Goal: Task Accomplishment & Management: Manage account settings

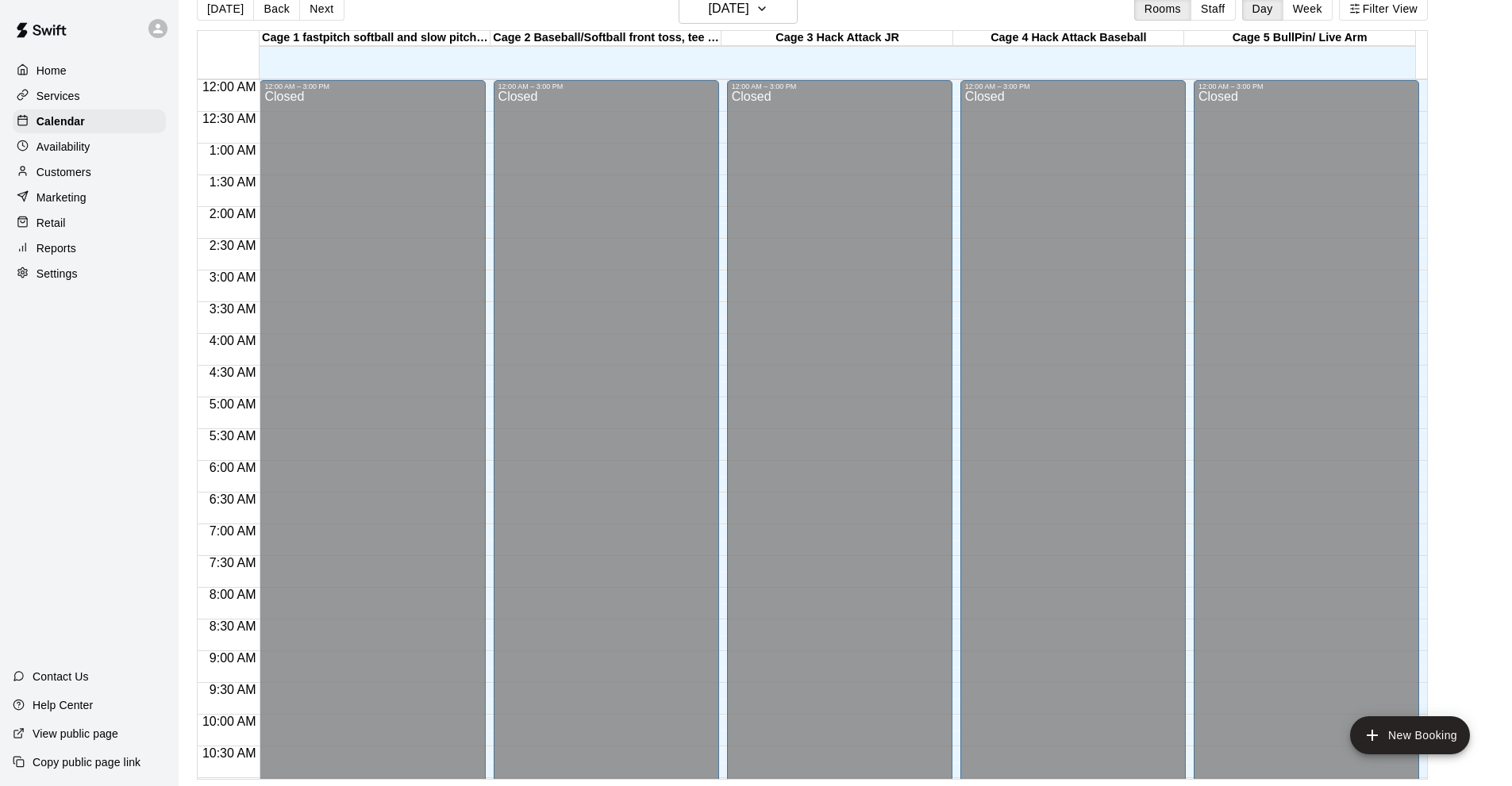
scroll to position [777, 0]
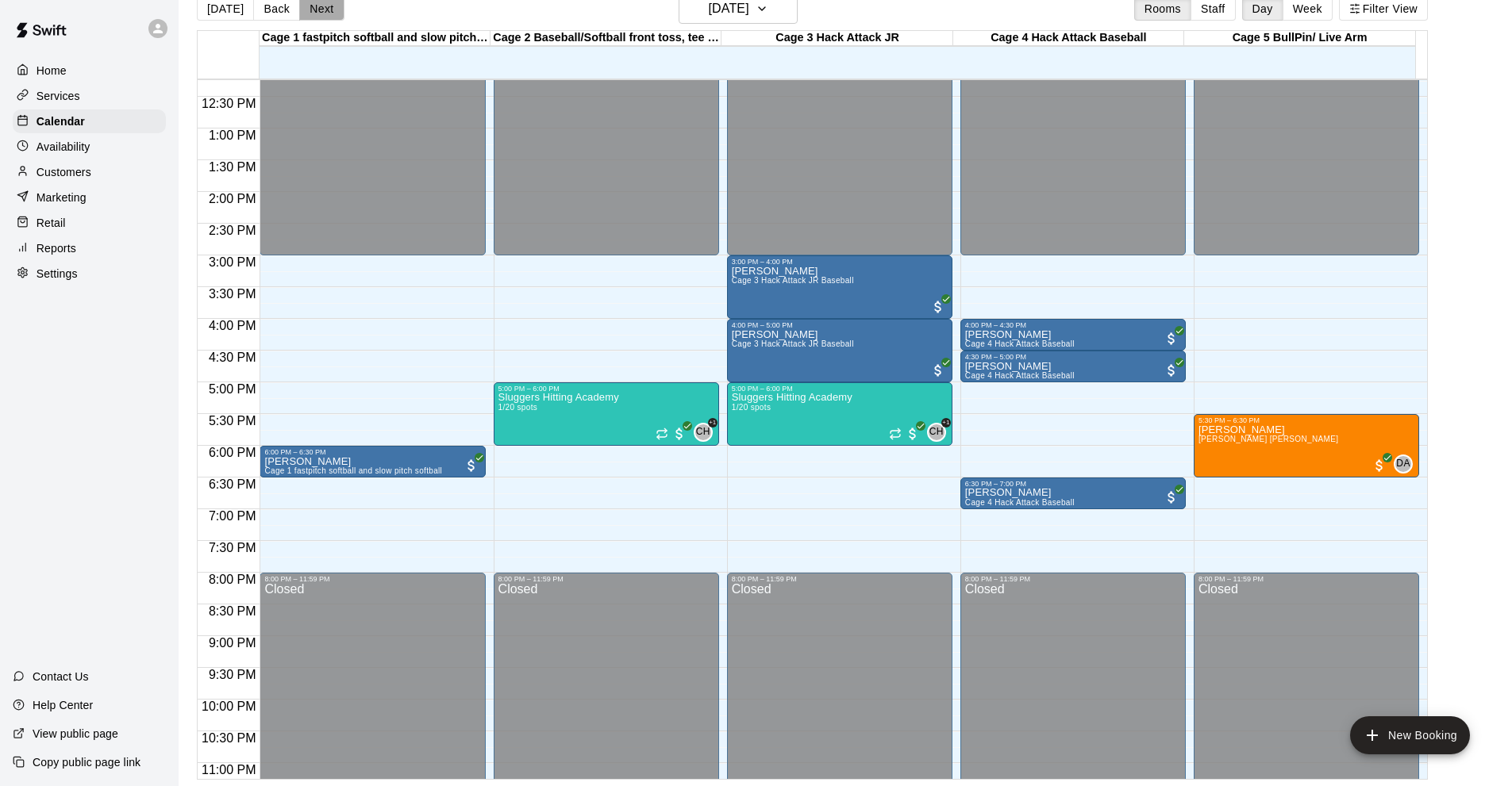
click at [319, 15] on button "Next" at bounding box center [320, 8] width 44 height 24
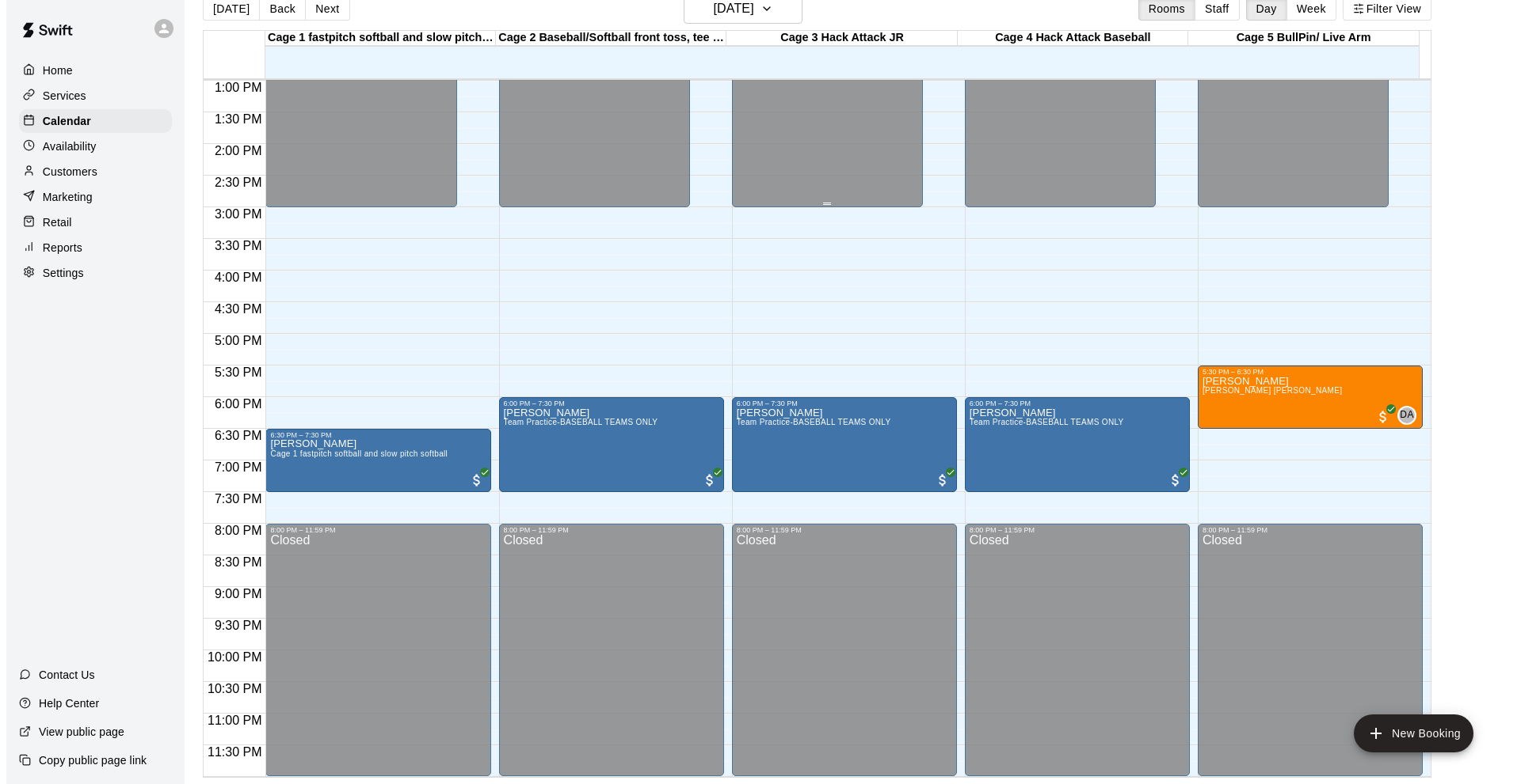
scroll to position [507, 0]
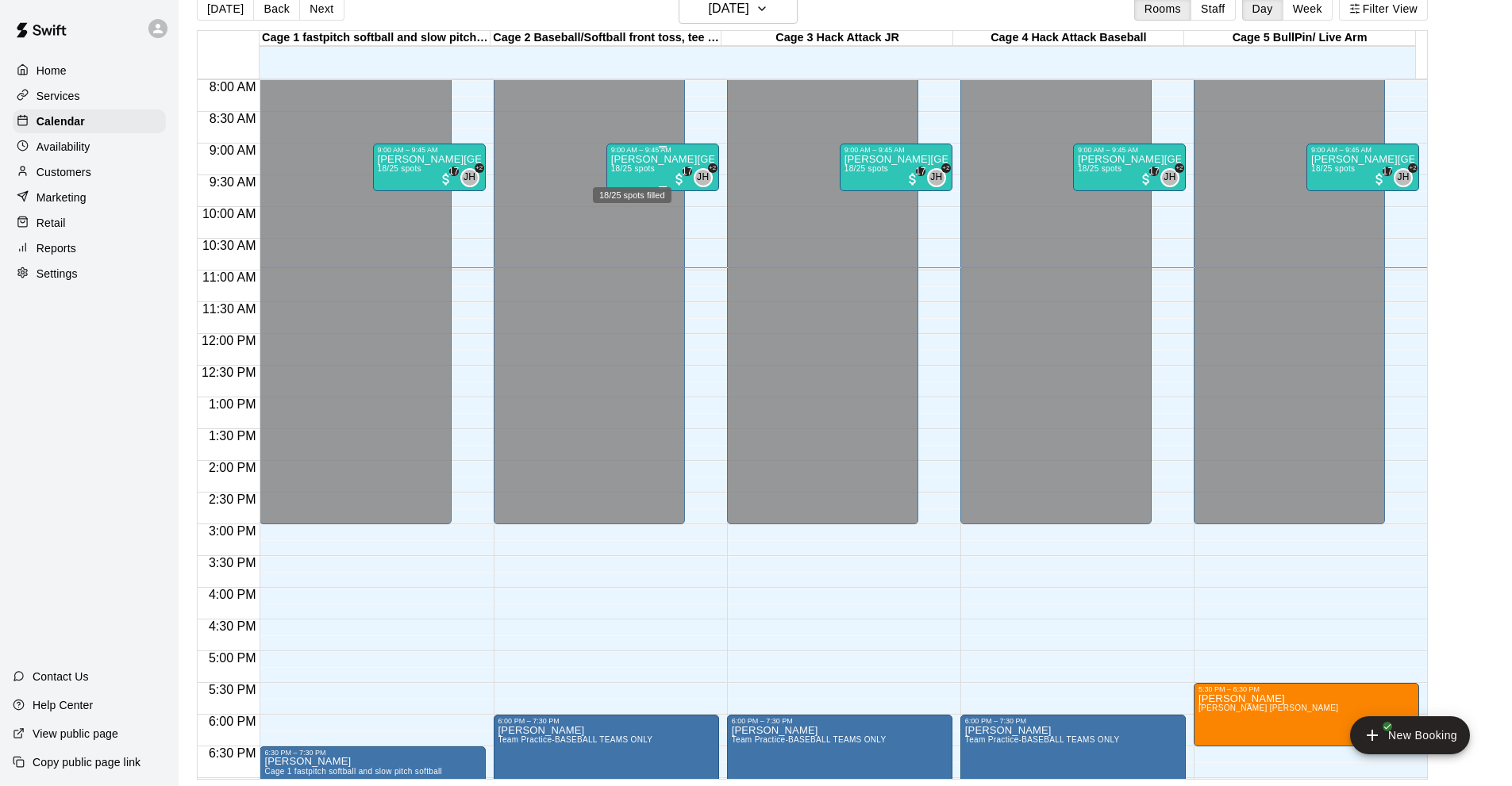
click at [649, 172] on span "18/25 spots" at bounding box center [633, 168] width 43 height 8
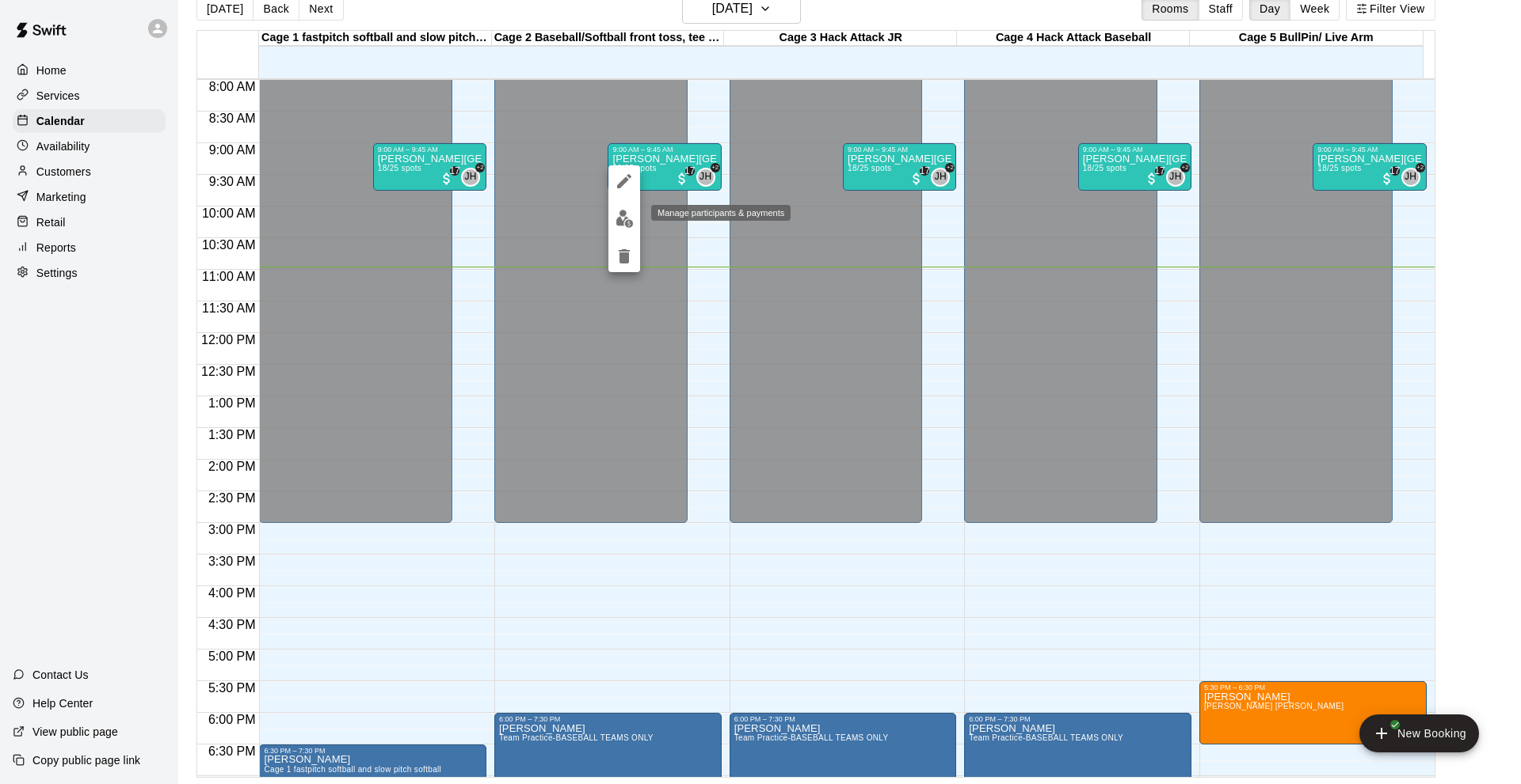
click at [626, 221] on img "edit" at bounding box center [624, 218] width 18 height 18
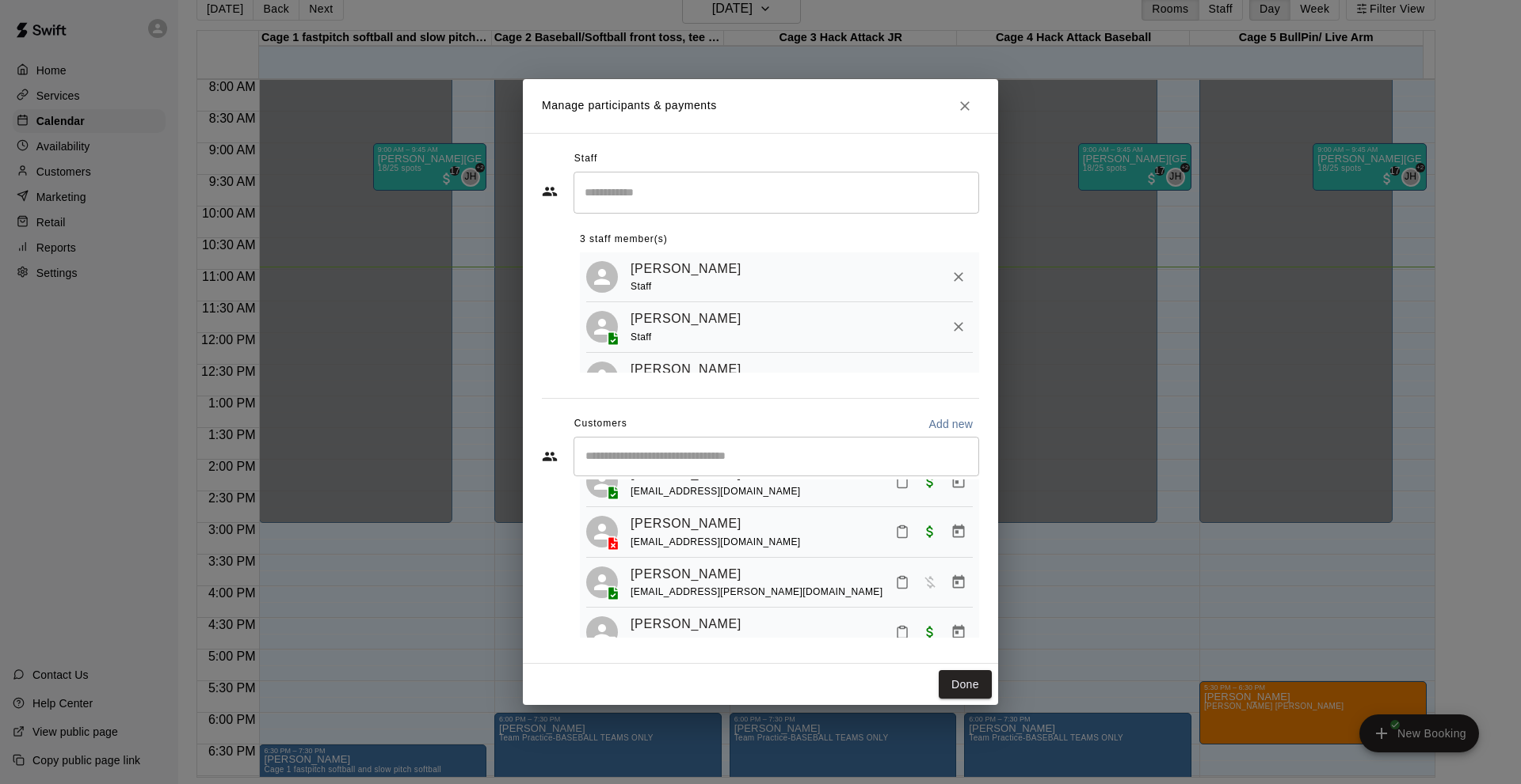
scroll to position [84, 0]
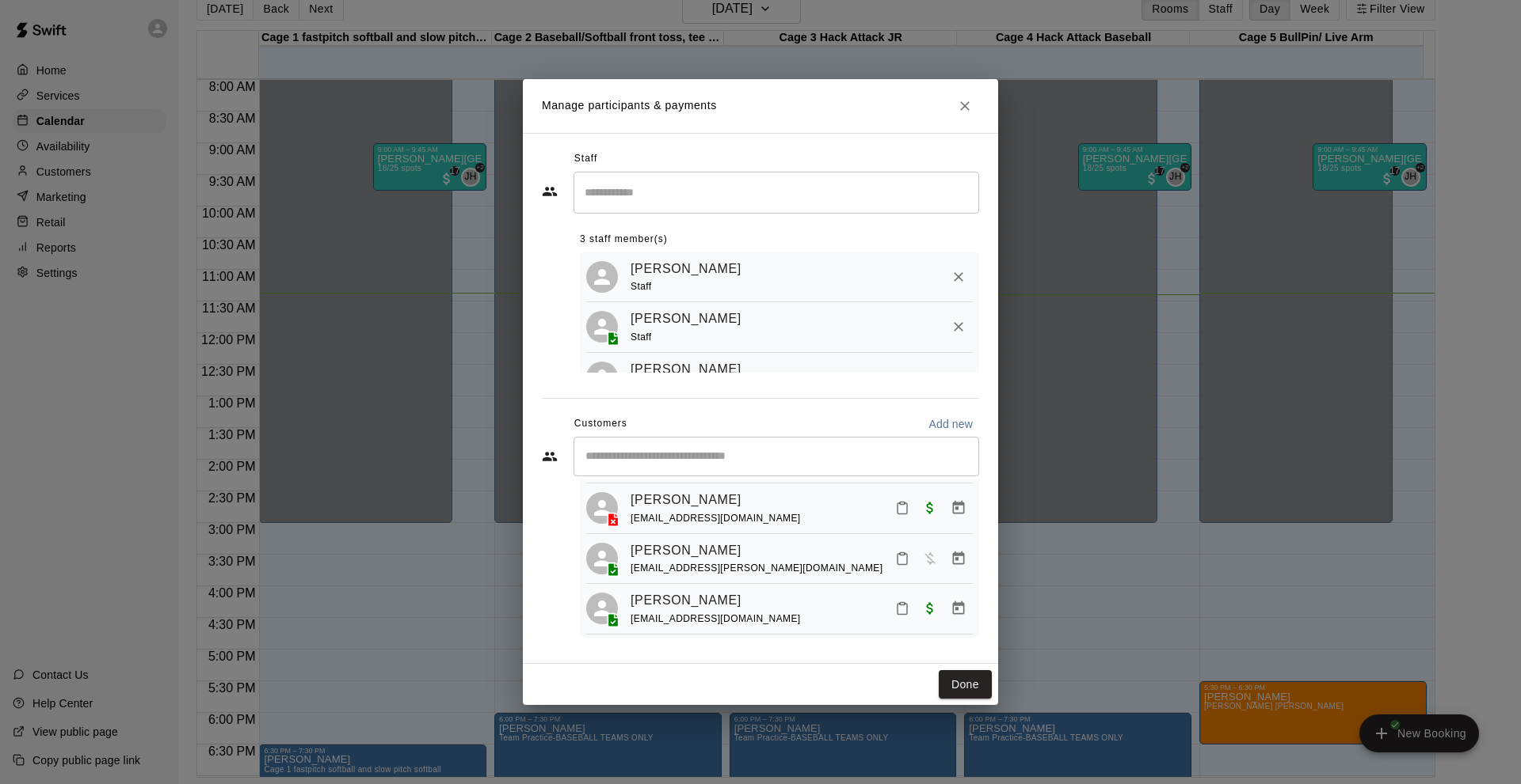
drag, startPoint x: 799, startPoint y: 223, endPoint x: 62, endPoint y: 321, distance: 743.5
drag, startPoint x: 377, startPoint y: 384, endPoint x: 898, endPoint y: 244, distance: 539.5
click at [530, 293] on div "Manage participants & payments Staff ​ 3 staff member(s) [PERSON_NAME] Staff [P…" at bounding box center [760, 392] width 1521 height 784
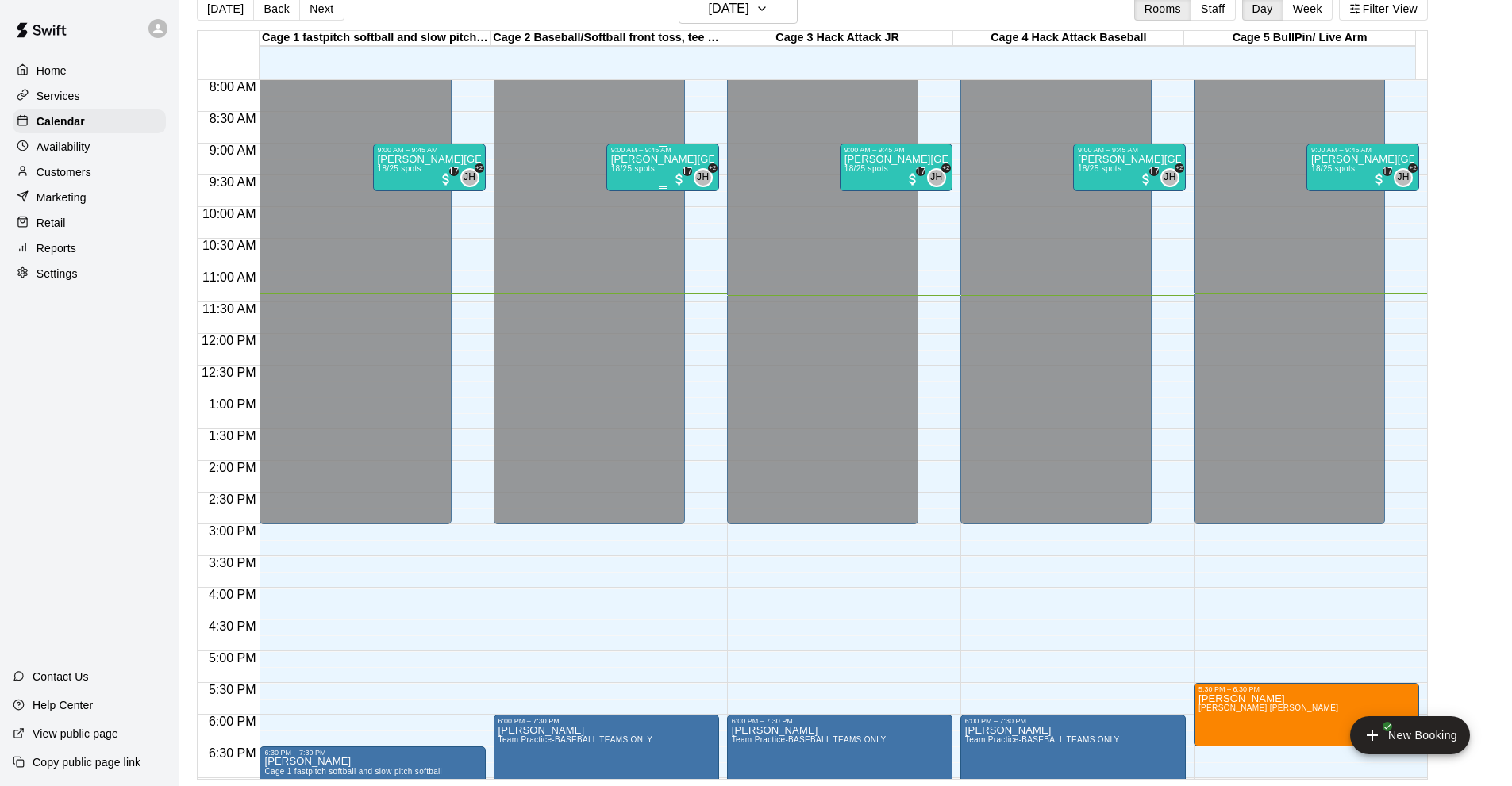
click at [630, 173] on span "18/25 spots" at bounding box center [633, 168] width 43 height 8
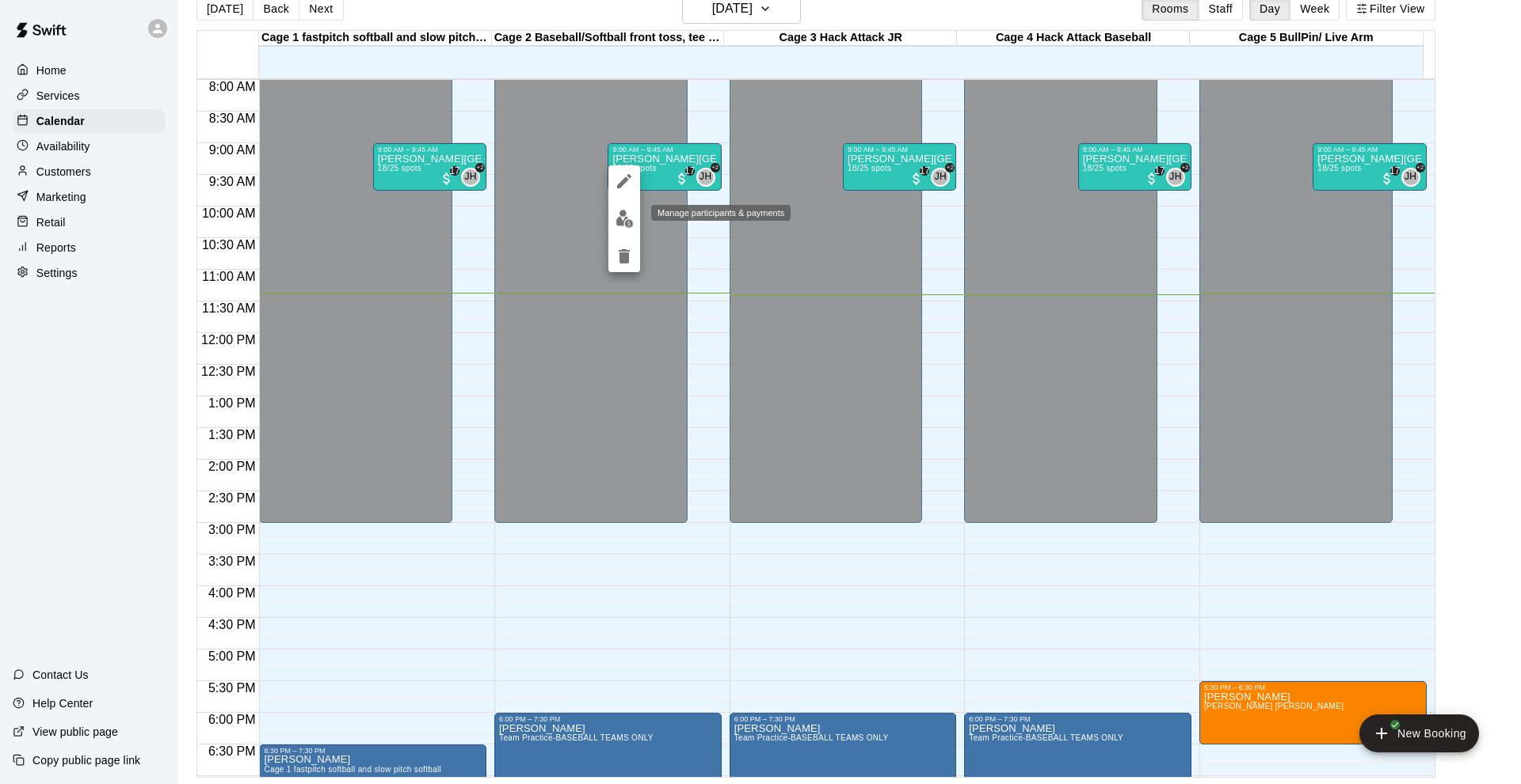
click at [618, 223] on img "edit" at bounding box center [624, 218] width 18 height 18
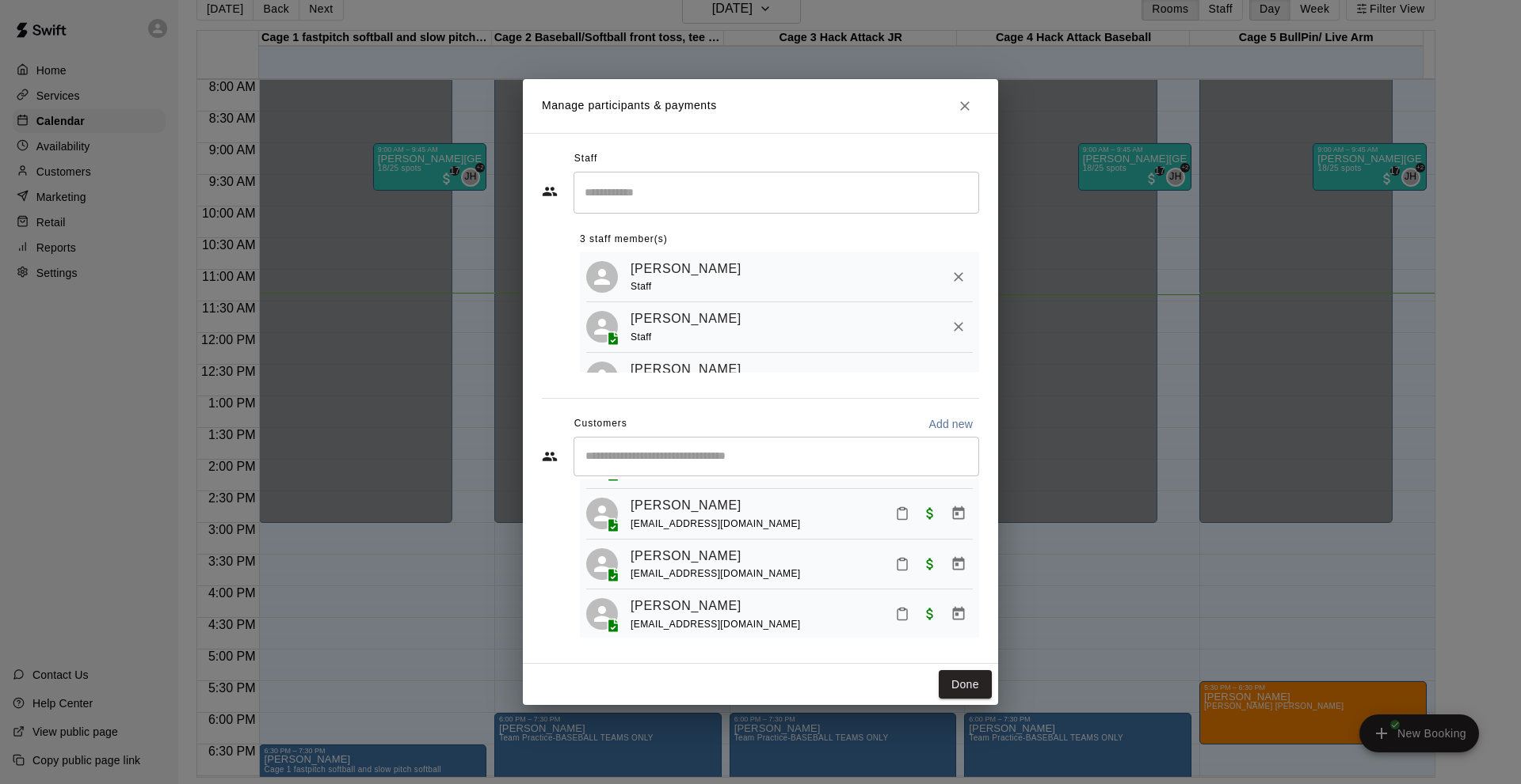
scroll to position [412, 0]
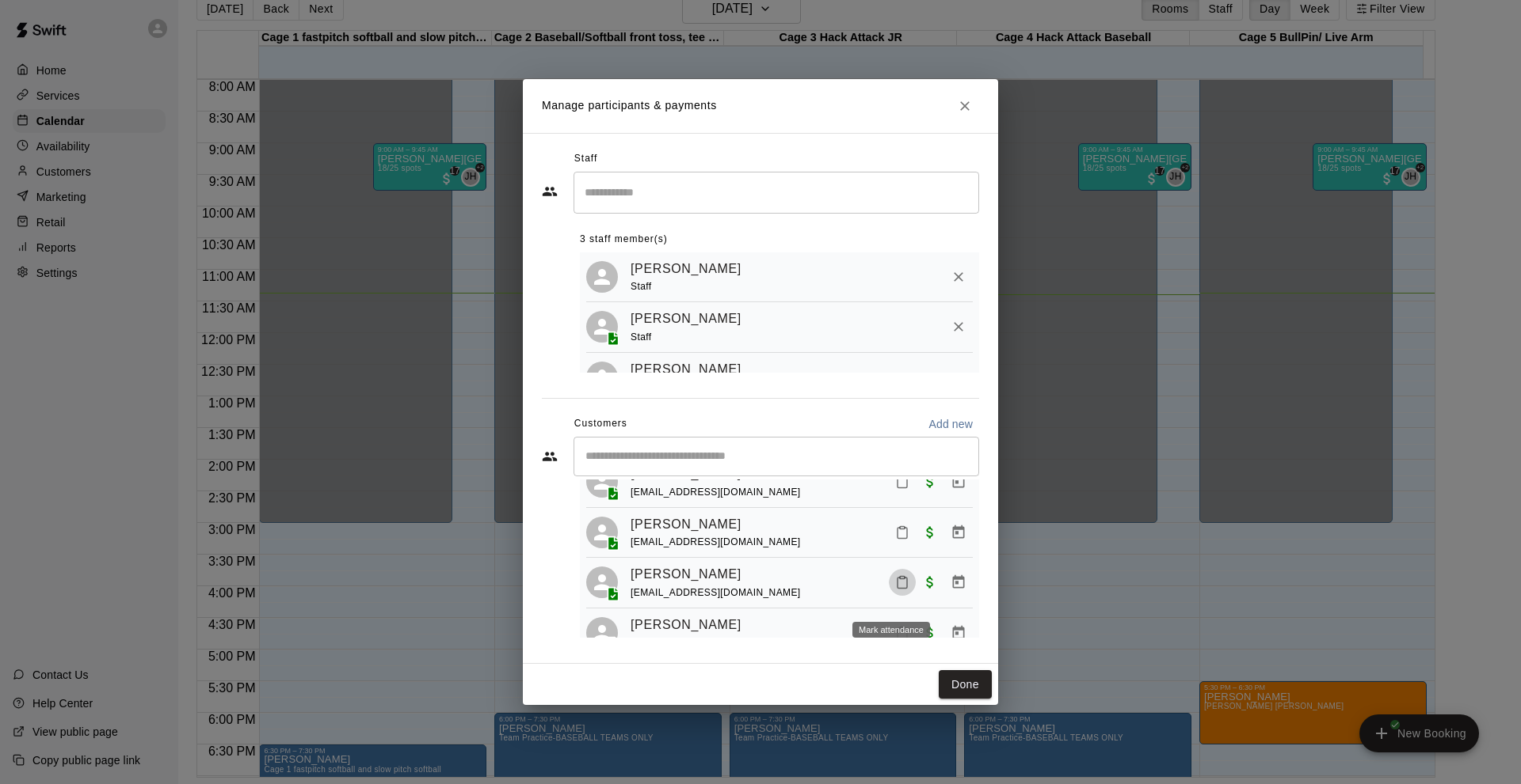
click at [895, 589] on icon "Mark attendance" at bounding box center [902, 582] width 14 height 14
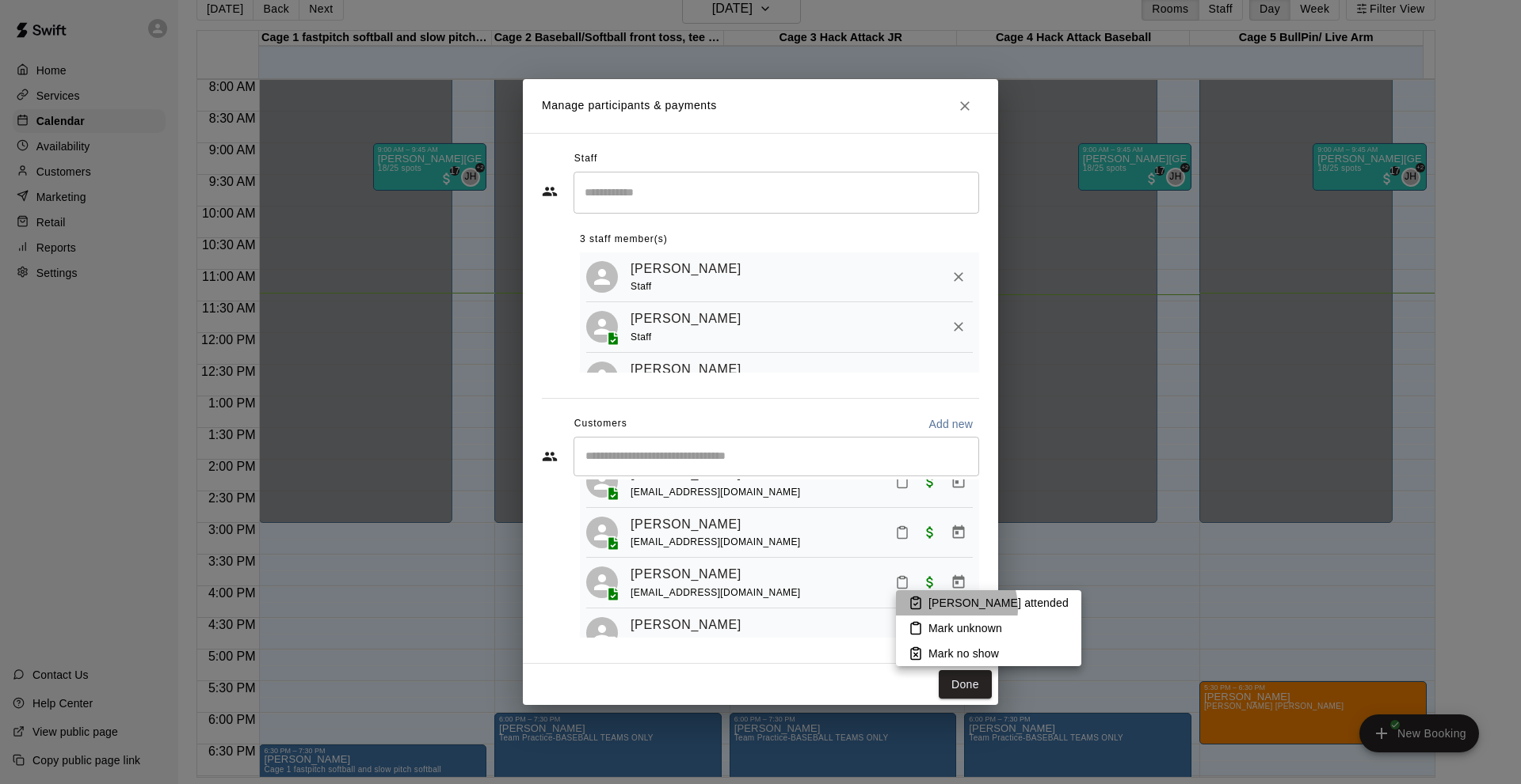
click at [944, 609] on p "[PERSON_NAME] attended" at bounding box center [998, 603] width 140 height 16
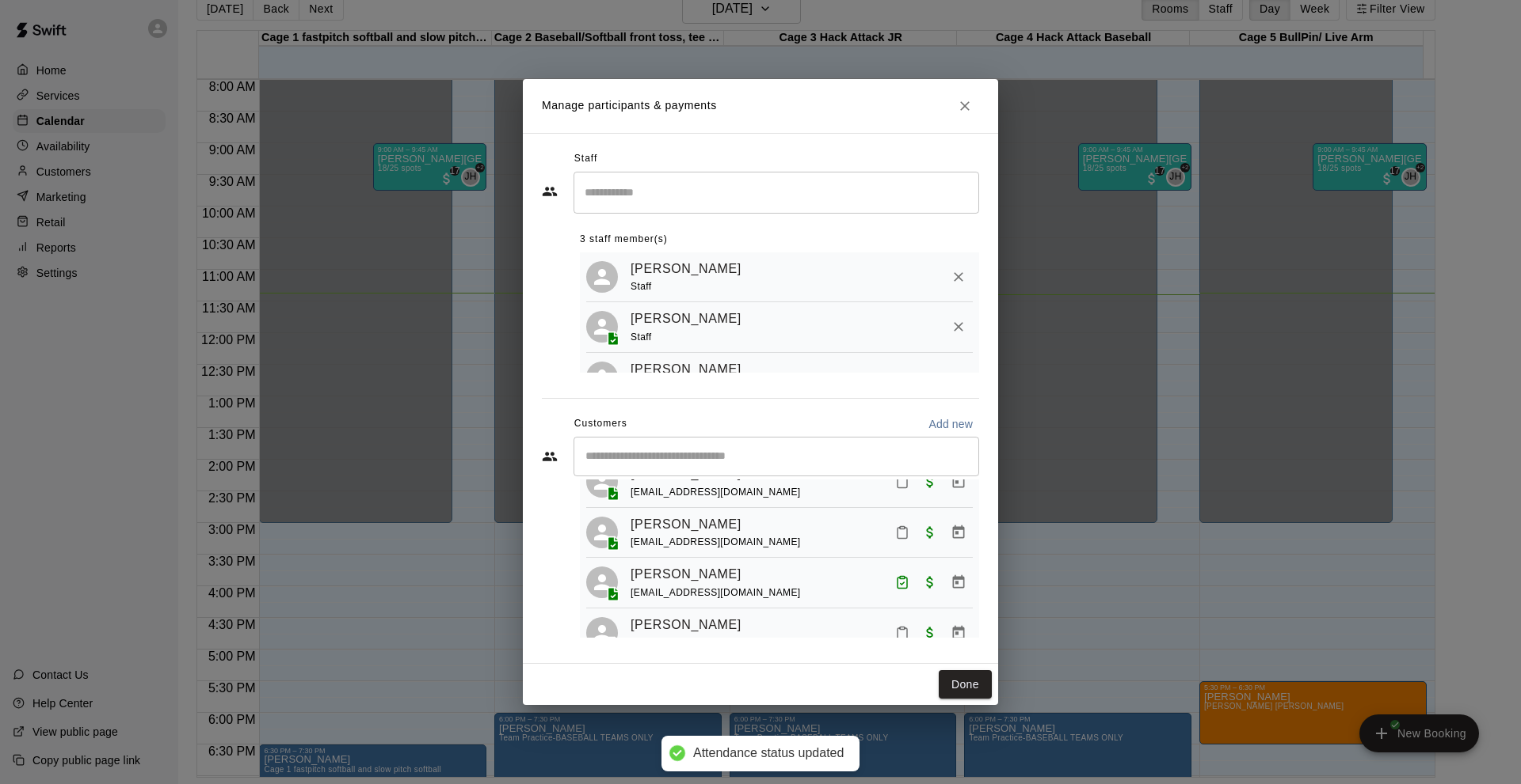
drag, startPoint x: 979, startPoint y: 623, endPoint x: 988, endPoint y: 619, distance: 9.8
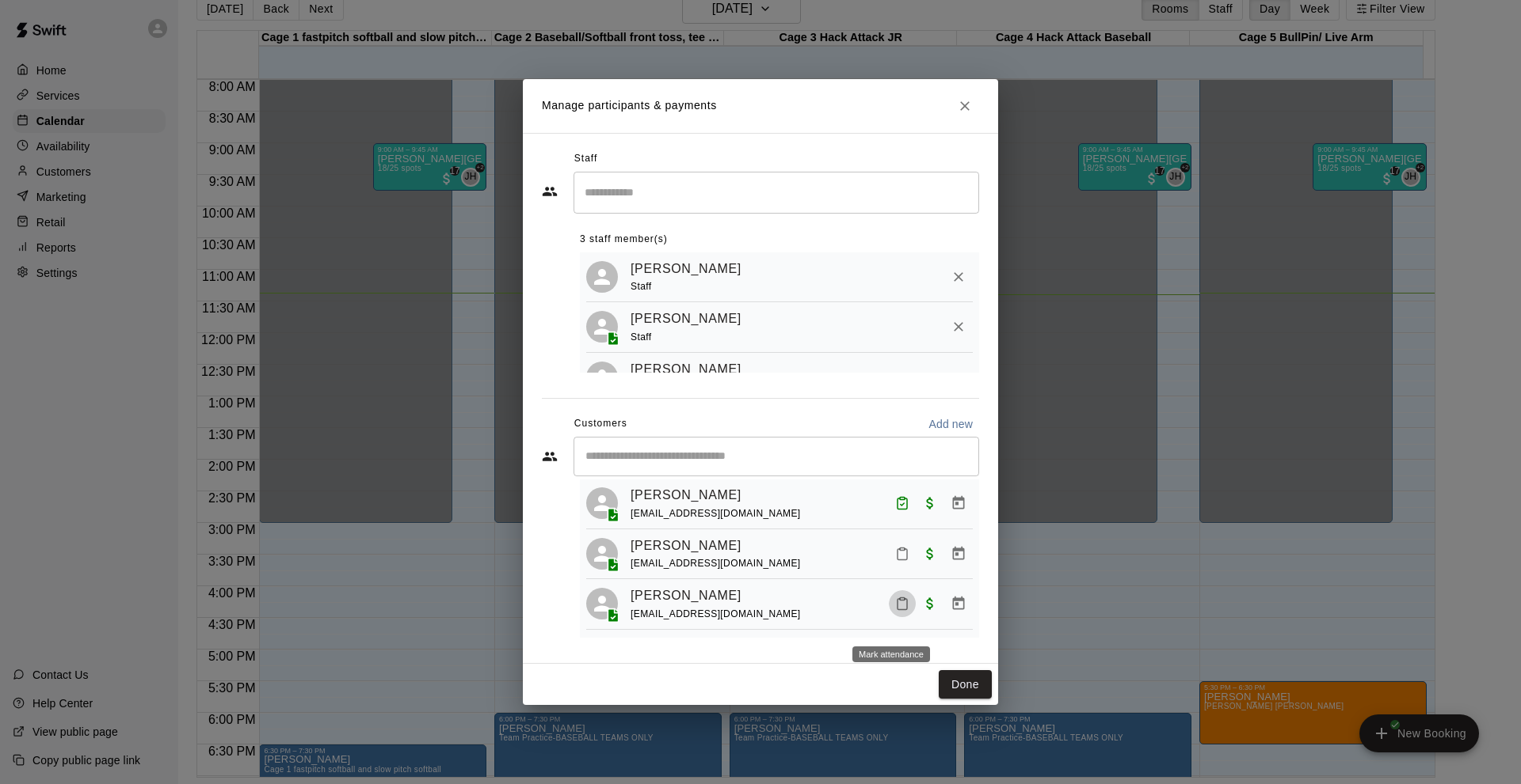
click at [895, 611] on icon "Mark attendance" at bounding box center [902, 604] width 14 height 14
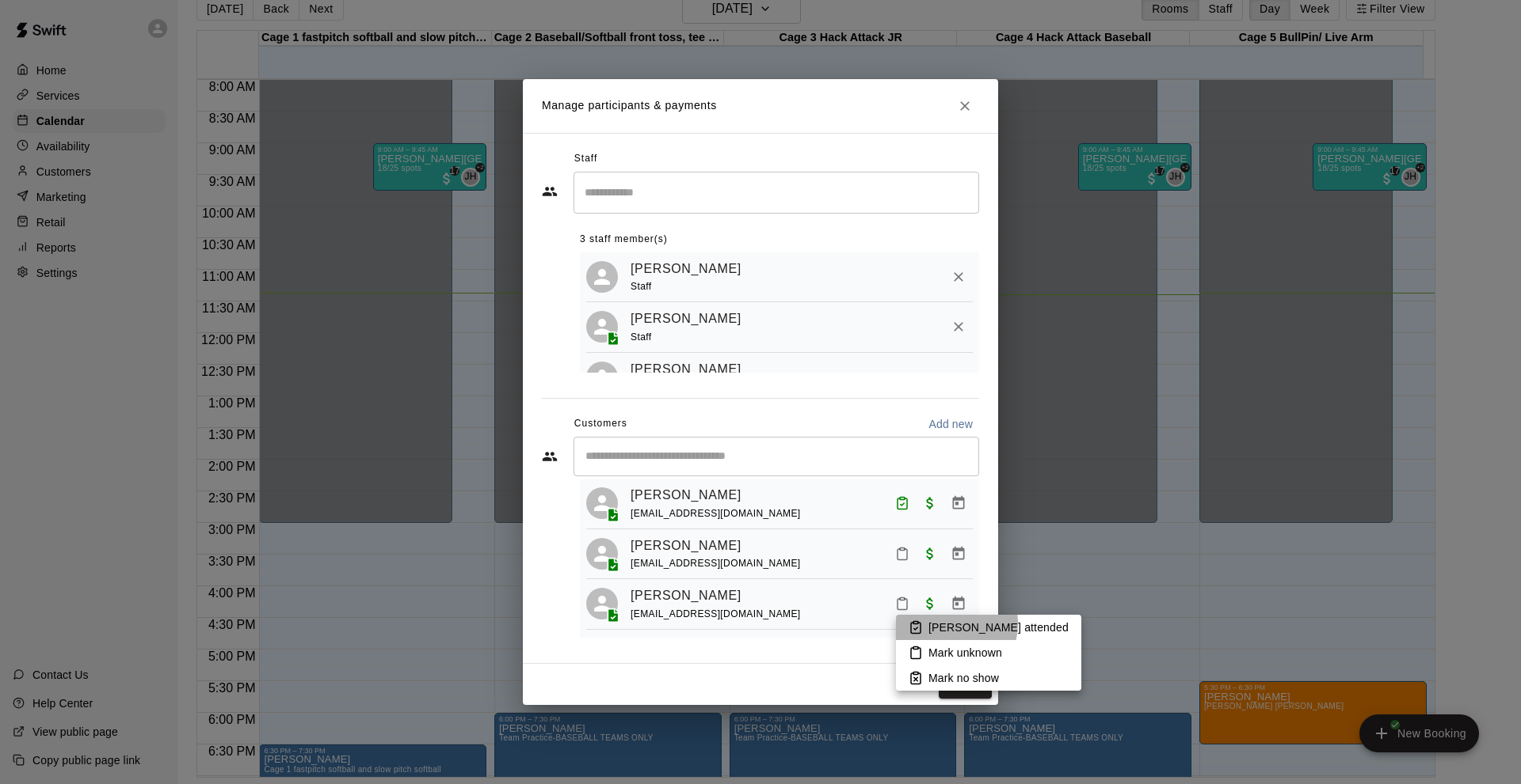
click at [945, 624] on p "[PERSON_NAME] attended" at bounding box center [998, 627] width 140 height 16
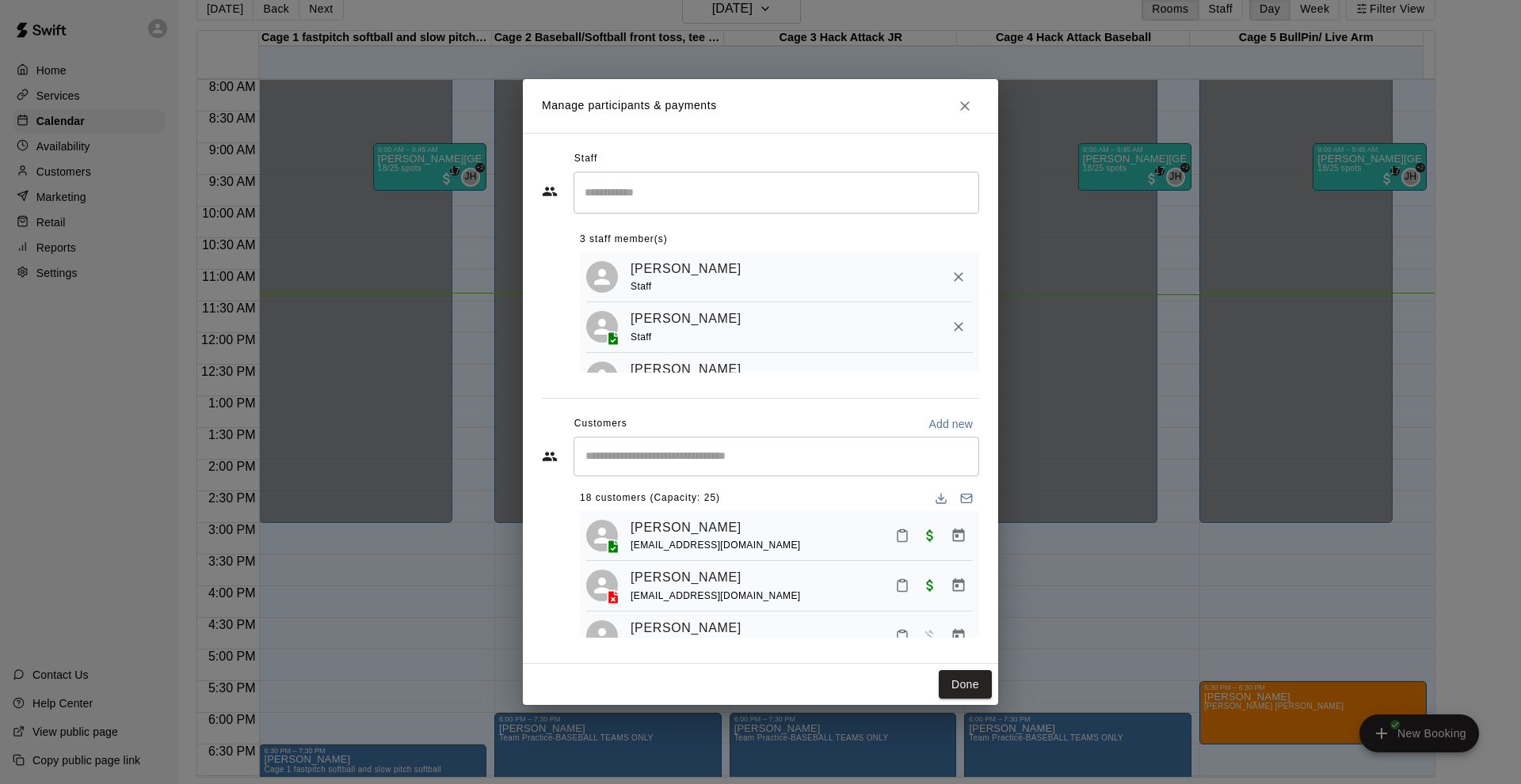
scroll to position [0, 0]
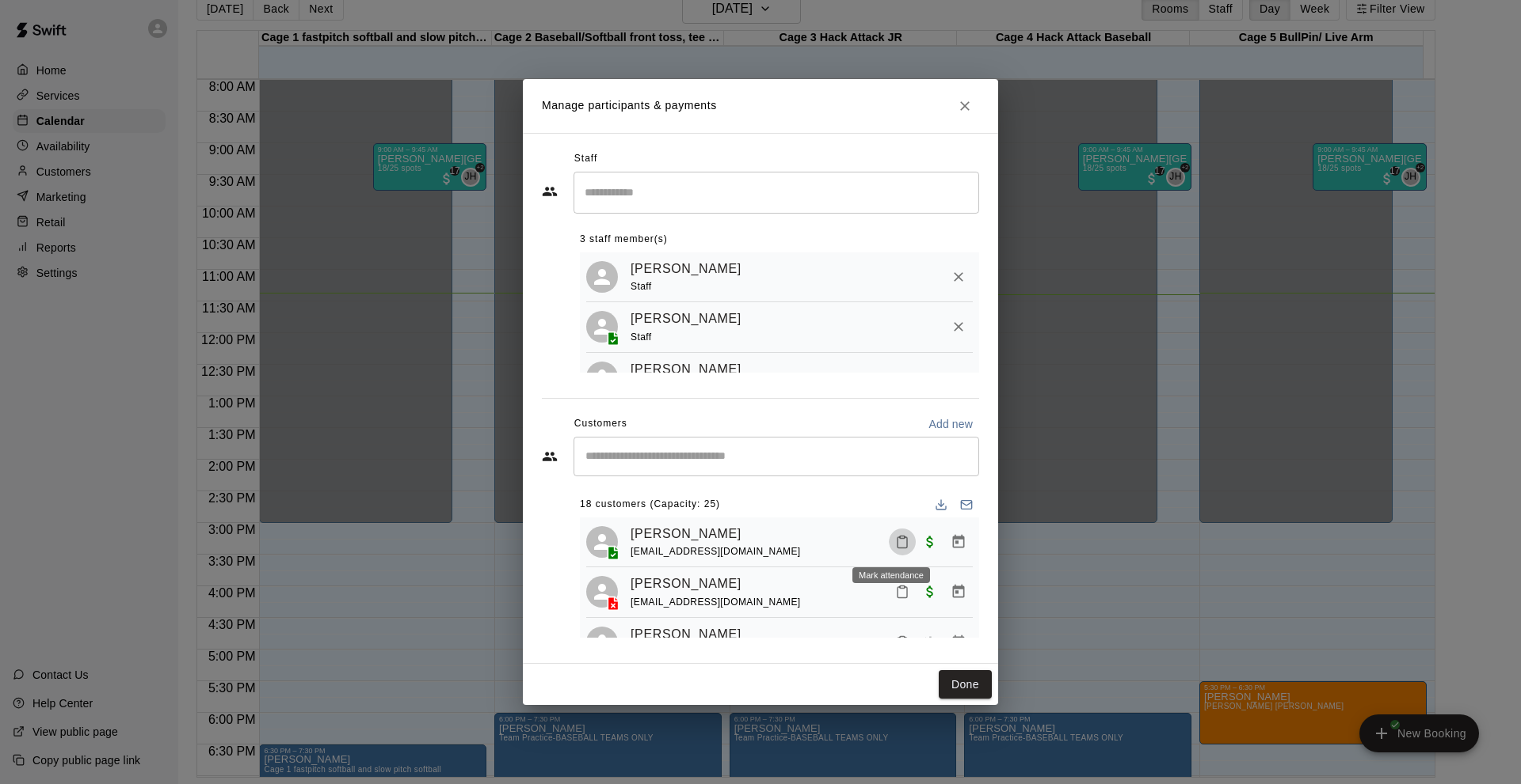
click at [895, 543] on icon "Mark attendance" at bounding box center [902, 541] width 14 height 14
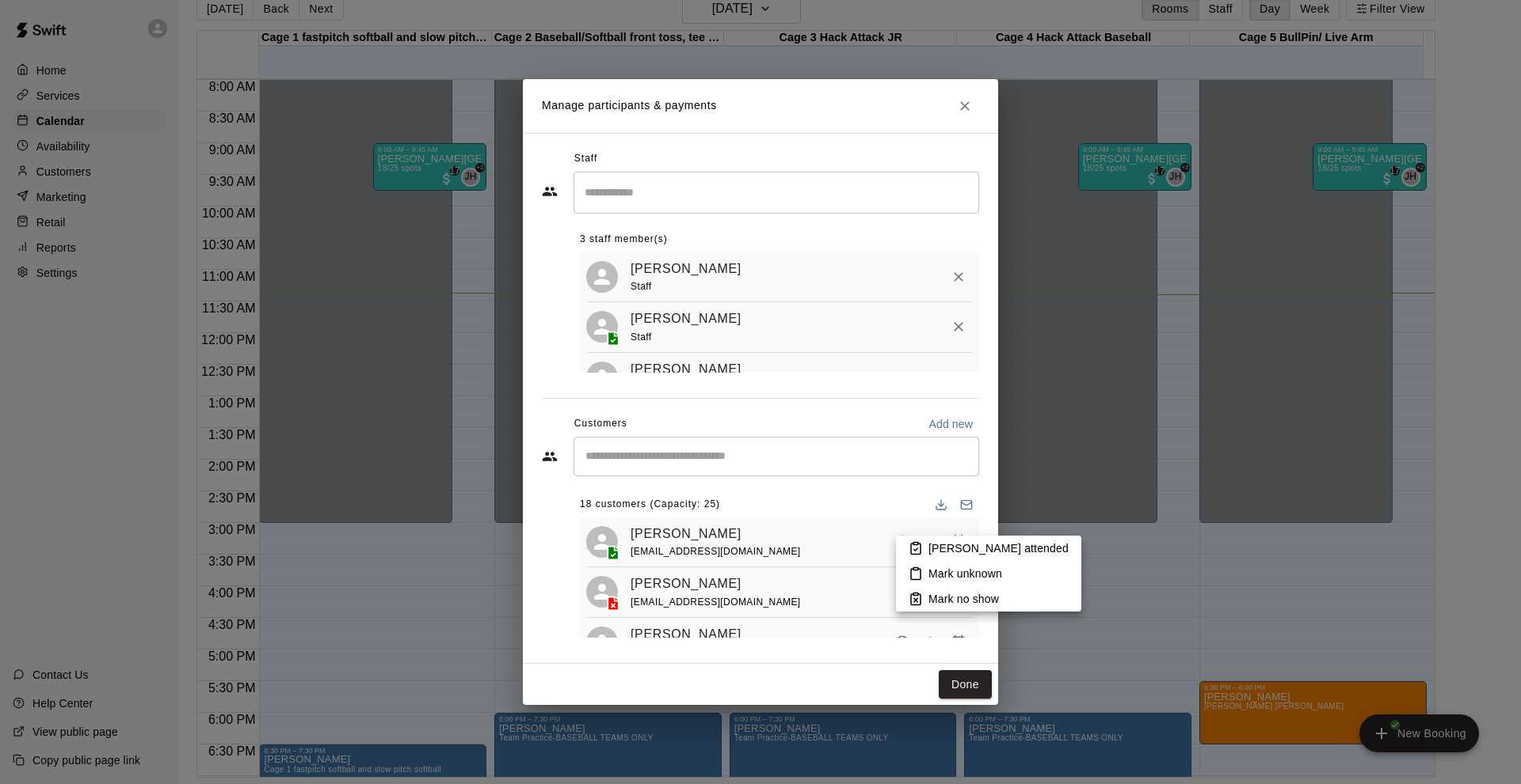
click at [951, 549] on p "[PERSON_NAME] attended" at bounding box center [998, 548] width 140 height 16
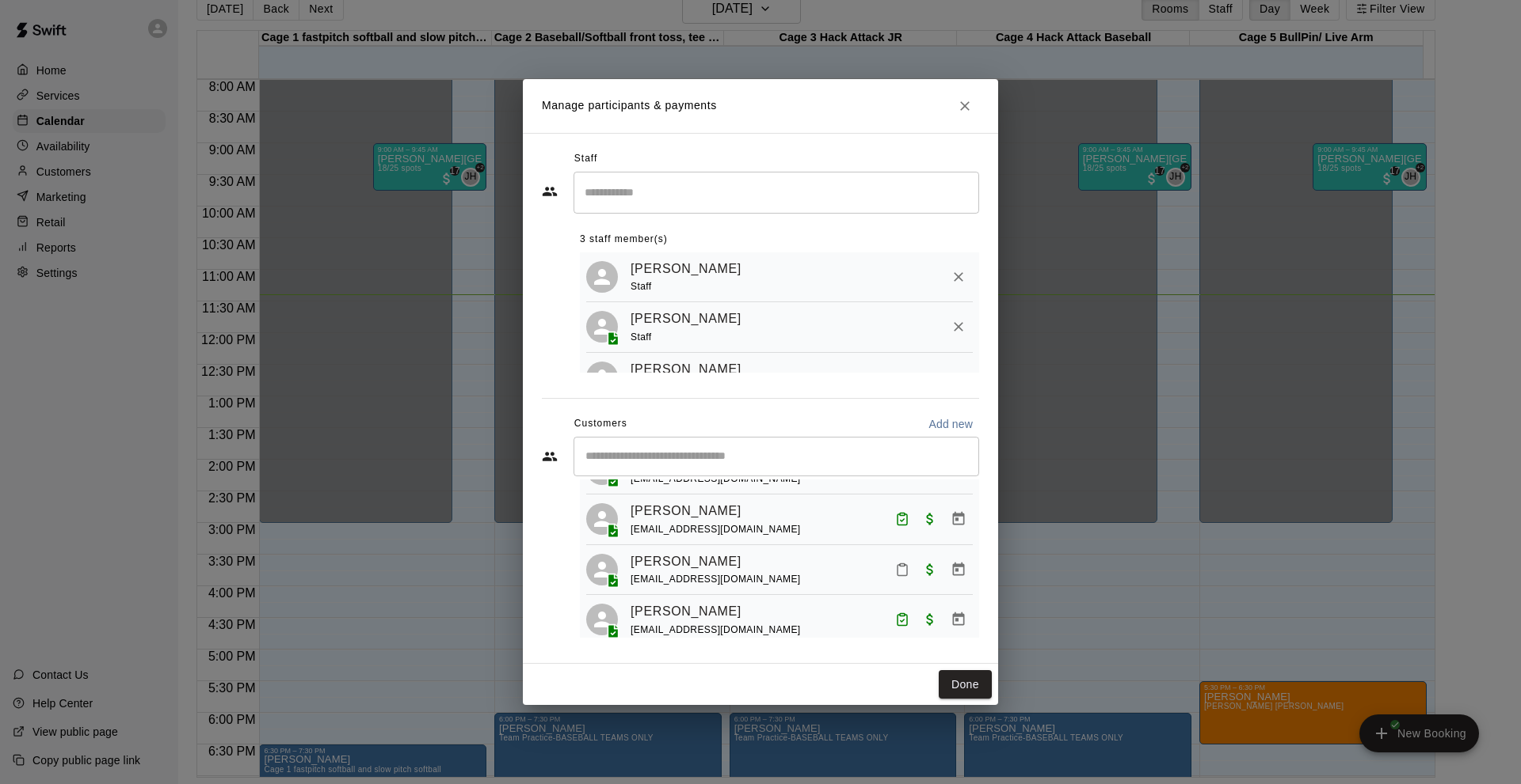
scroll to position [396, 0]
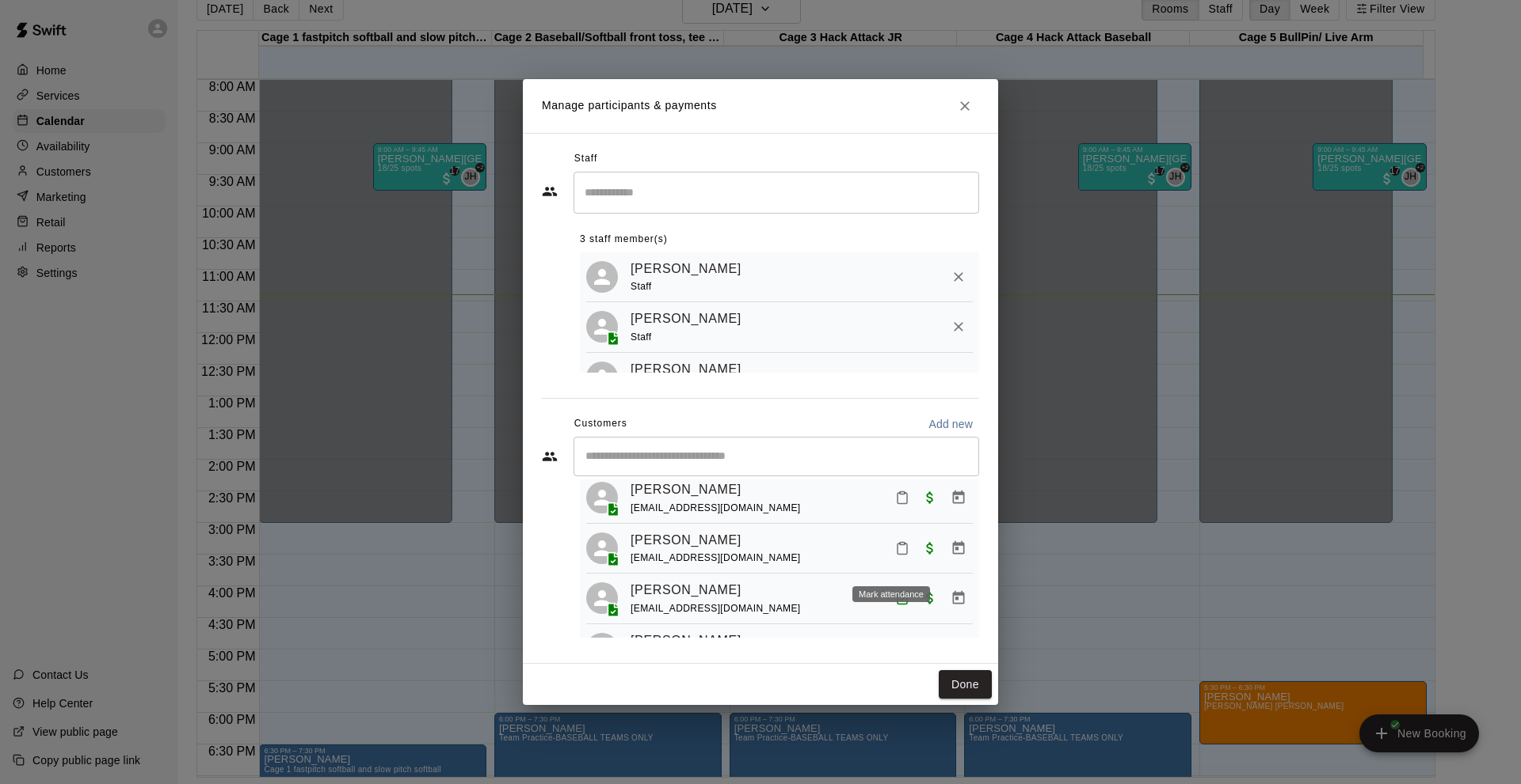
click at [895, 556] on icon "Mark attendance" at bounding box center [902, 548] width 14 height 14
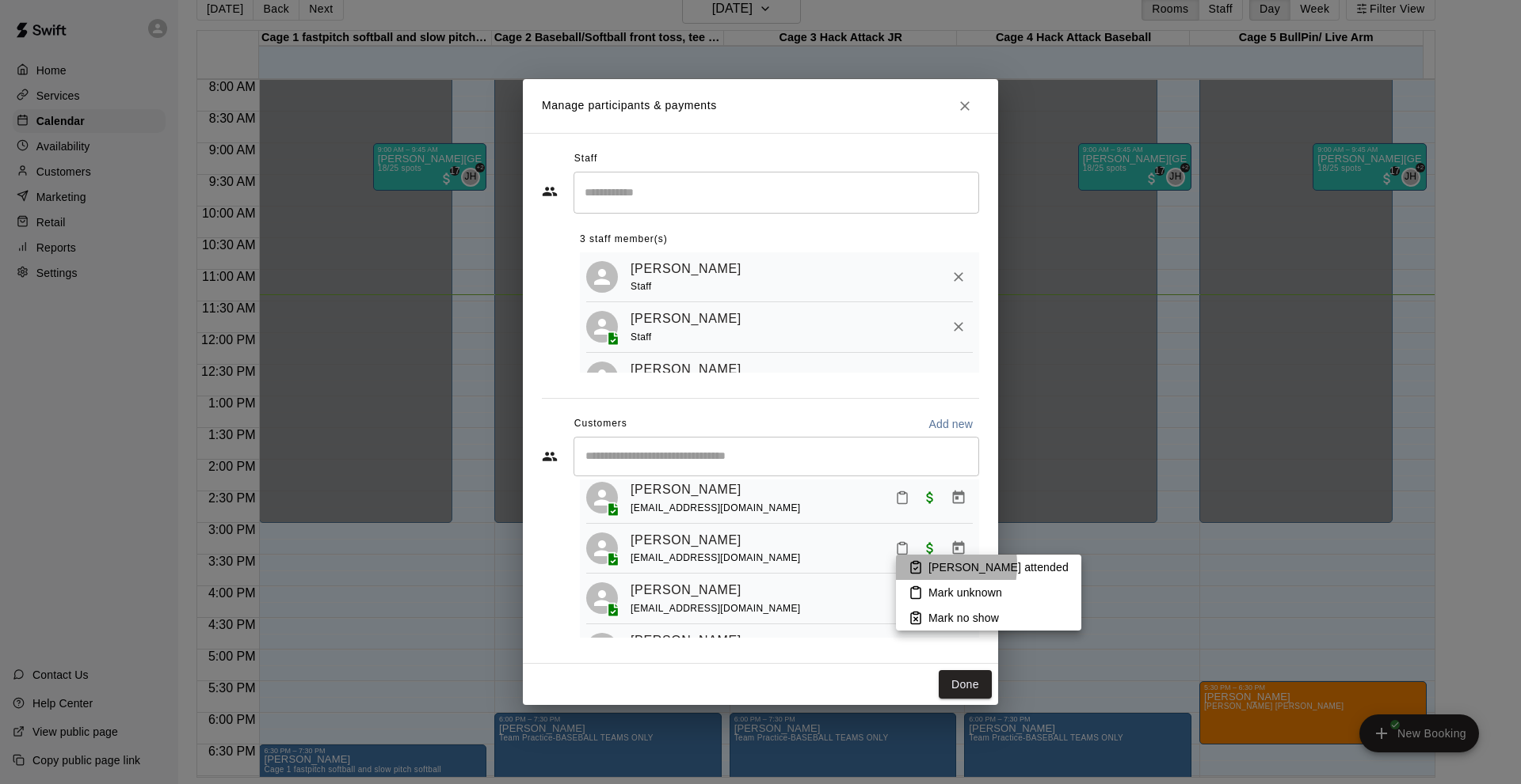
click at [915, 565] on icon at bounding box center [915, 567] width 14 height 14
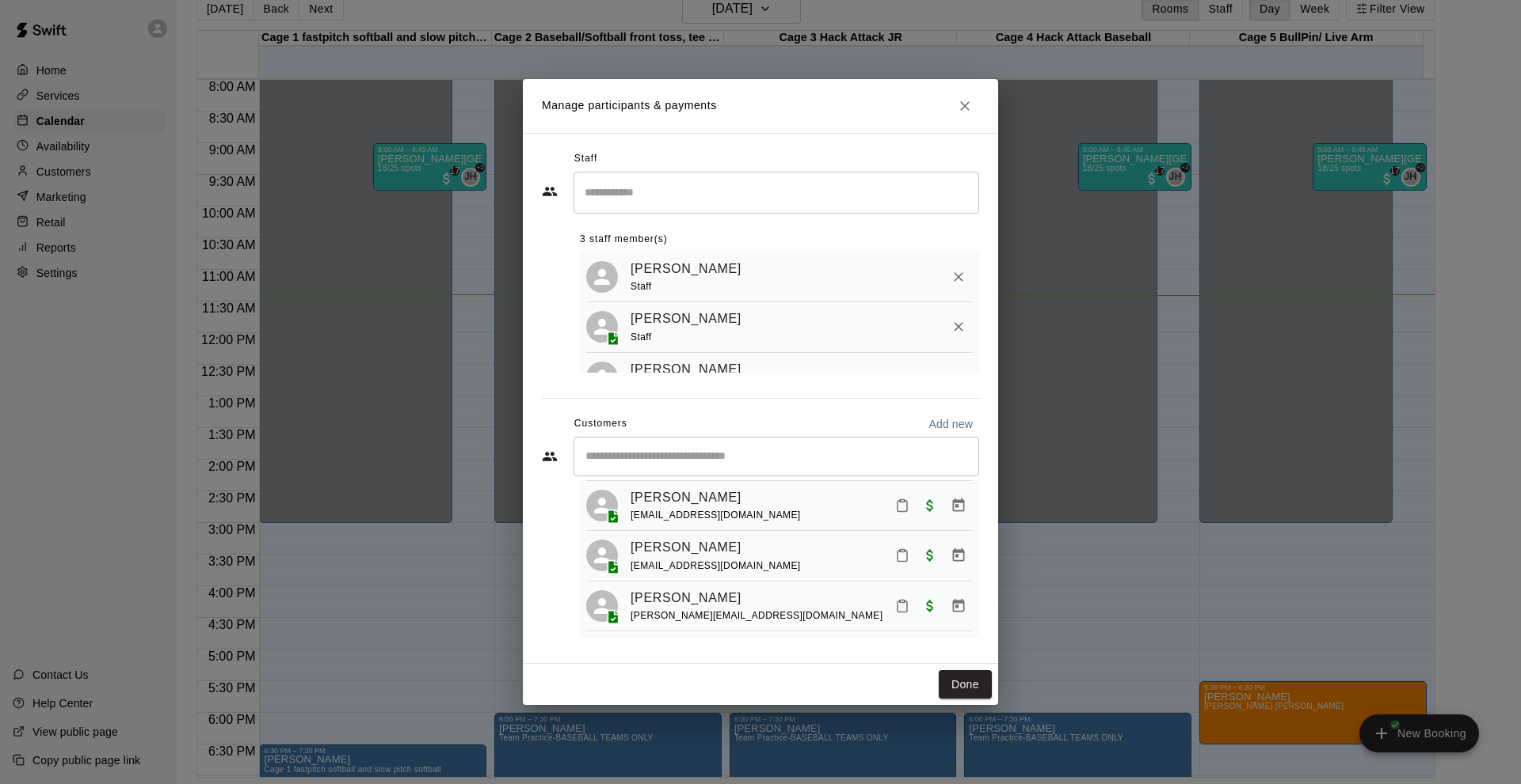
scroll to position [158, 0]
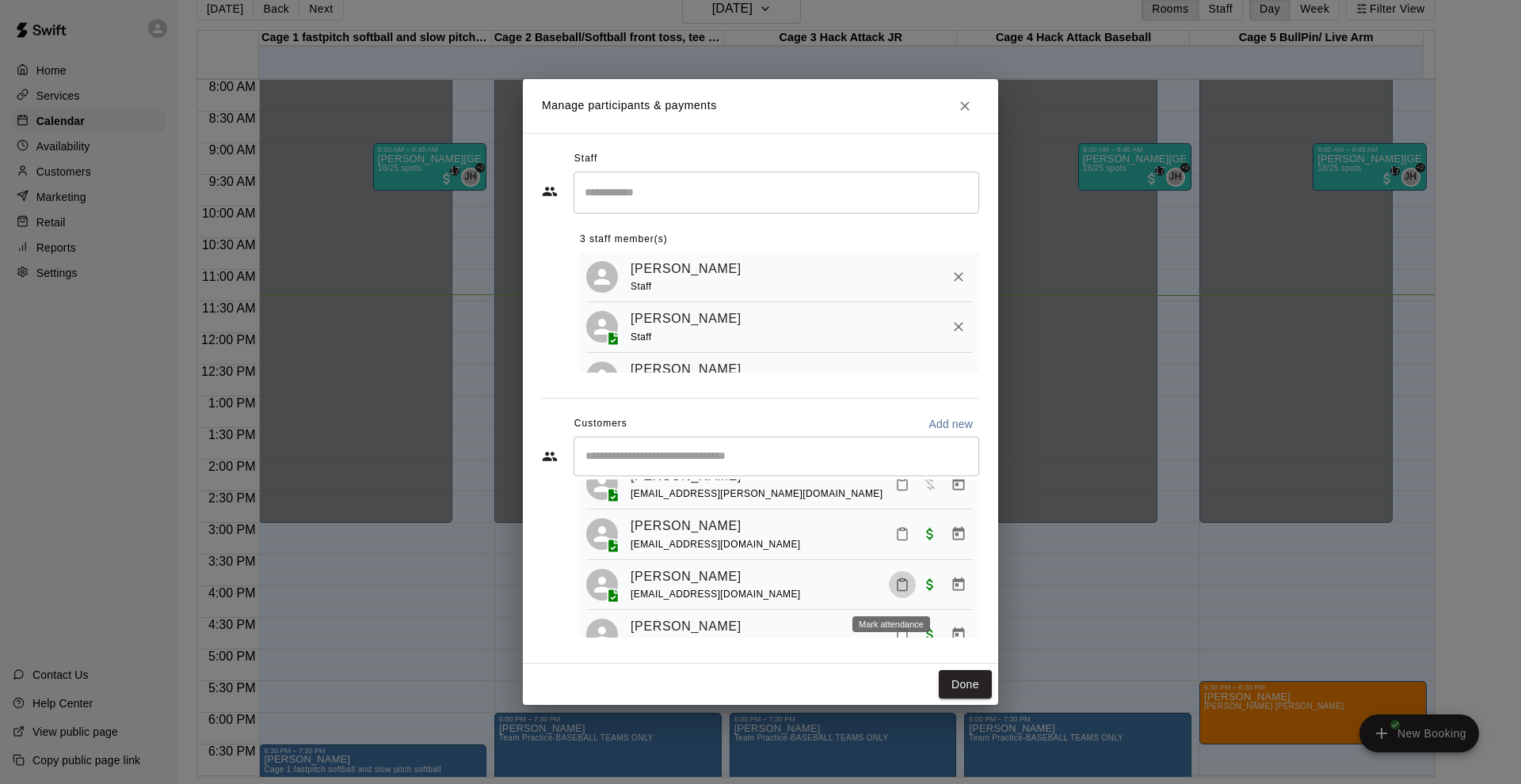
click at [895, 592] on icon "Mark attendance" at bounding box center [902, 585] width 14 height 14
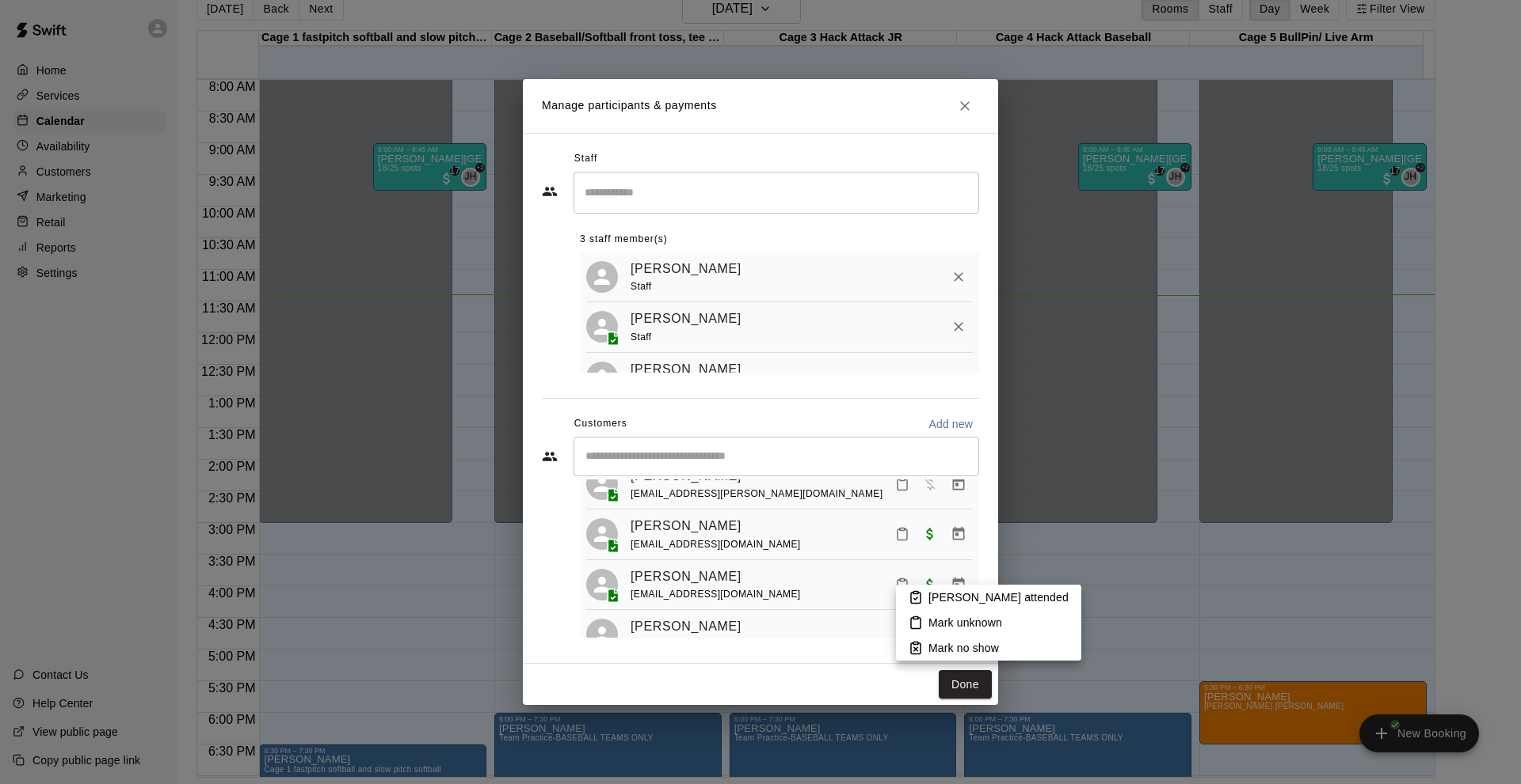
click at [920, 596] on icon at bounding box center [915, 597] width 14 height 14
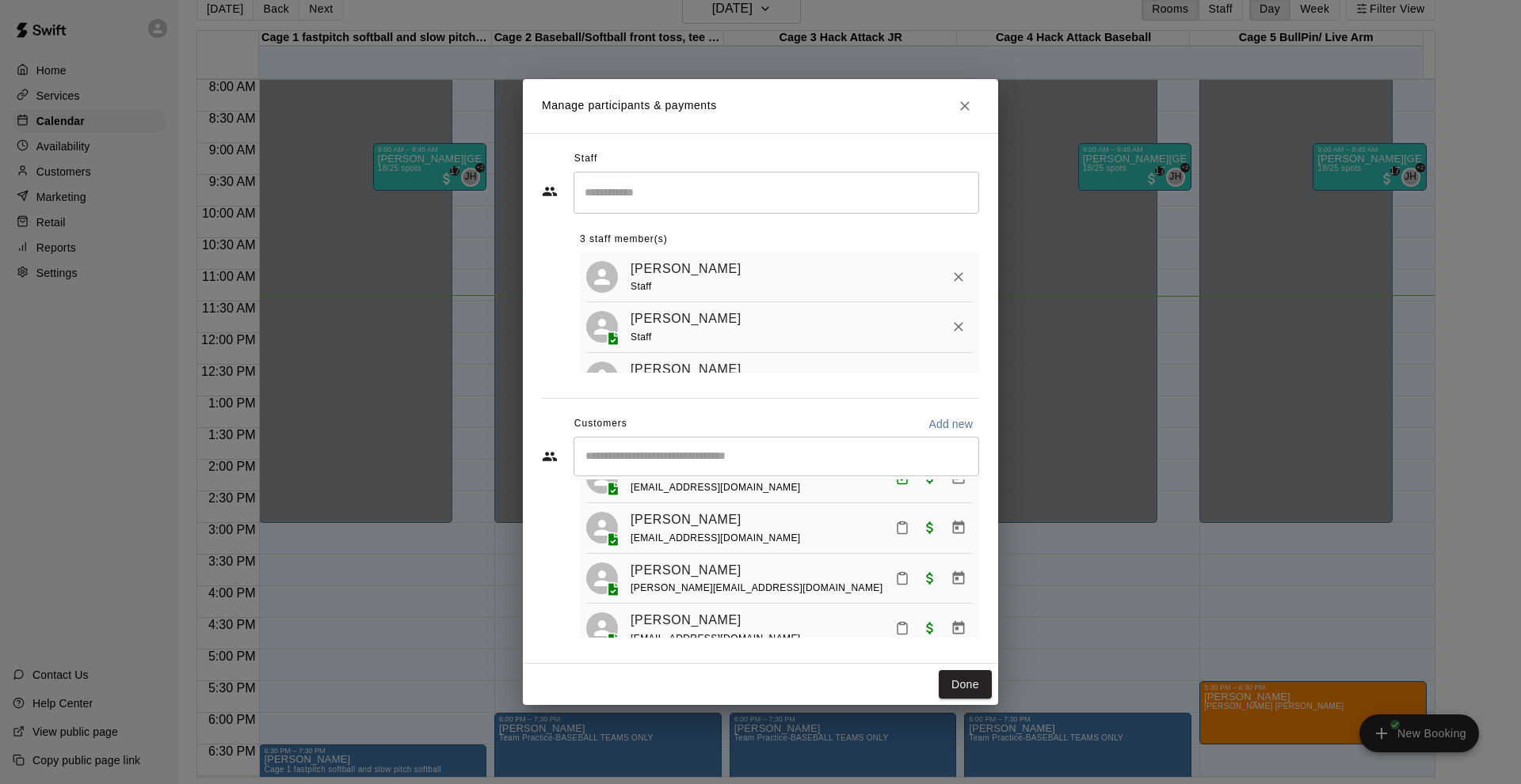
scroll to position [186, 0]
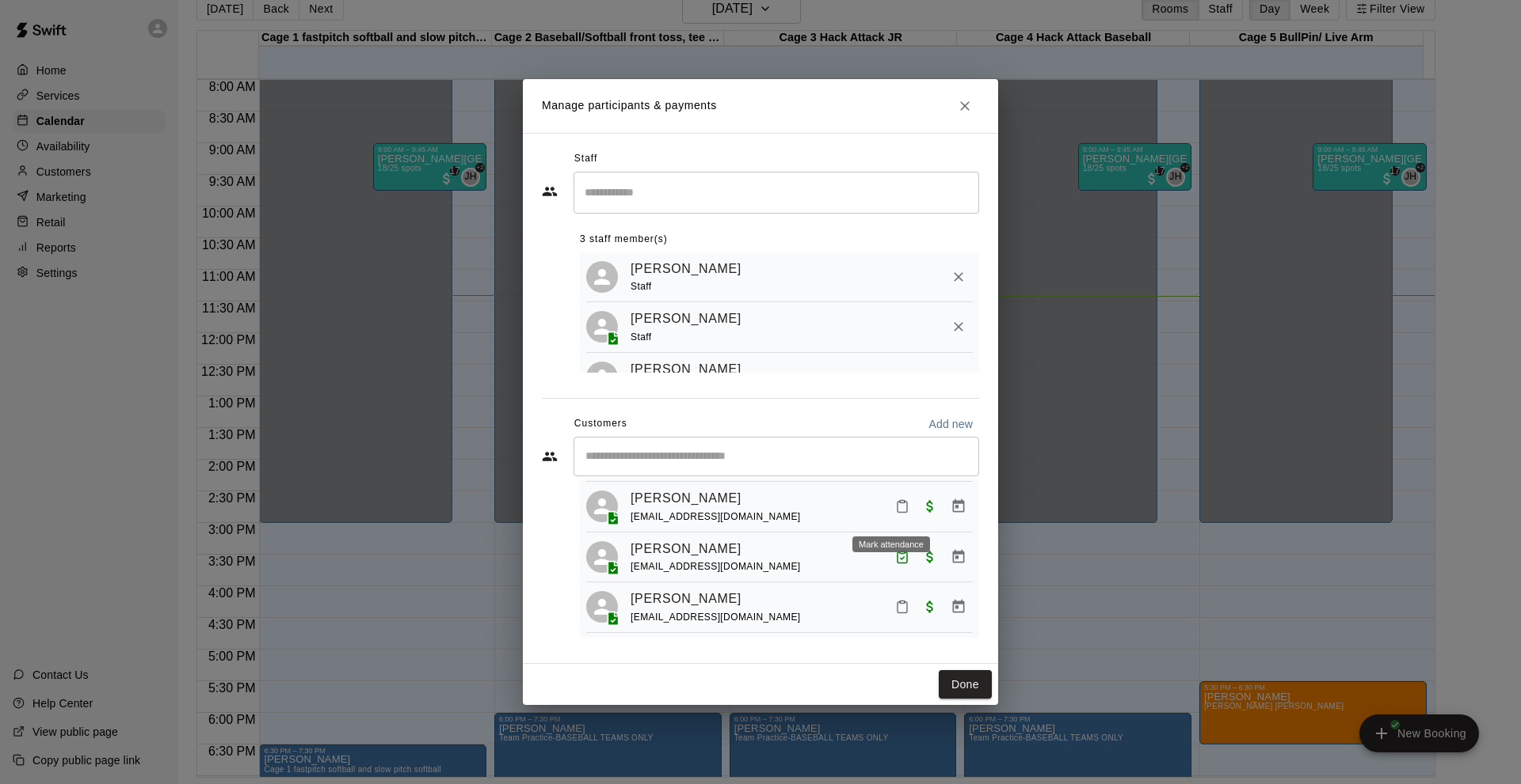
click at [895, 514] on icon "Mark attendance" at bounding box center [902, 506] width 14 height 14
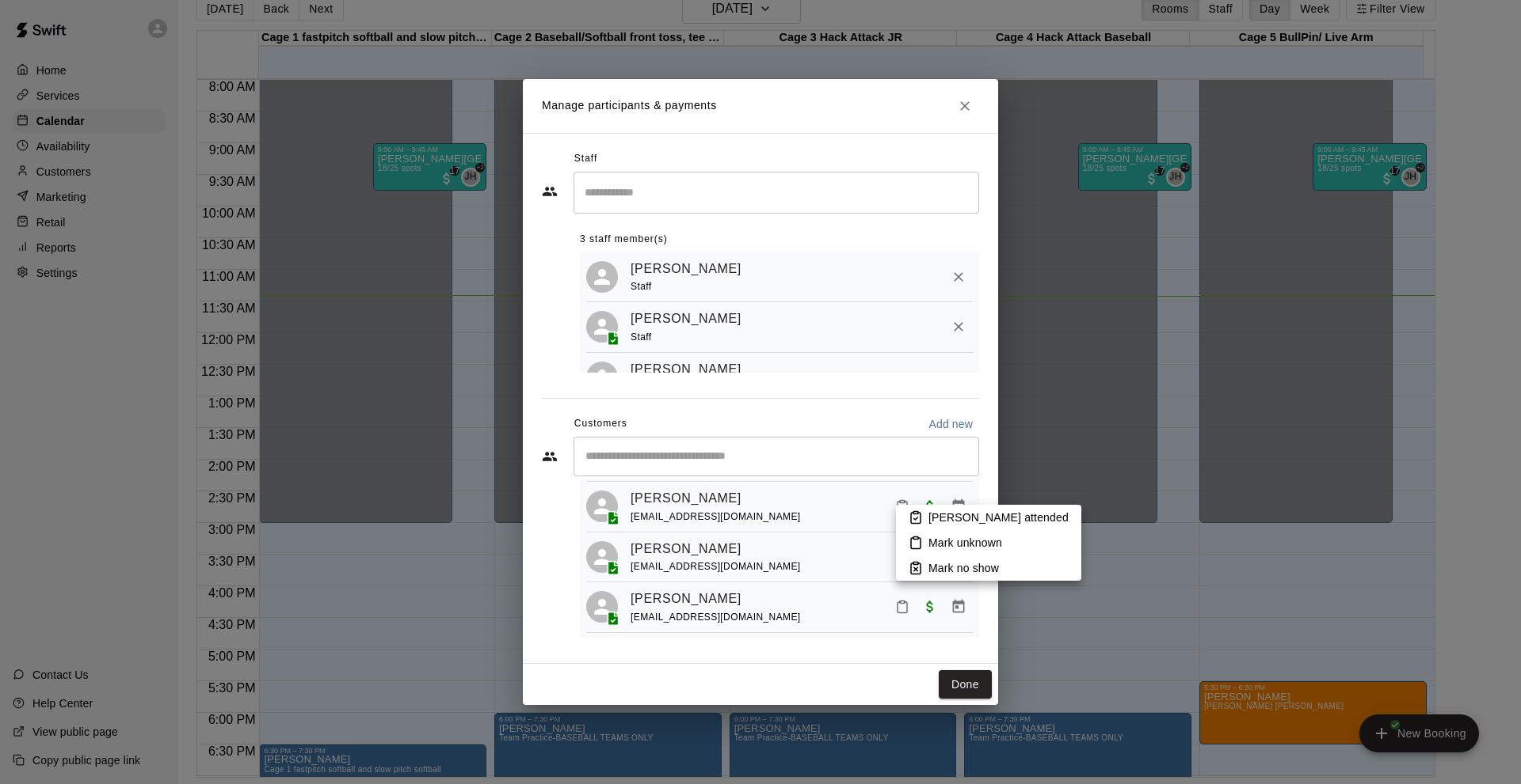
click at [930, 512] on p "[PERSON_NAME] attended" at bounding box center [998, 517] width 140 height 16
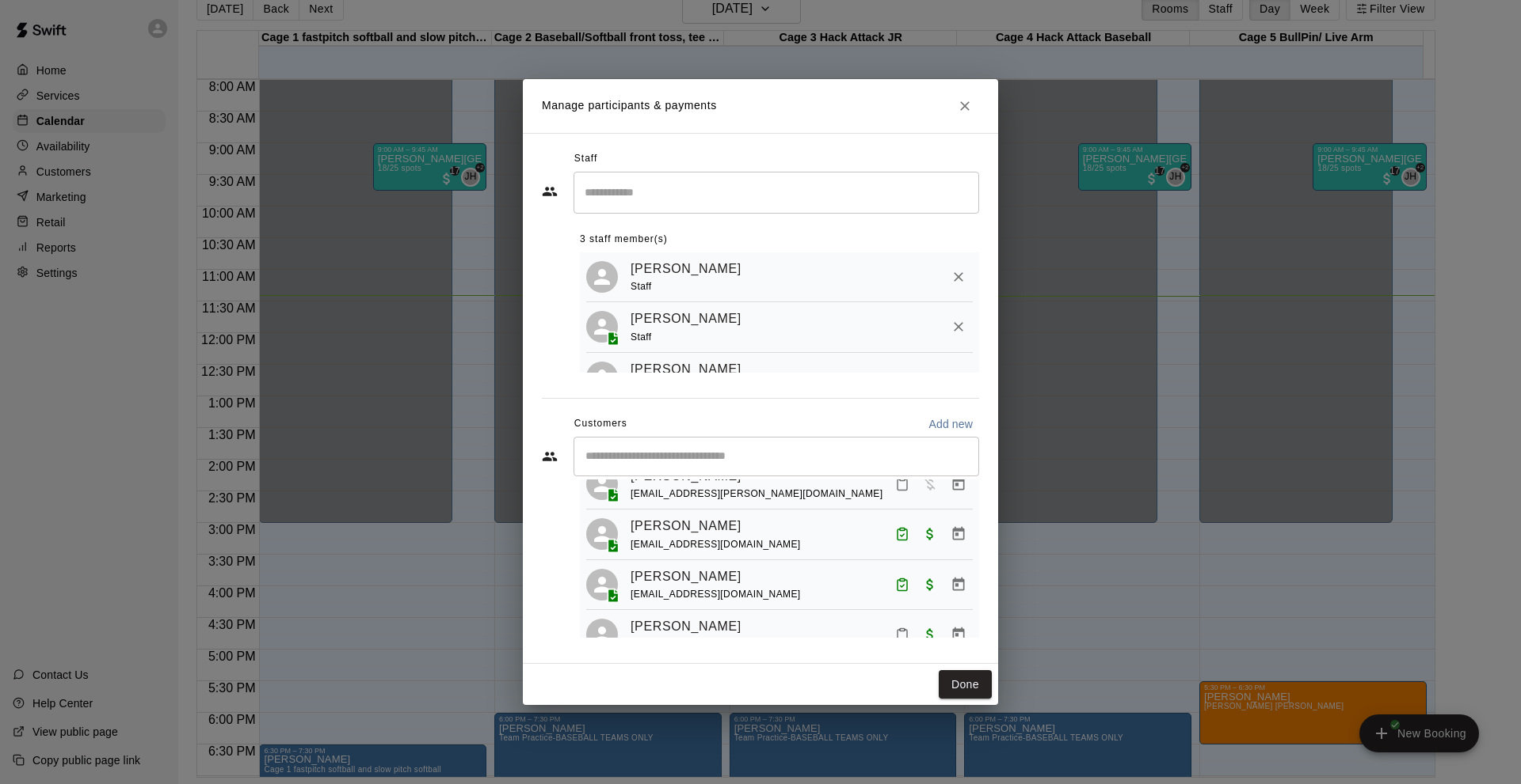
scroll to position [0, 0]
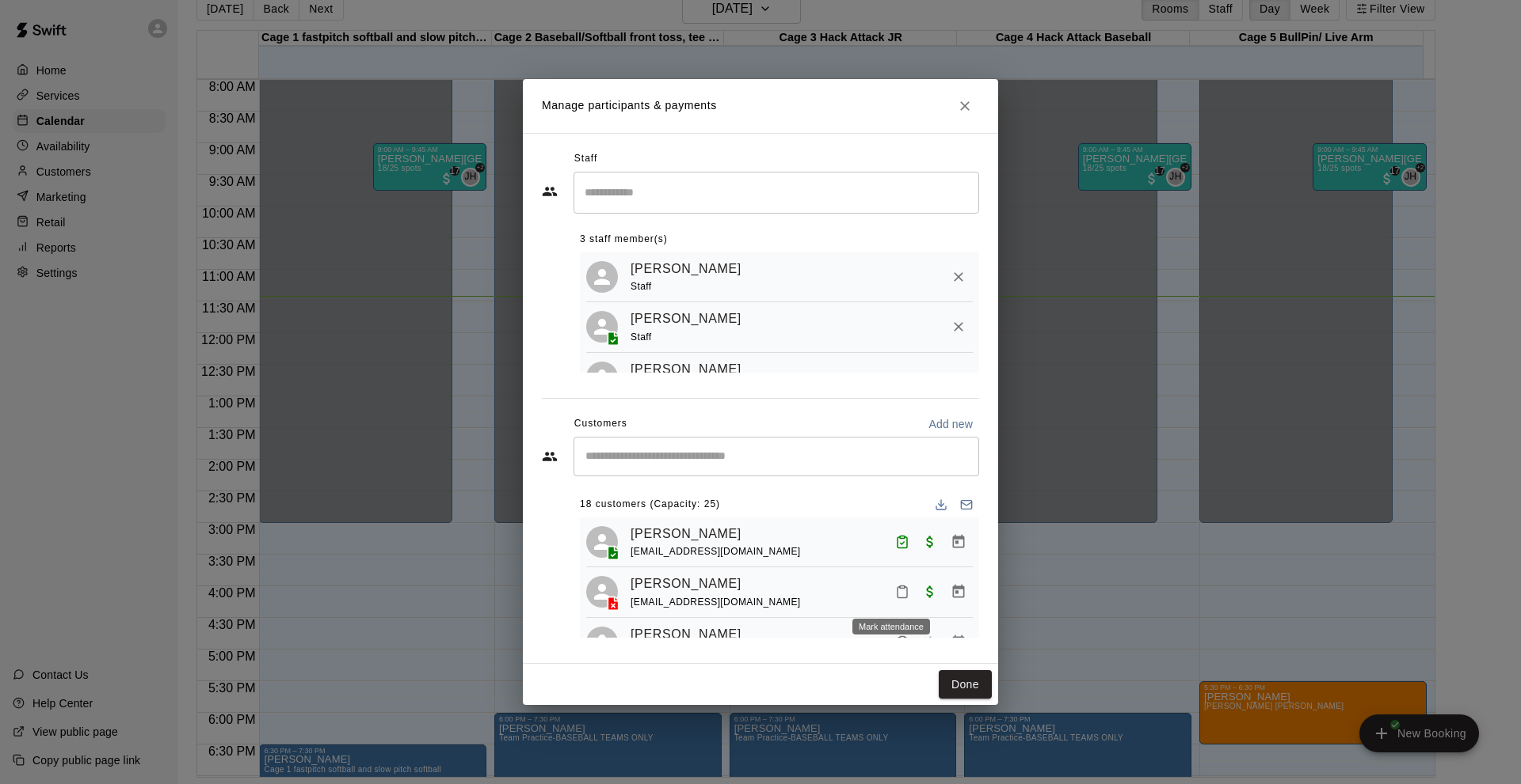
click at [895, 599] on icon "Mark attendance" at bounding box center [902, 591] width 14 height 14
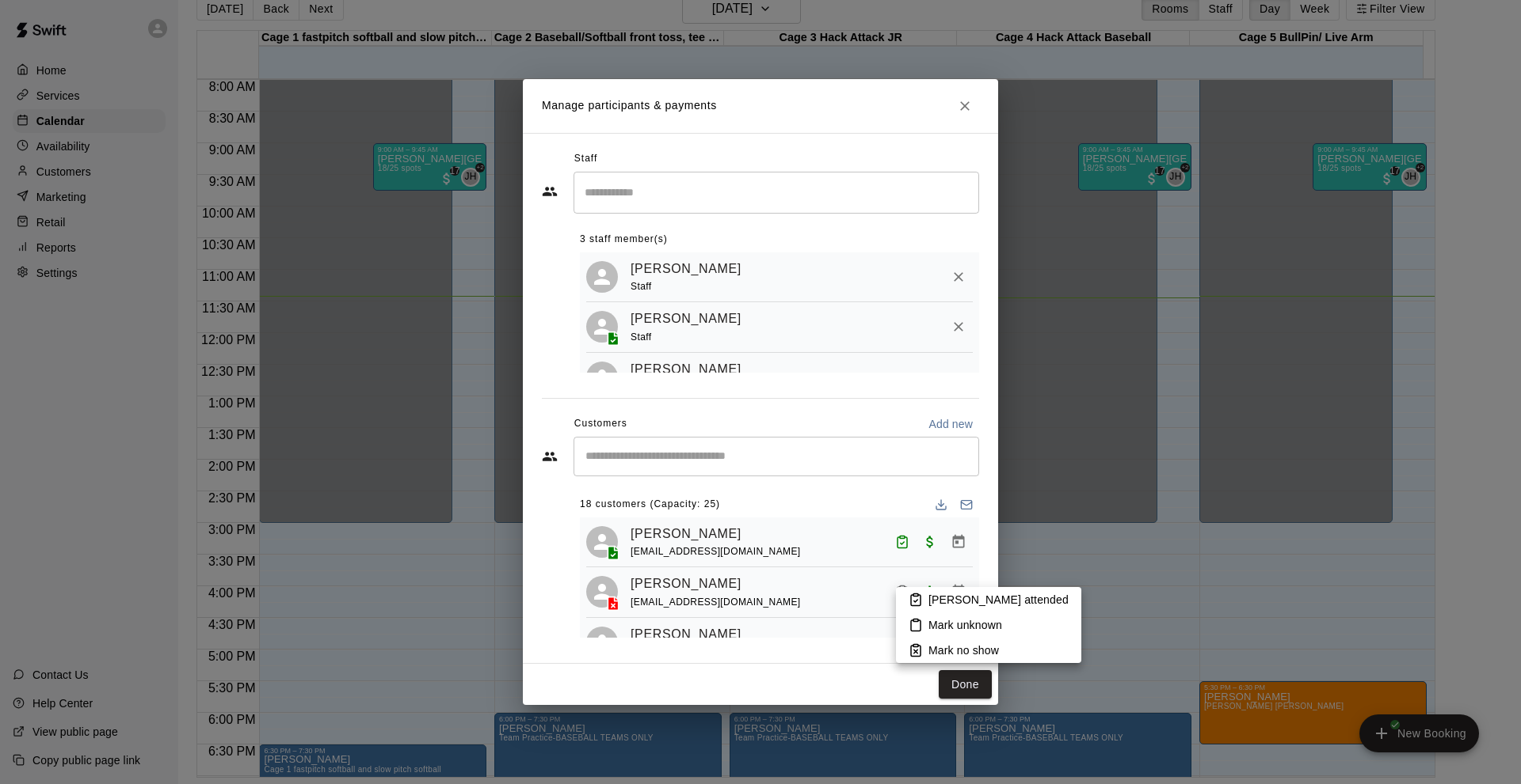
click at [942, 601] on p "[PERSON_NAME] attended" at bounding box center [998, 600] width 140 height 16
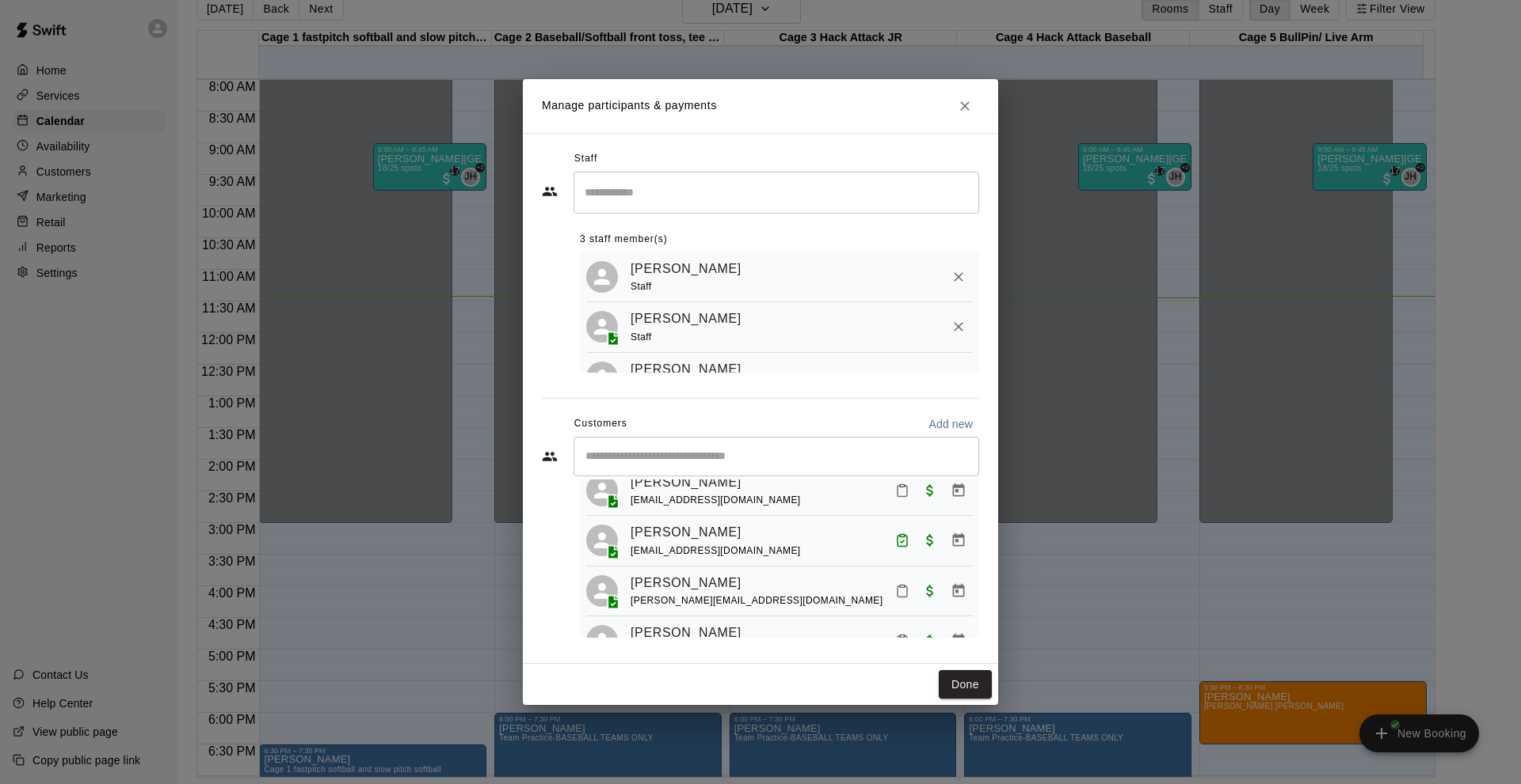
scroll to position [634, 0]
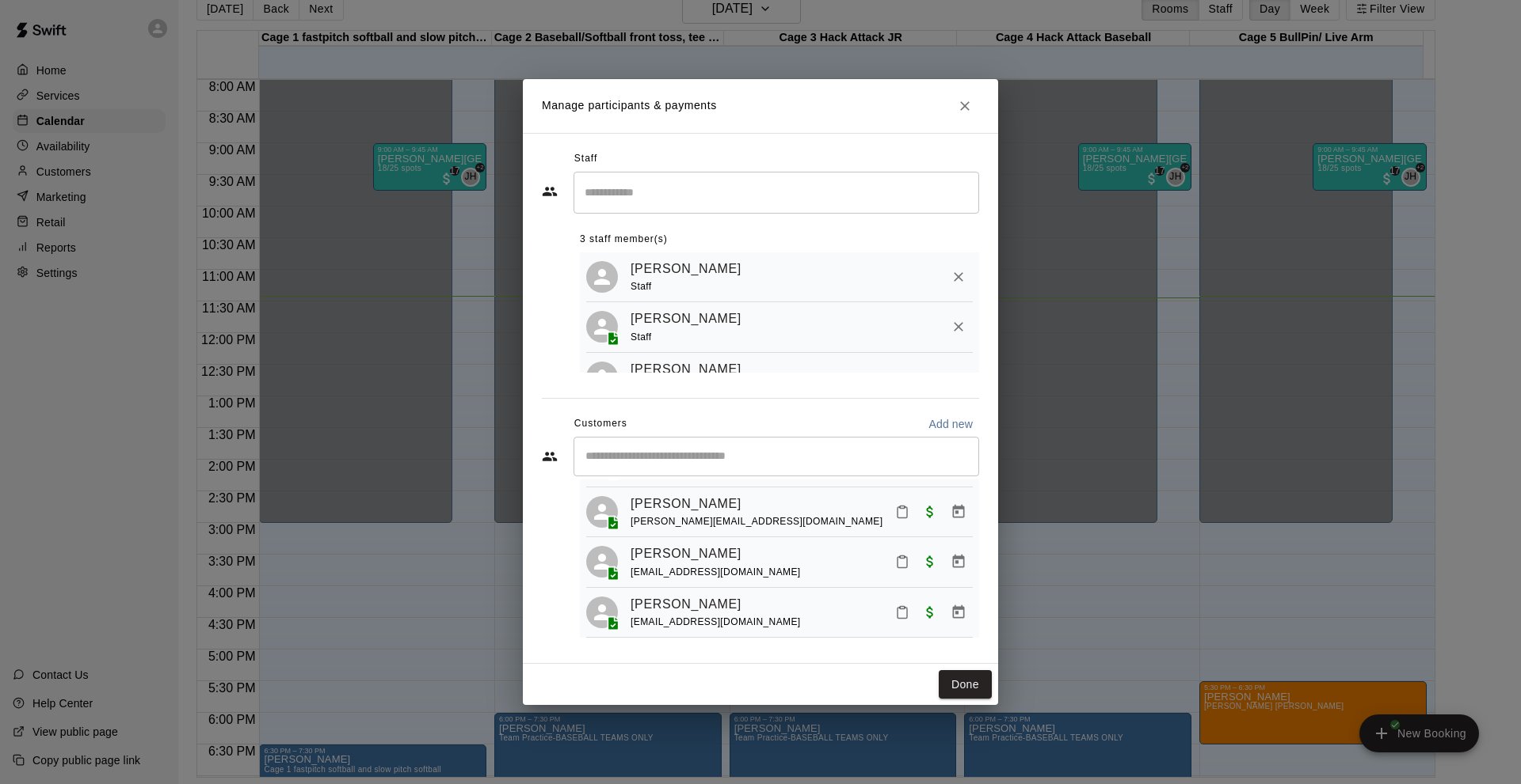
click at [895, 569] on icon "Mark attendance" at bounding box center [902, 561] width 14 height 14
click at [942, 588] on p "[PERSON_NAME] attended" at bounding box center [998, 588] width 140 height 16
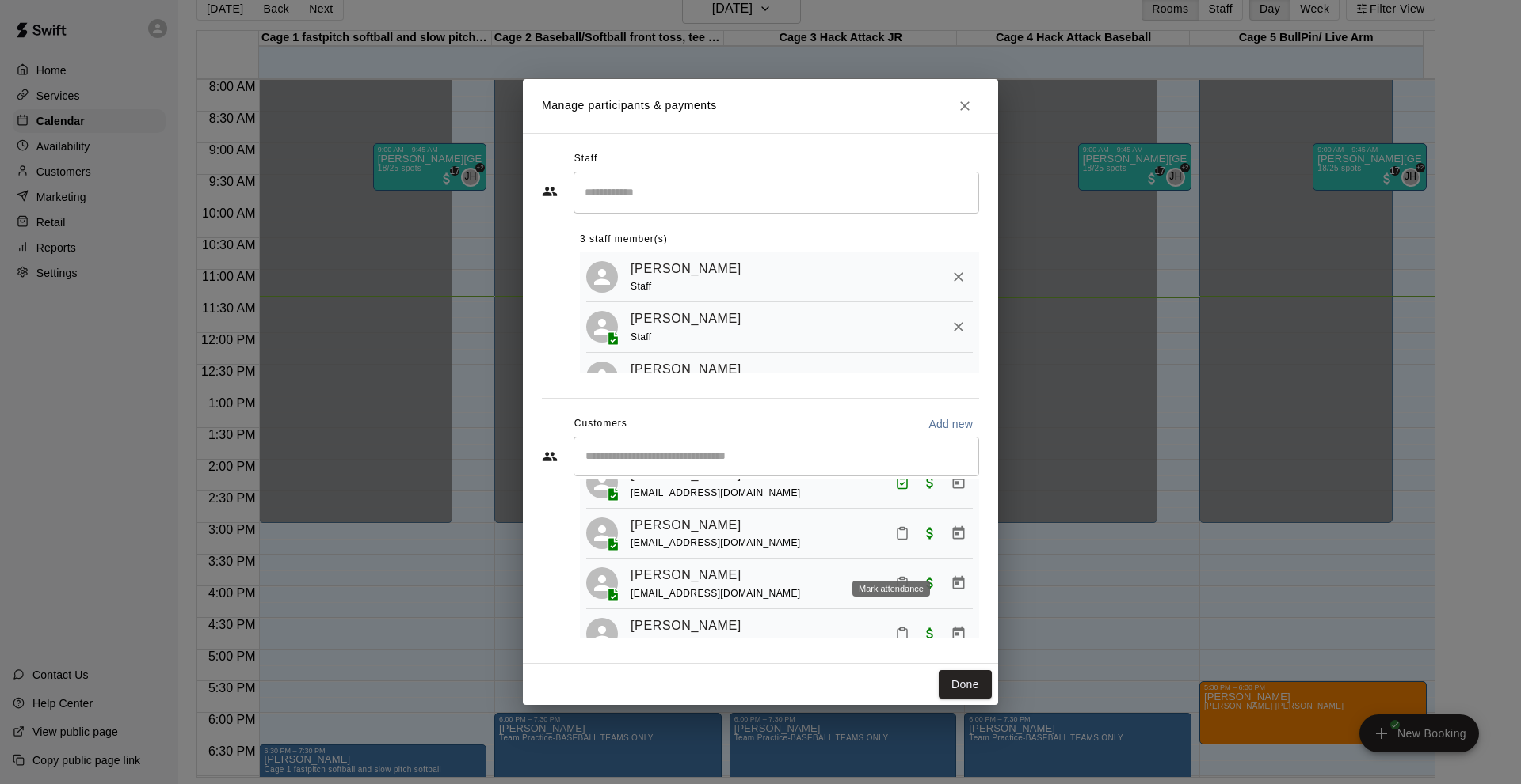
click at [897, 540] on icon "Mark attendance" at bounding box center [902, 535] width 9 height 11
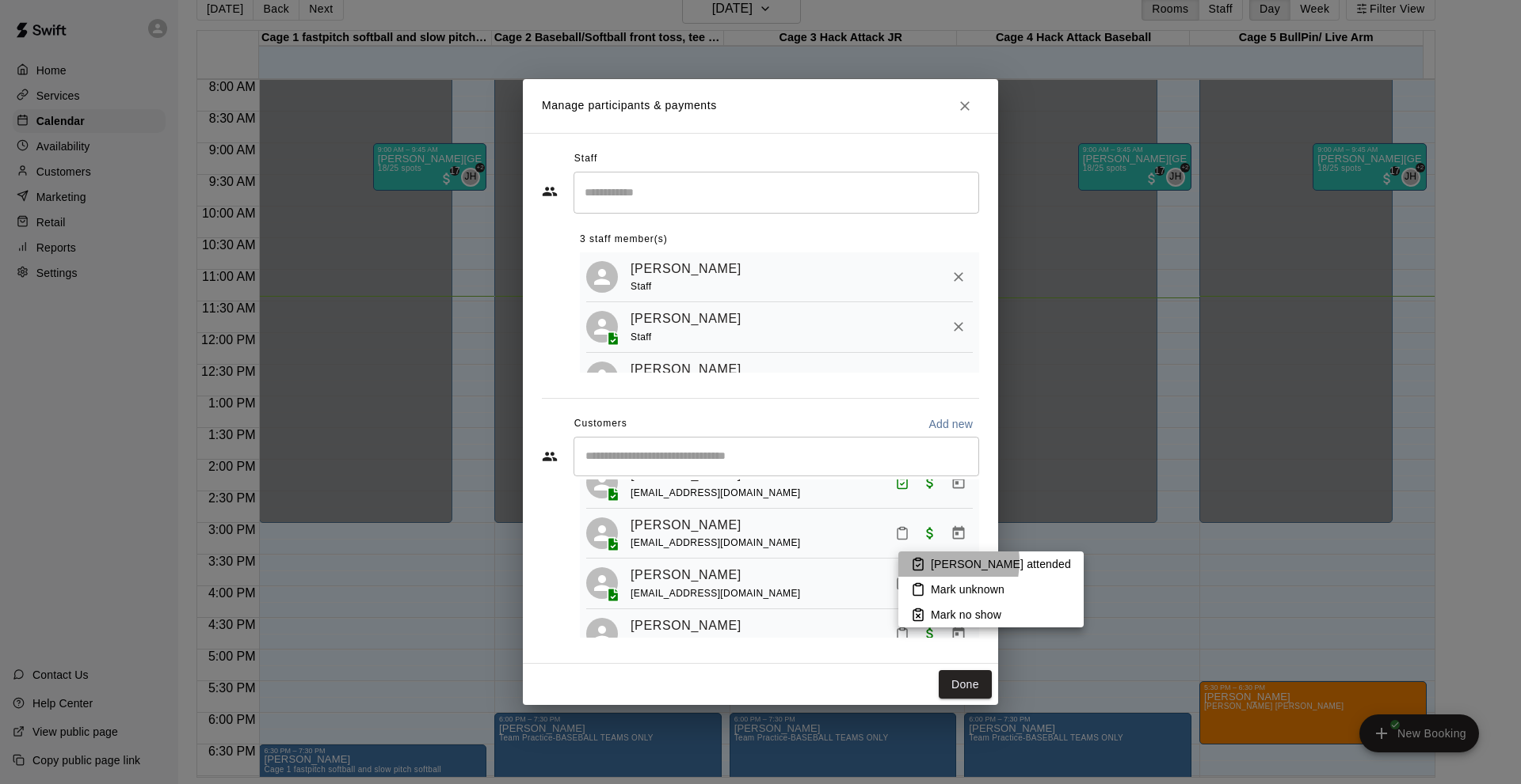
click at [935, 562] on p "[PERSON_NAME] attended" at bounding box center [1000, 564] width 140 height 16
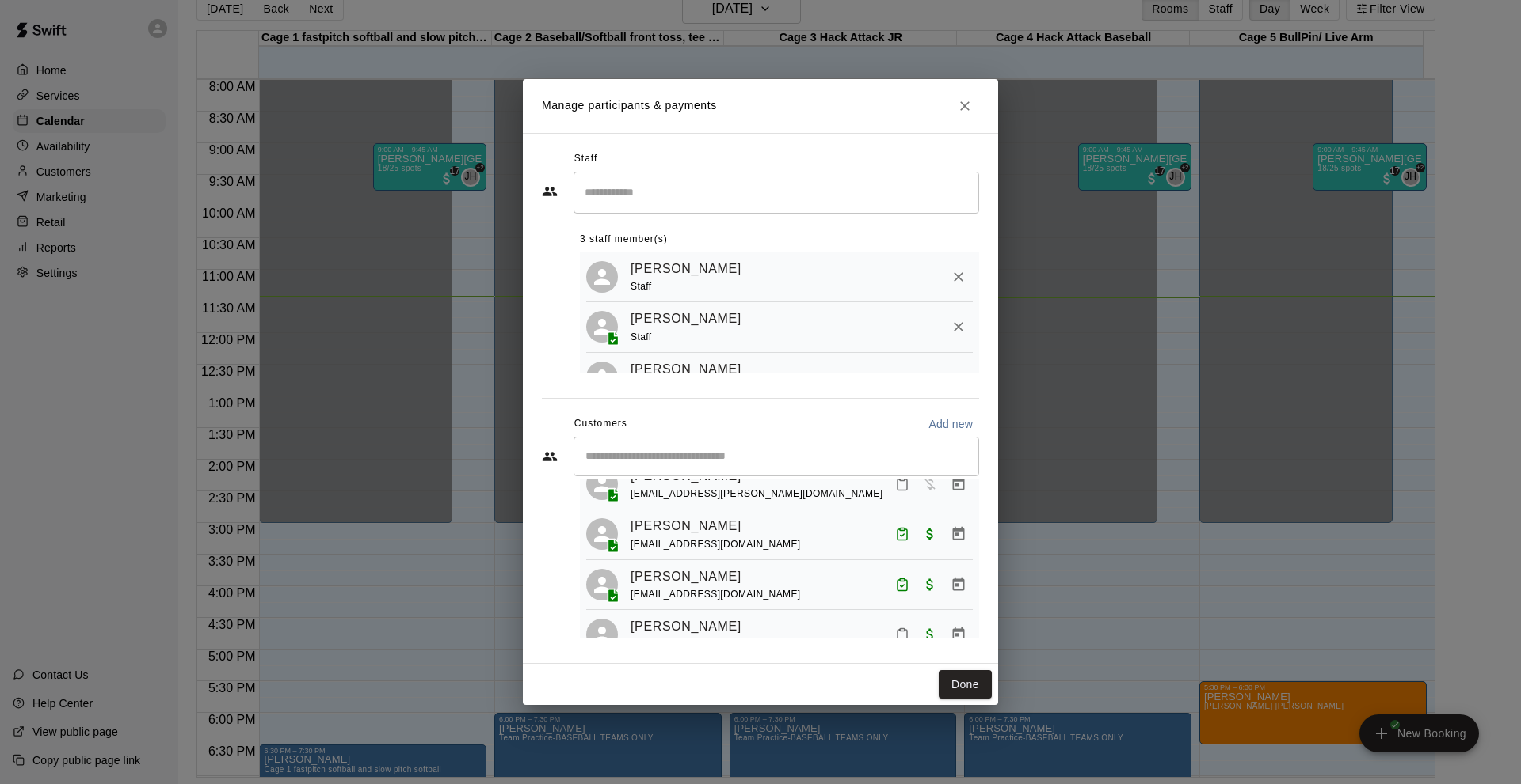
scroll to position [238, 0]
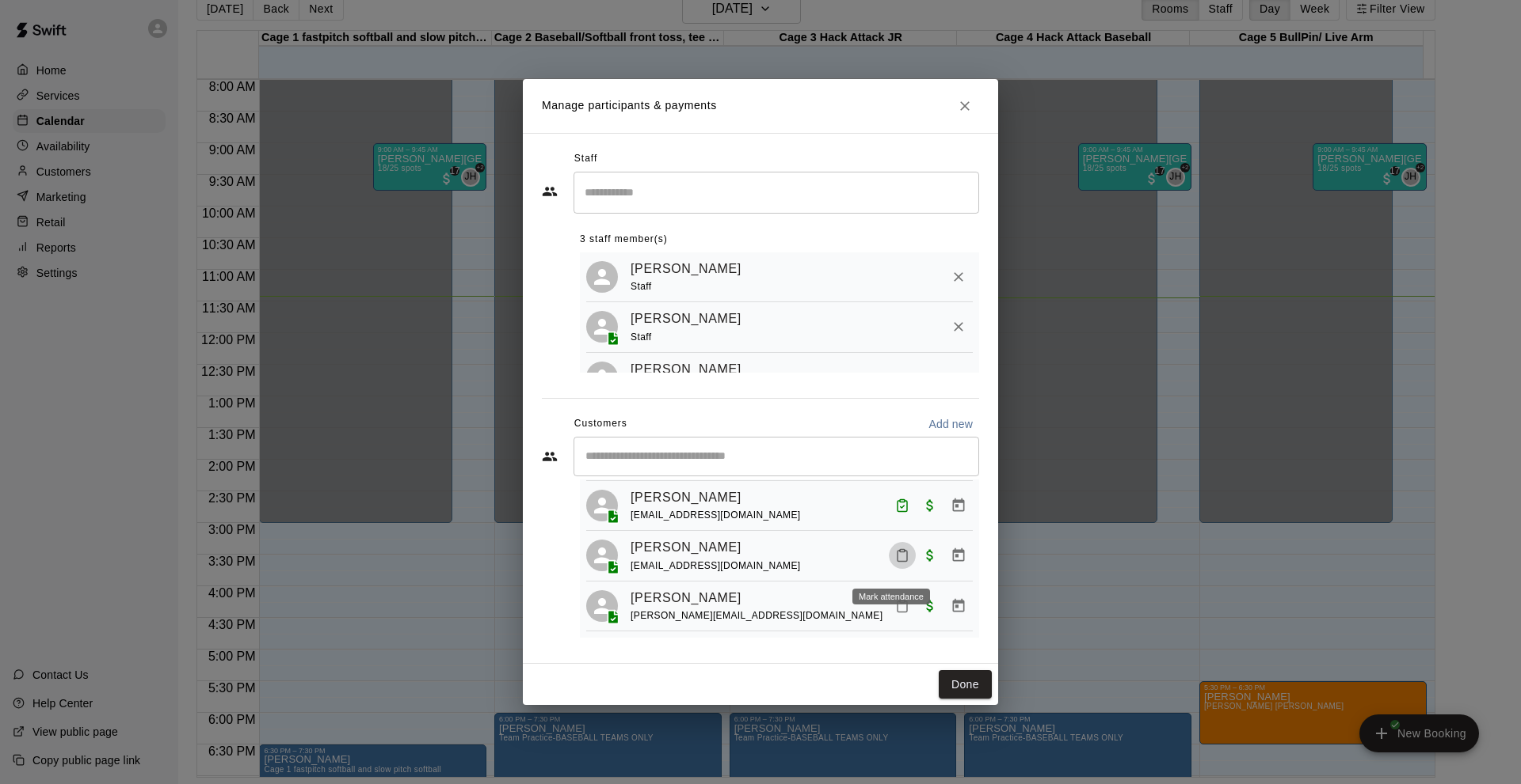
click at [895, 563] on icon "Mark attendance" at bounding box center [902, 556] width 14 height 14
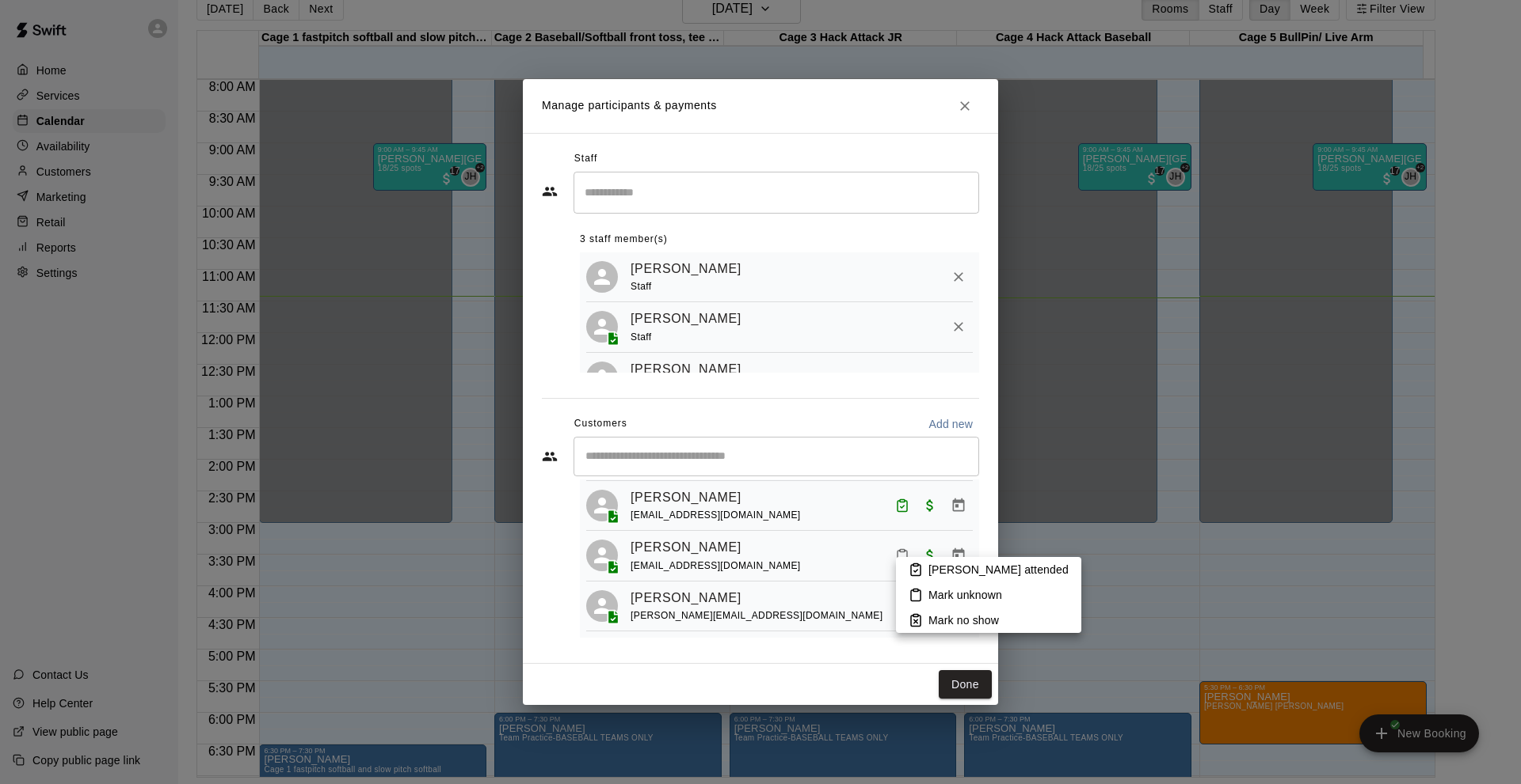
click at [933, 570] on p "[PERSON_NAME] attended" at bounding box center [998, 570] width 140 height 16
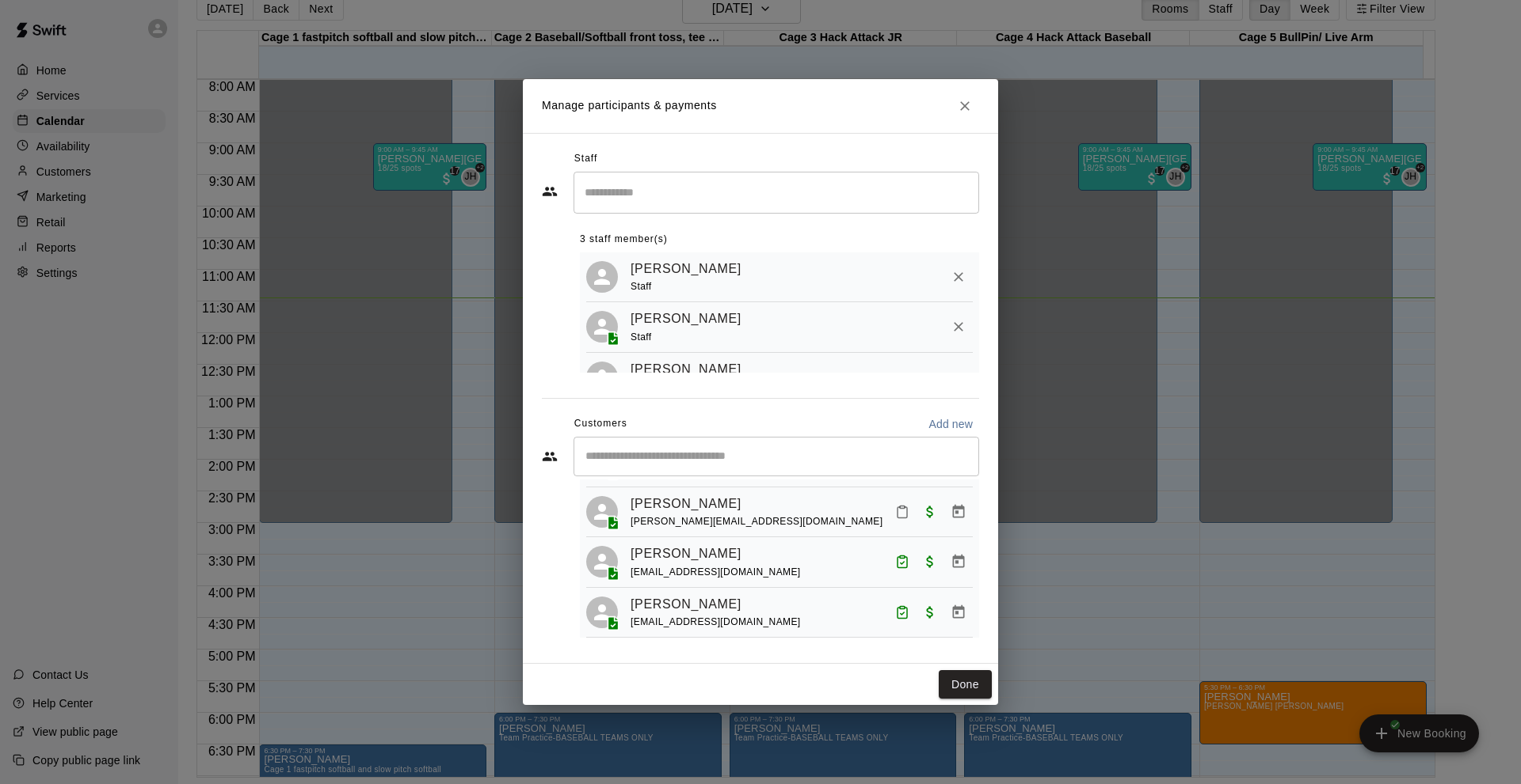
scroll to position [713, 0]
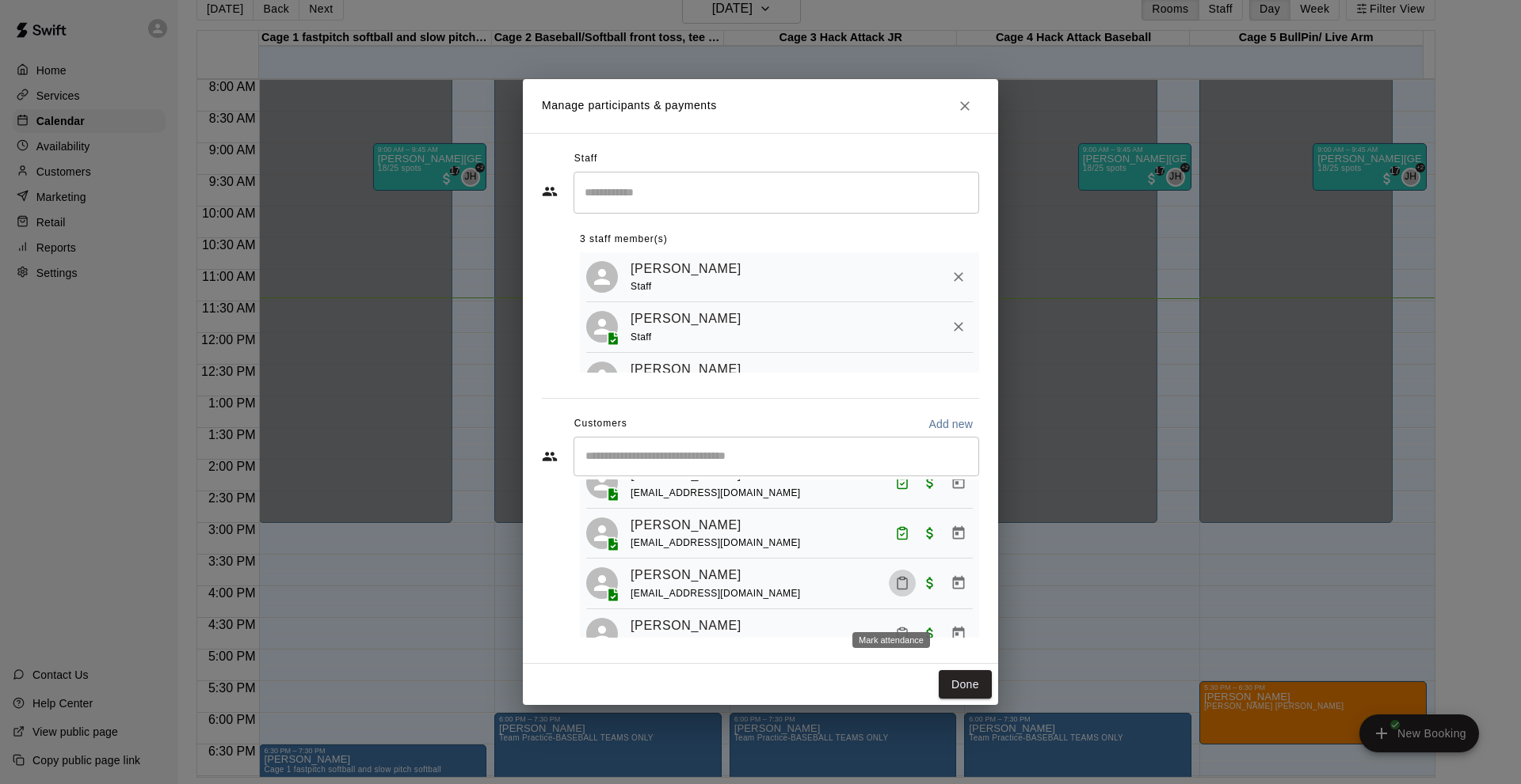
click at [895, 590] on icon "Mark attendance" at bounding box center [902, 583] width 14 height 14
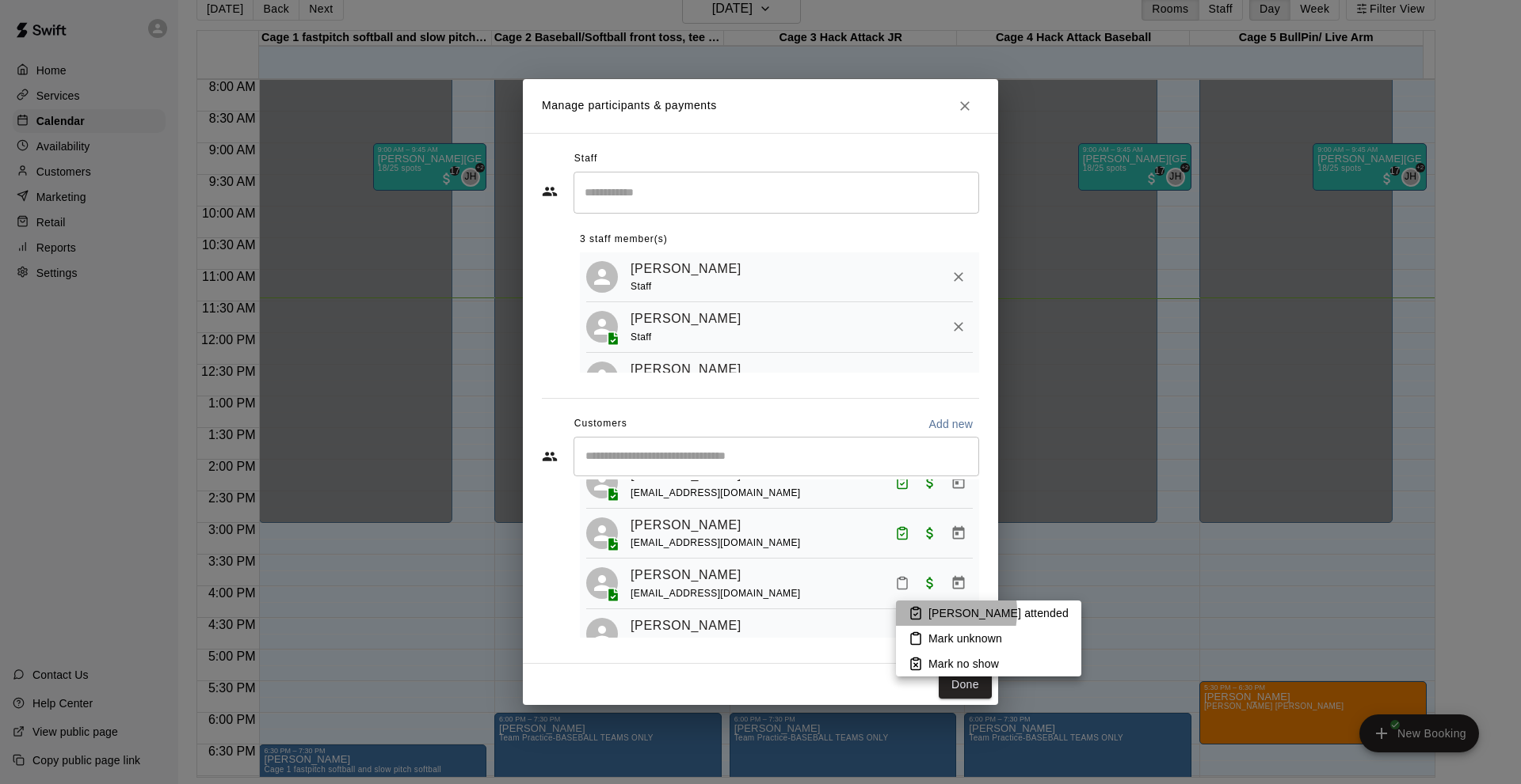
click at [930, 612] on p "[PERSON_NAME] attended" at bounding box center [998, 613] width 140 height 16
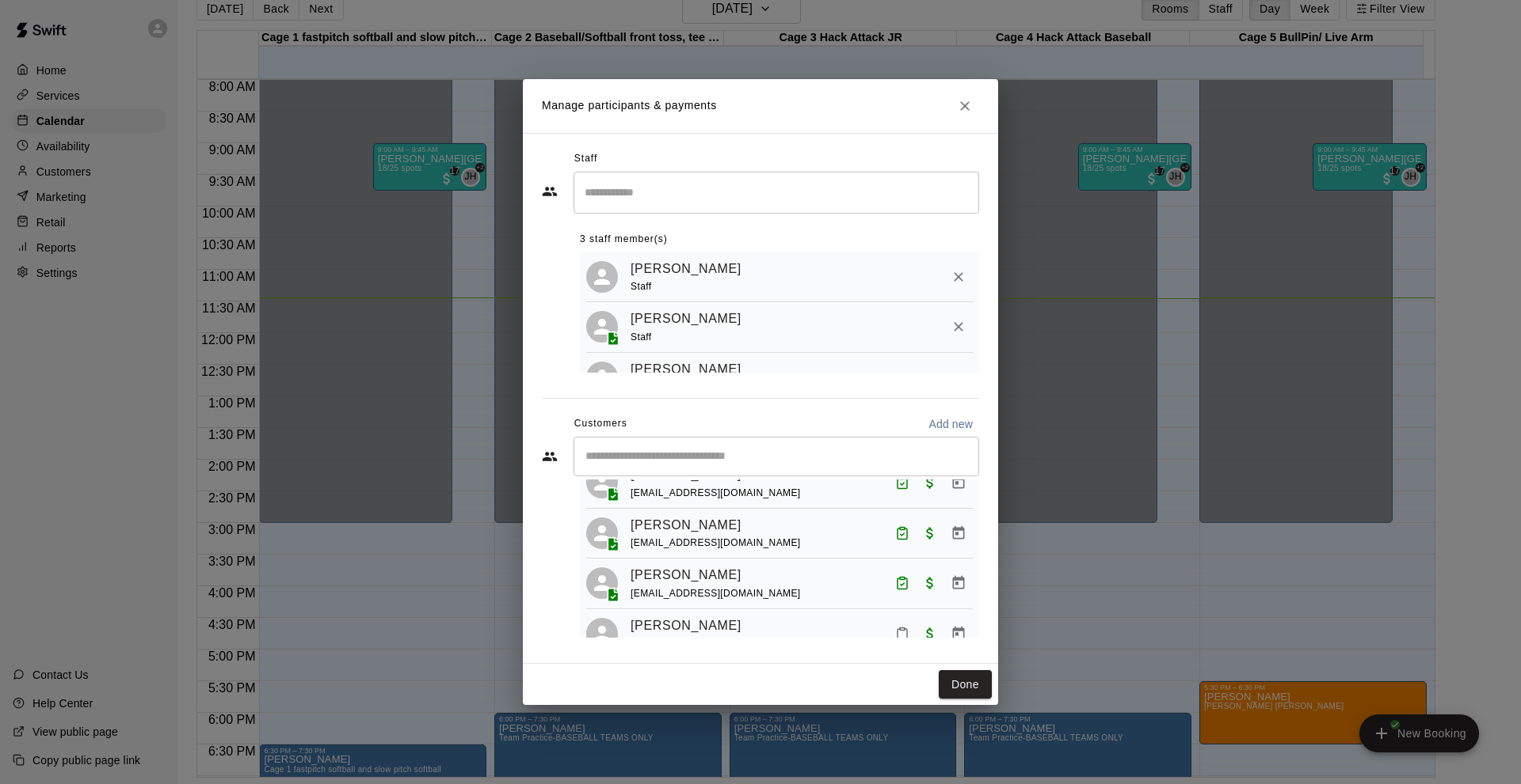
scroll to position [792, 0]
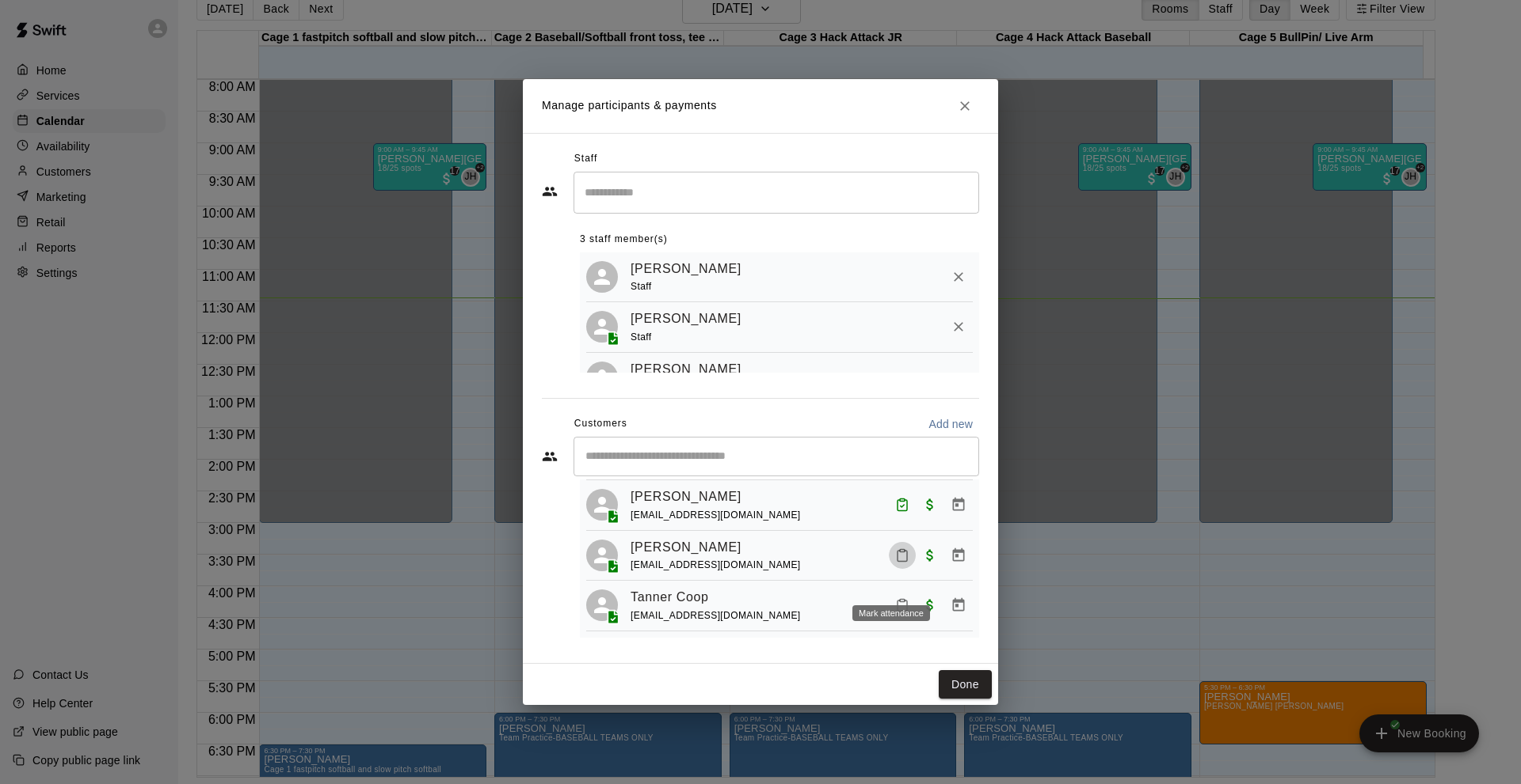
click at [895, 563] on icon "Mark attendance" at bounding box center [902, 556] width 14 height 14
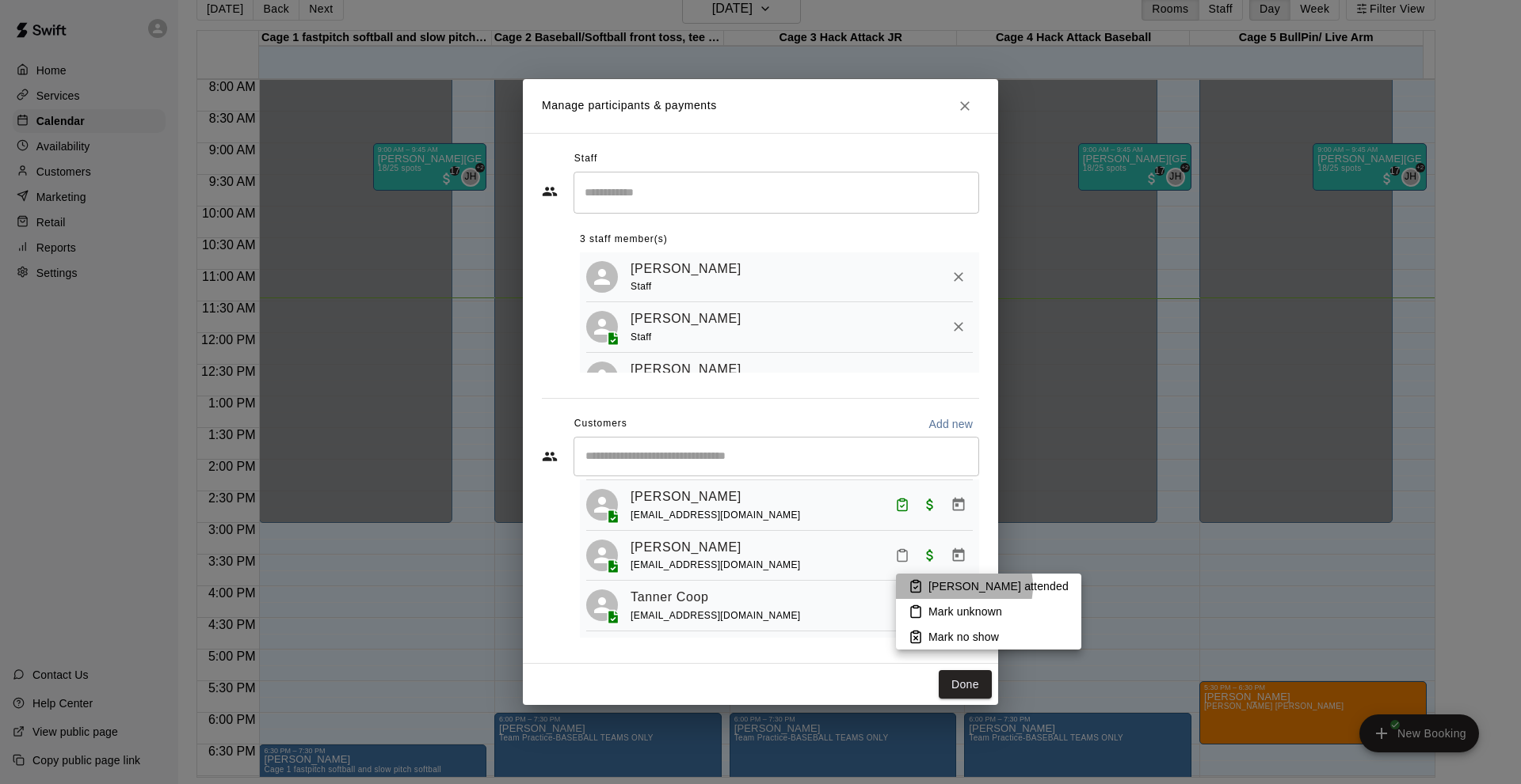
click at [963, 587] on p "[PERSON_NAME] attended" at bounding box center [998, 587] width 140 height 16
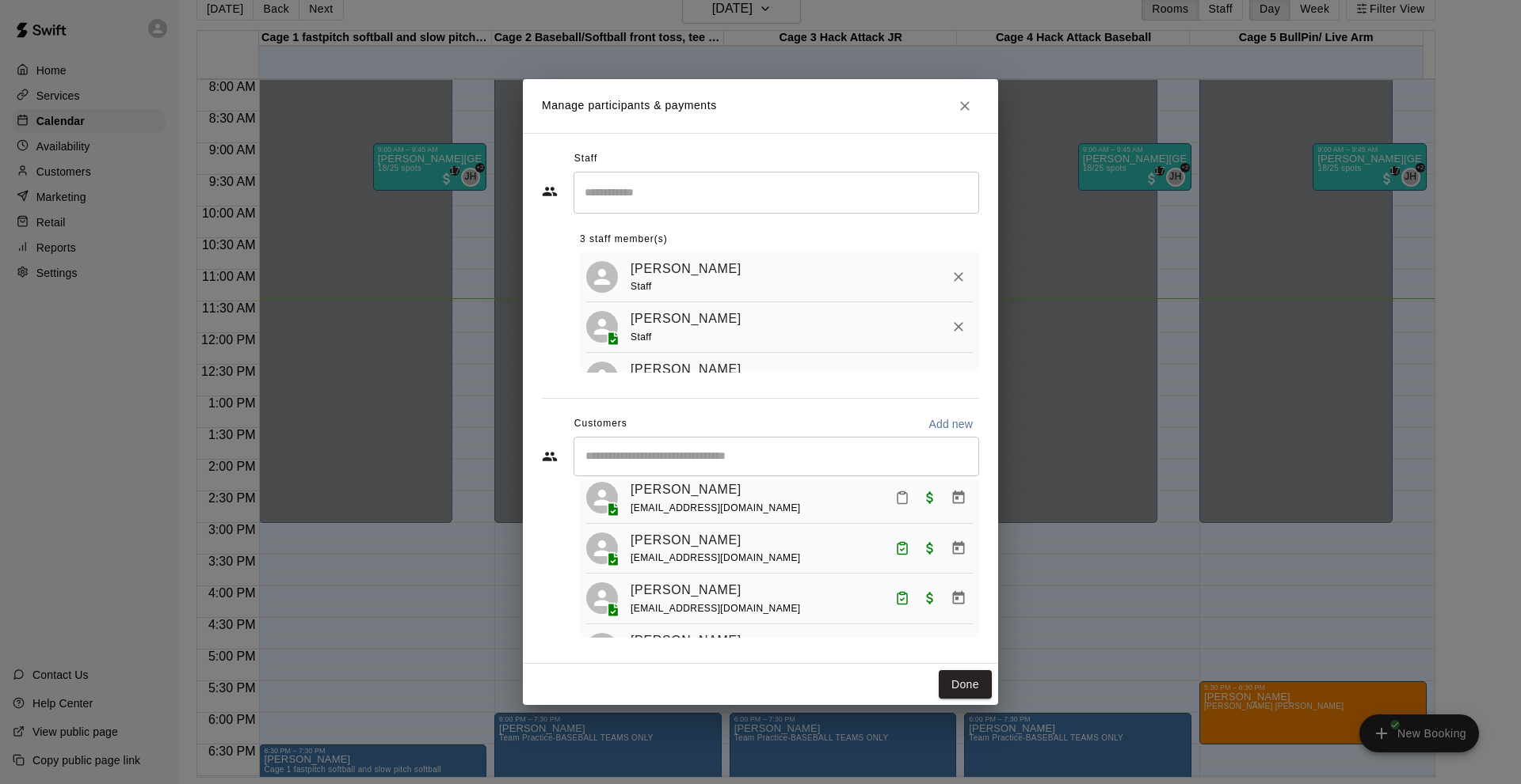
scroll to position [317, 0]
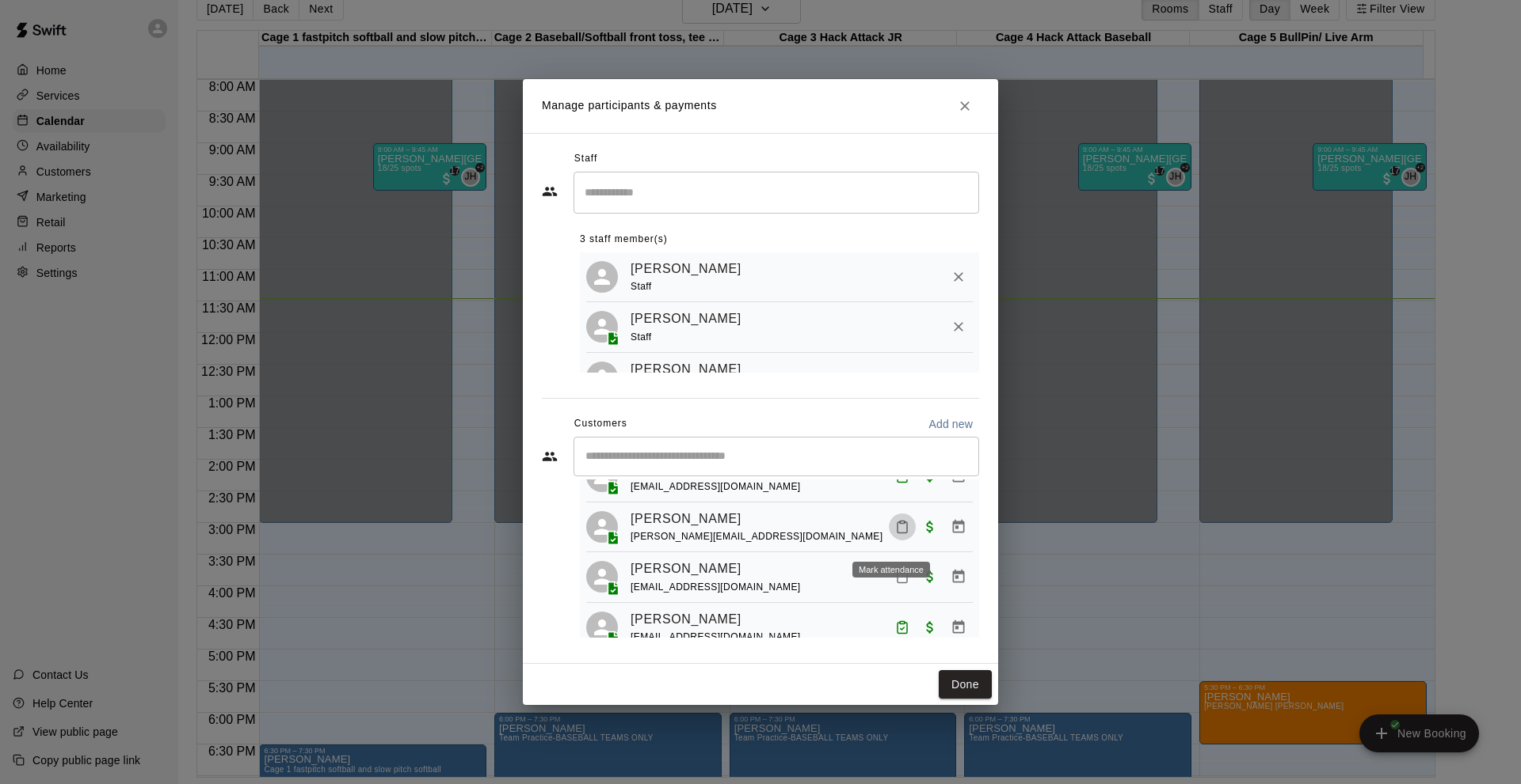
click at [895, 534] on icon "Mark attendance" at bounding box center [902, 526] width 14 height 14
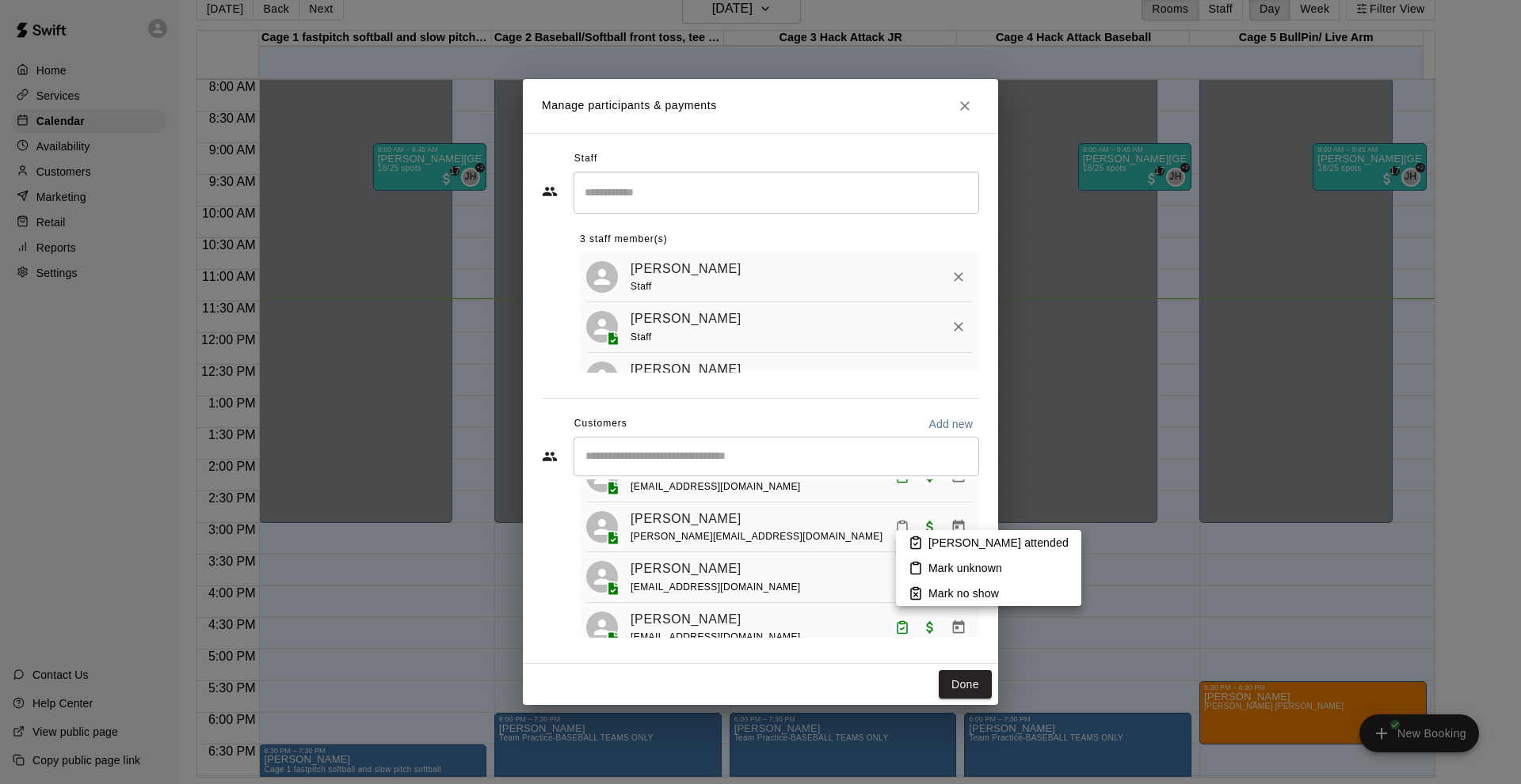
click at [945, 541] on p "[PERSON_NAME] attended" at bounding box center [998, 542] width 140 height 16
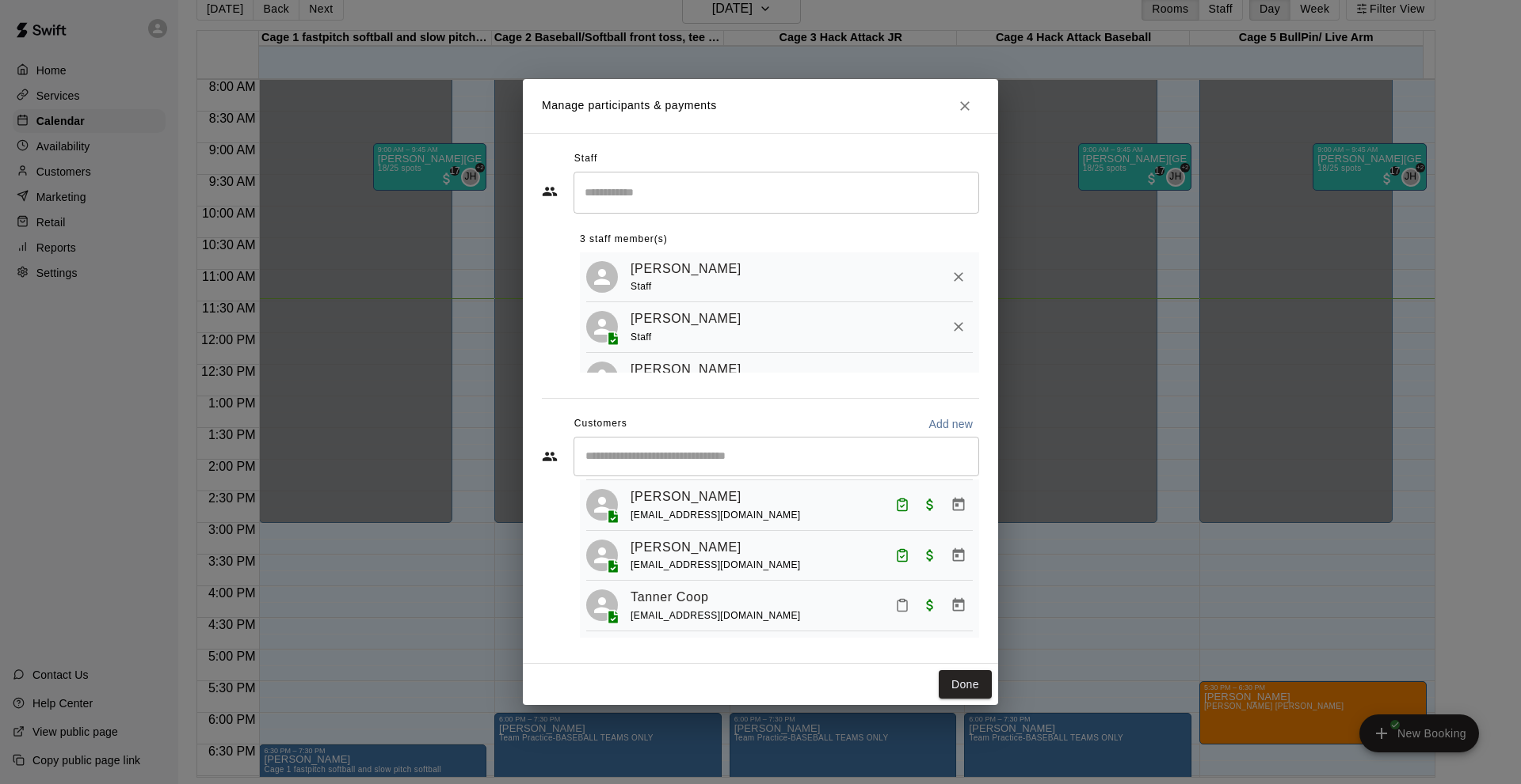
scroll to position [820, 0]
click at [889, 609] on button "Mark attendance" at bounding box center [902, 605] width 27 height 27
click at [902, 605] on icon at bounding box center [909, 604] width 14 height 14
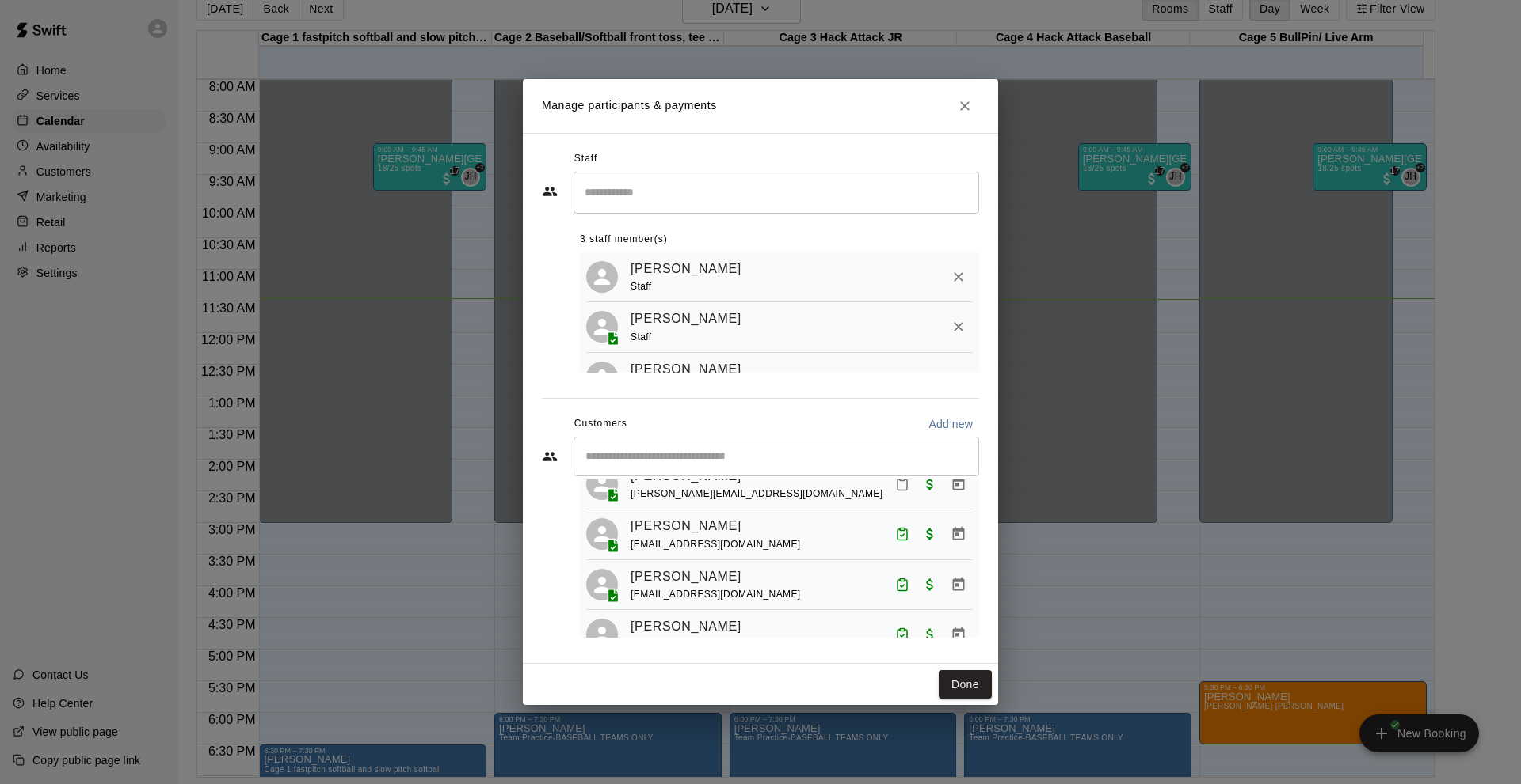
scroll to position [582, 0]
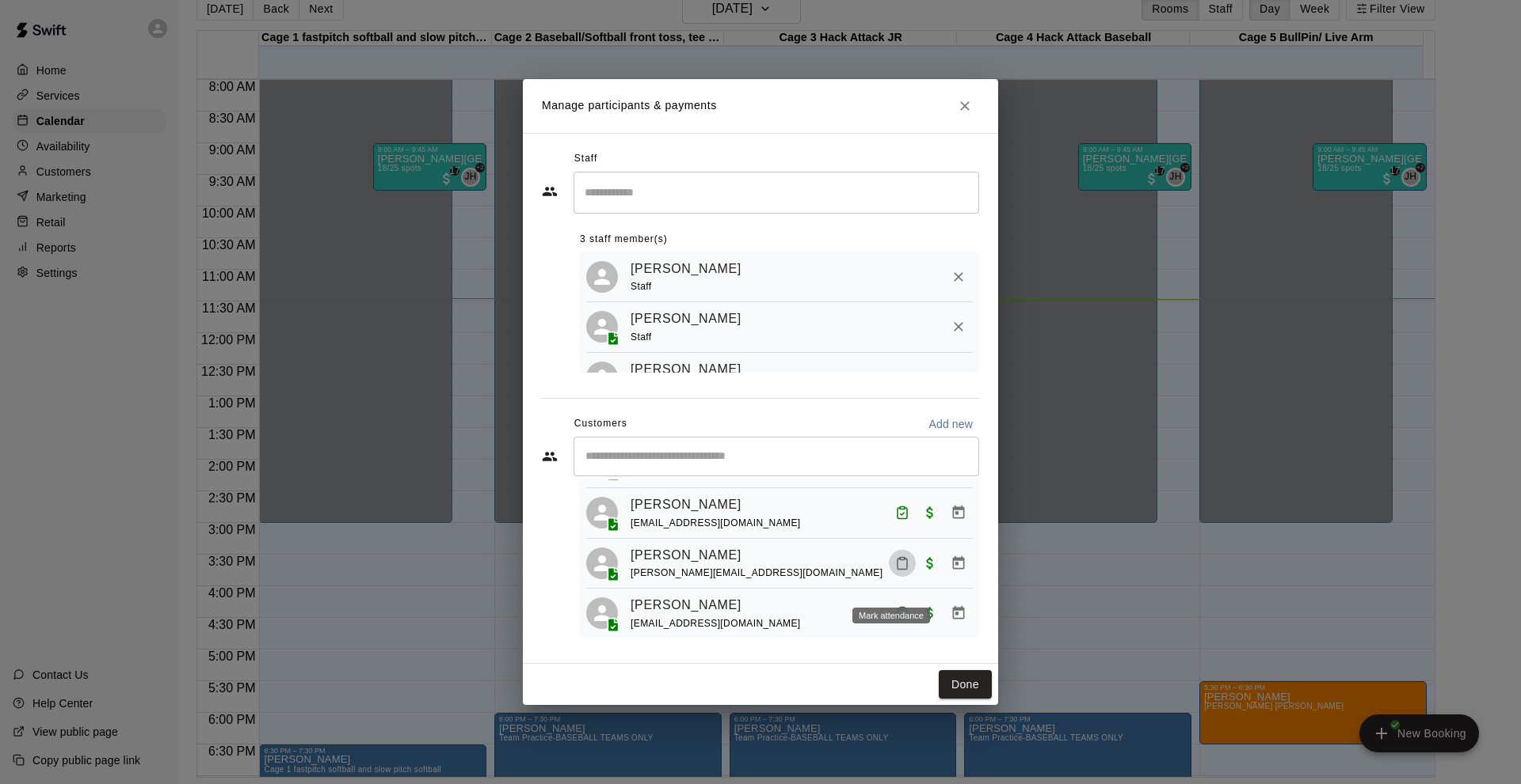
click at [895, 571] on icon "Mark attendance" at bounding box center [902, 563] width 14 height 14
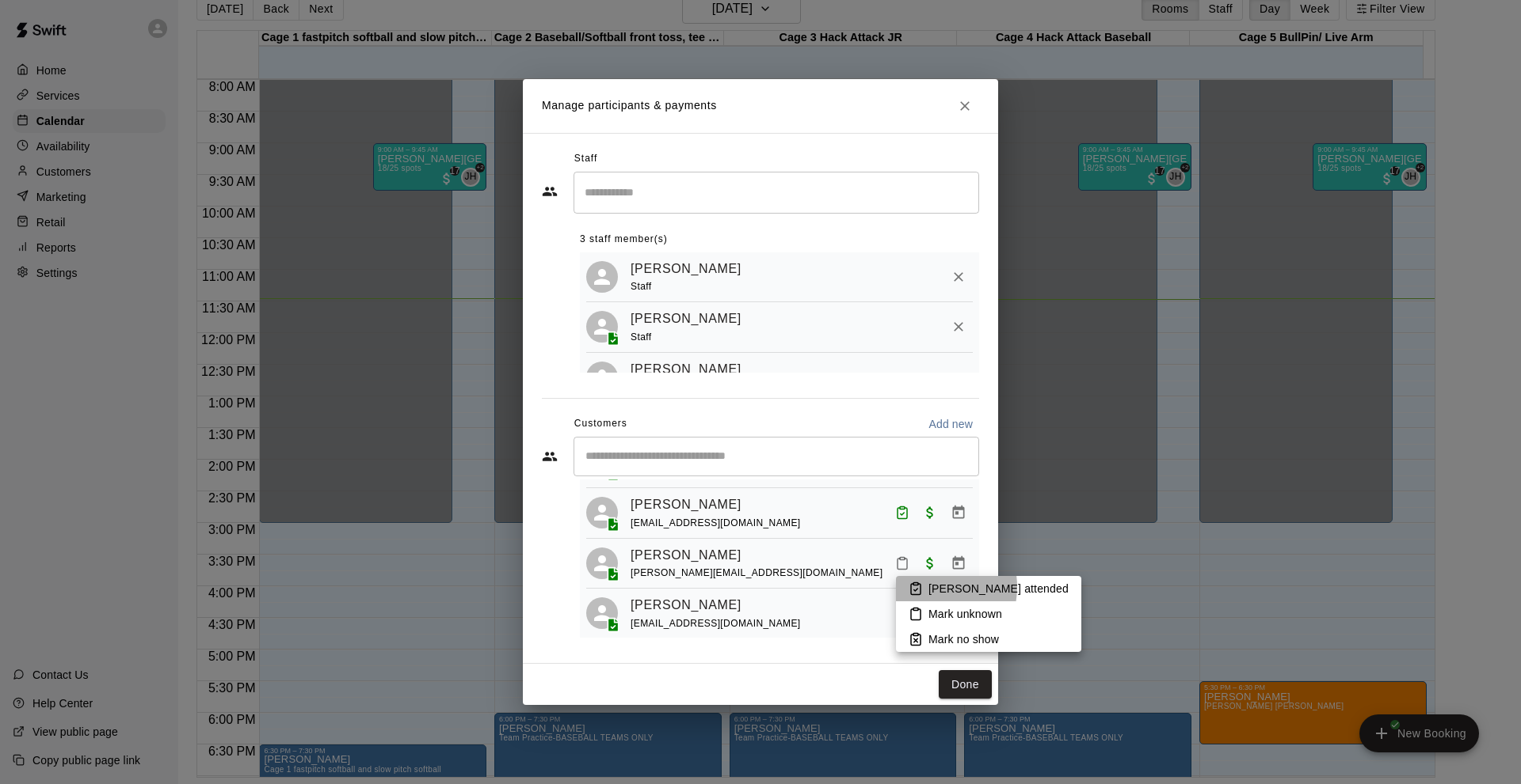
click at [930, 588] on p "[PERSON_NAME] attended" at bounding box center [998, 588] width 140 height 16
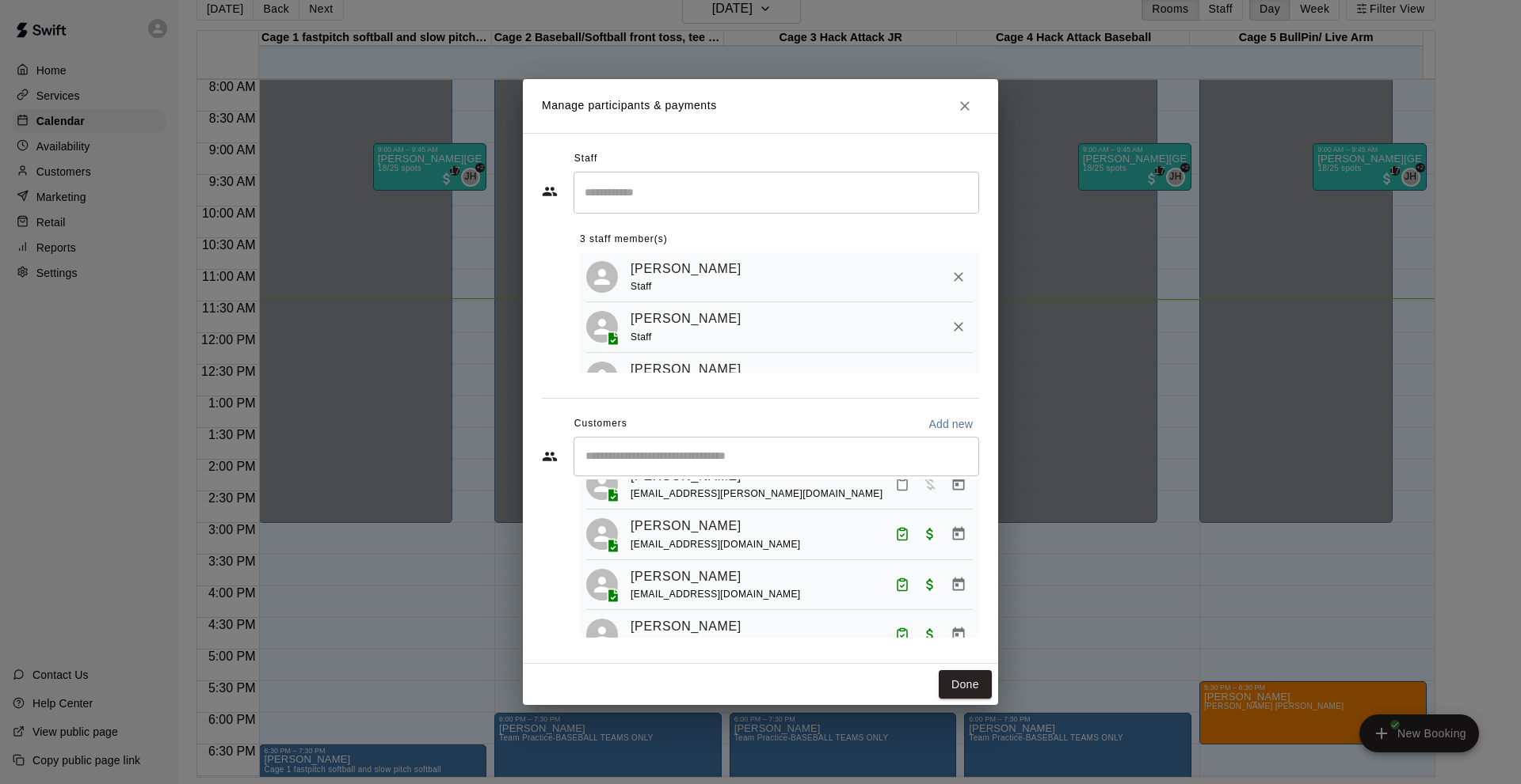
scroll to position [0, 0]
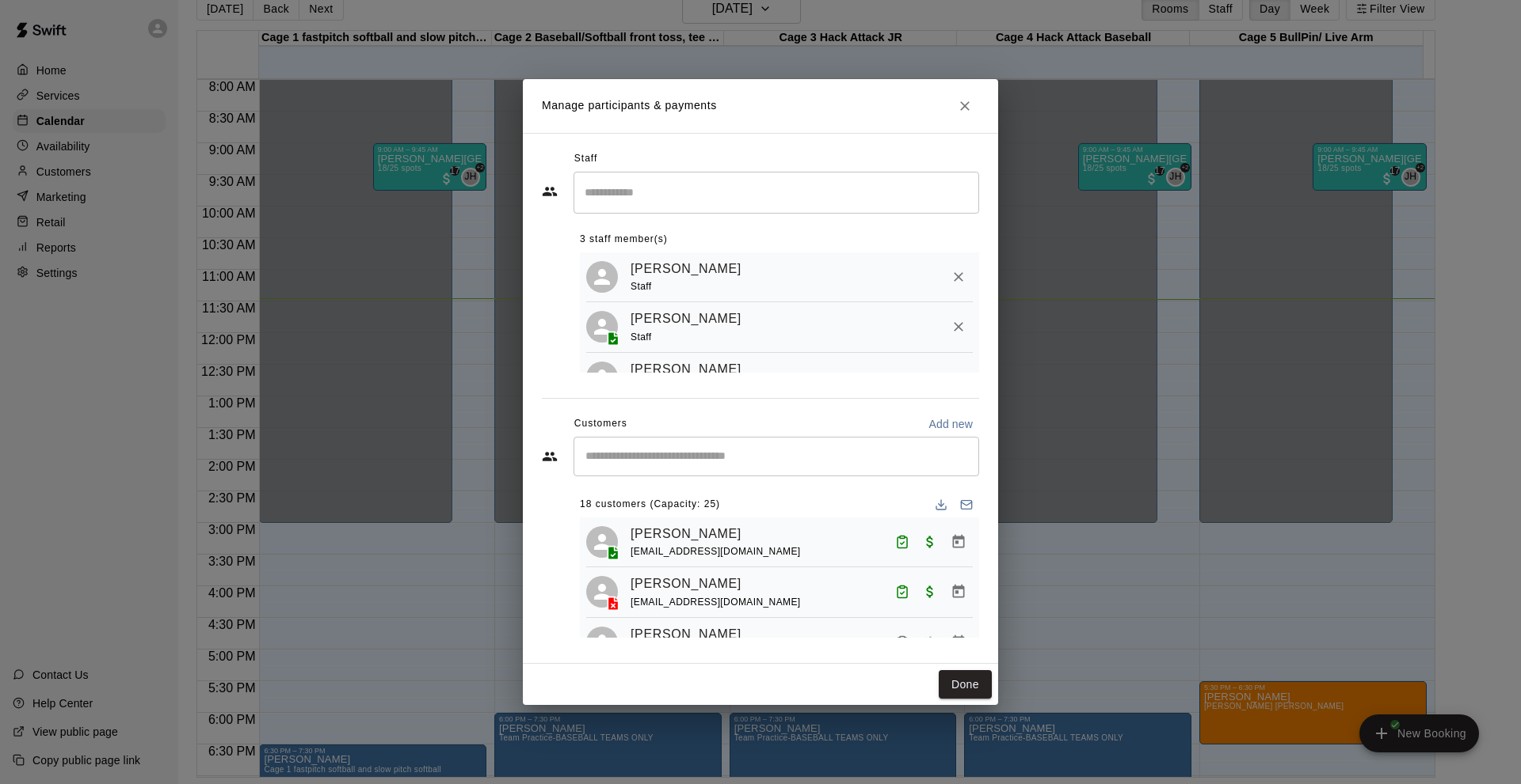
click at [634, 459] on input "Start typing to search customers..." at bounding box center [776, 456] width 391 height 16
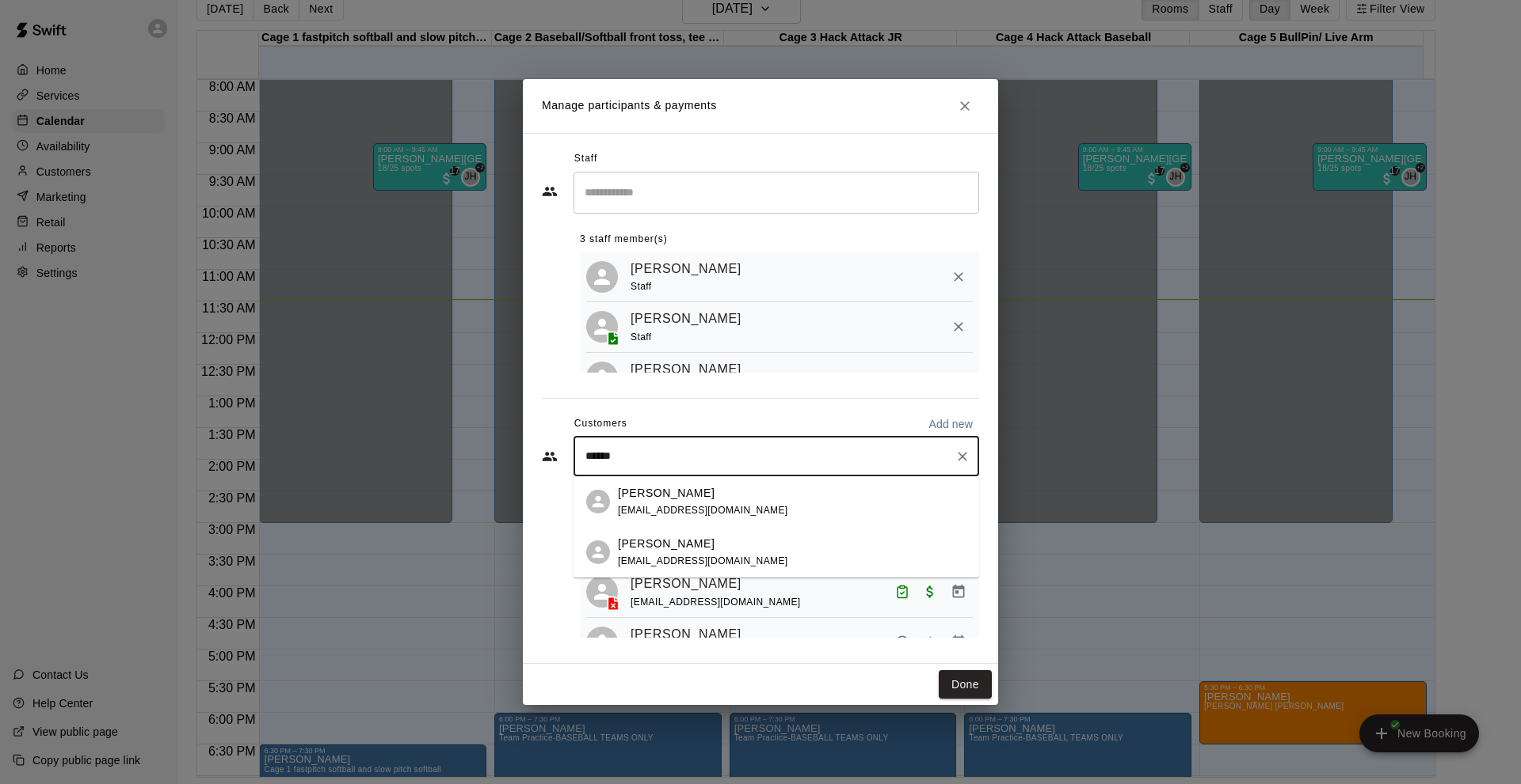
type input "*******"
click at [685, 552] on p "[PERSON_NAME]" at bounding box center [666, 544] width 97 height 17
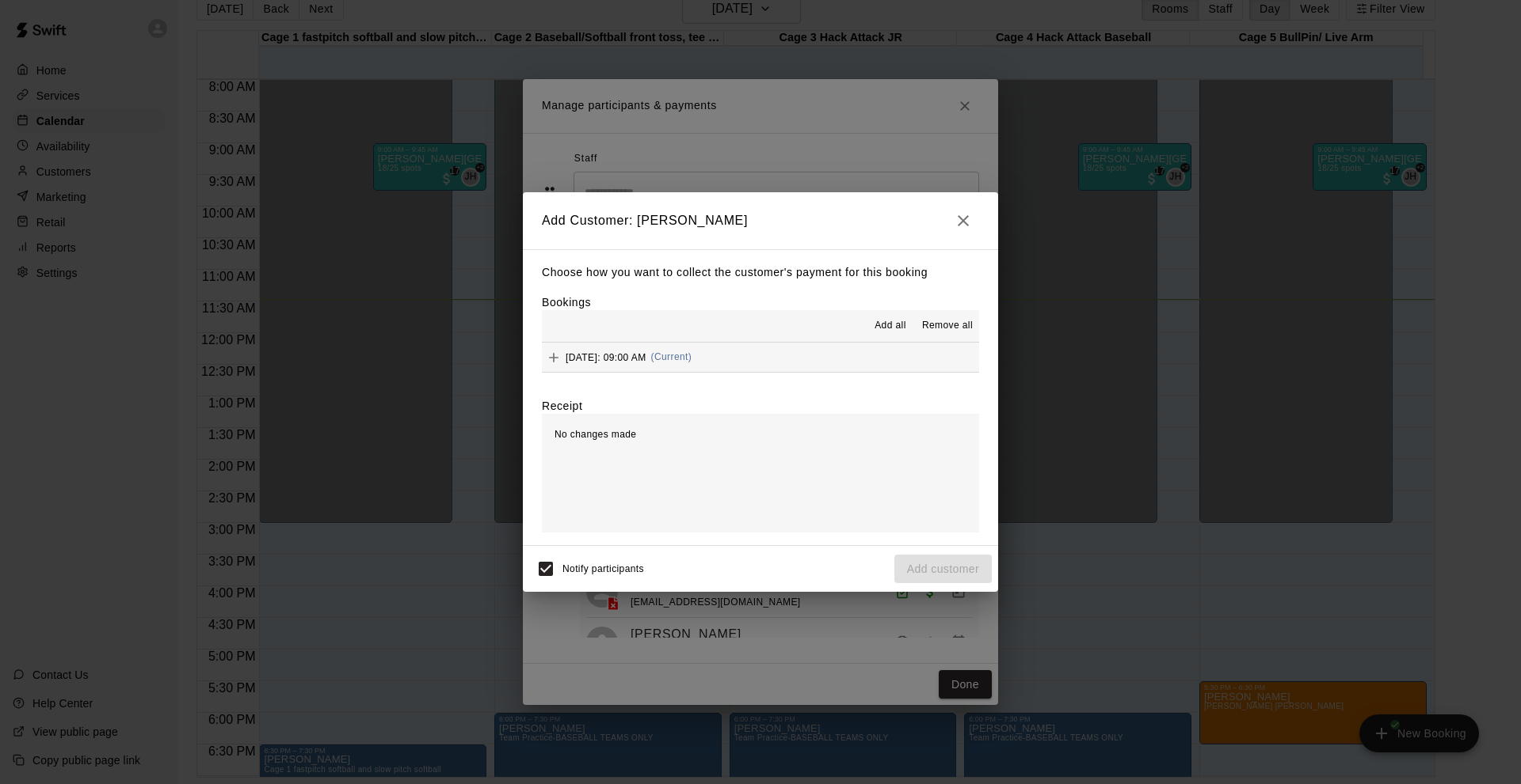
click at [831, 363] on button "[DATE]: 09:00 AM (Current)" at bounding box center [760, 357] width 437 height 29
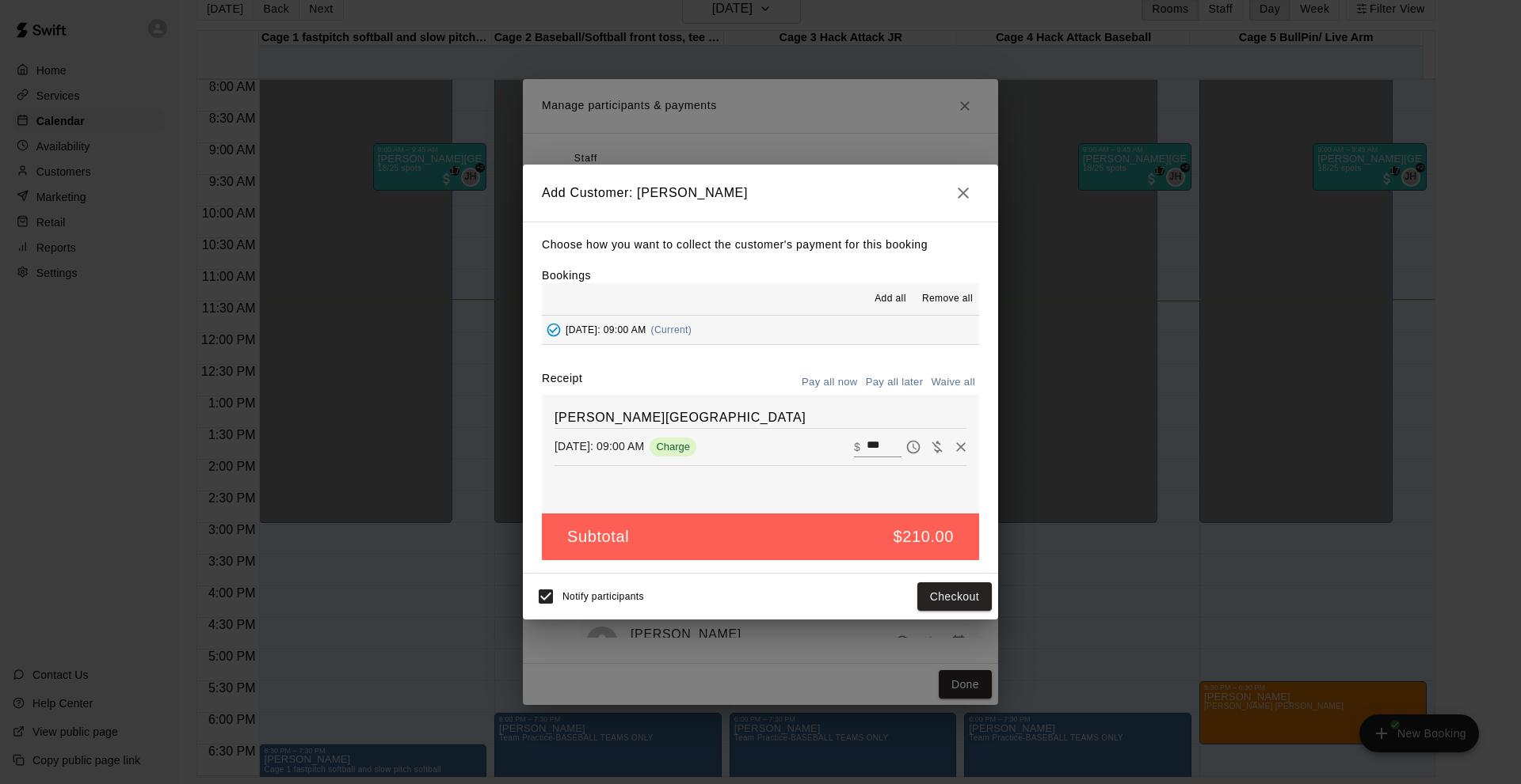
click at [954, 390] on button "Waive all" at bounding box center [953, 383] width 53 height 24
type input "*"
click at [911, 597] on button "Add customer" at bounding box center [943, 597] width 98 height 29
drag, startPoint x: 858, startPoint y: 598, endPoint x: 747, endPoint y: 598, distance: 111.0
click at [777, 598] on div "Notify participants Add customer" at bounding box center [761, 596] width 463 height 33
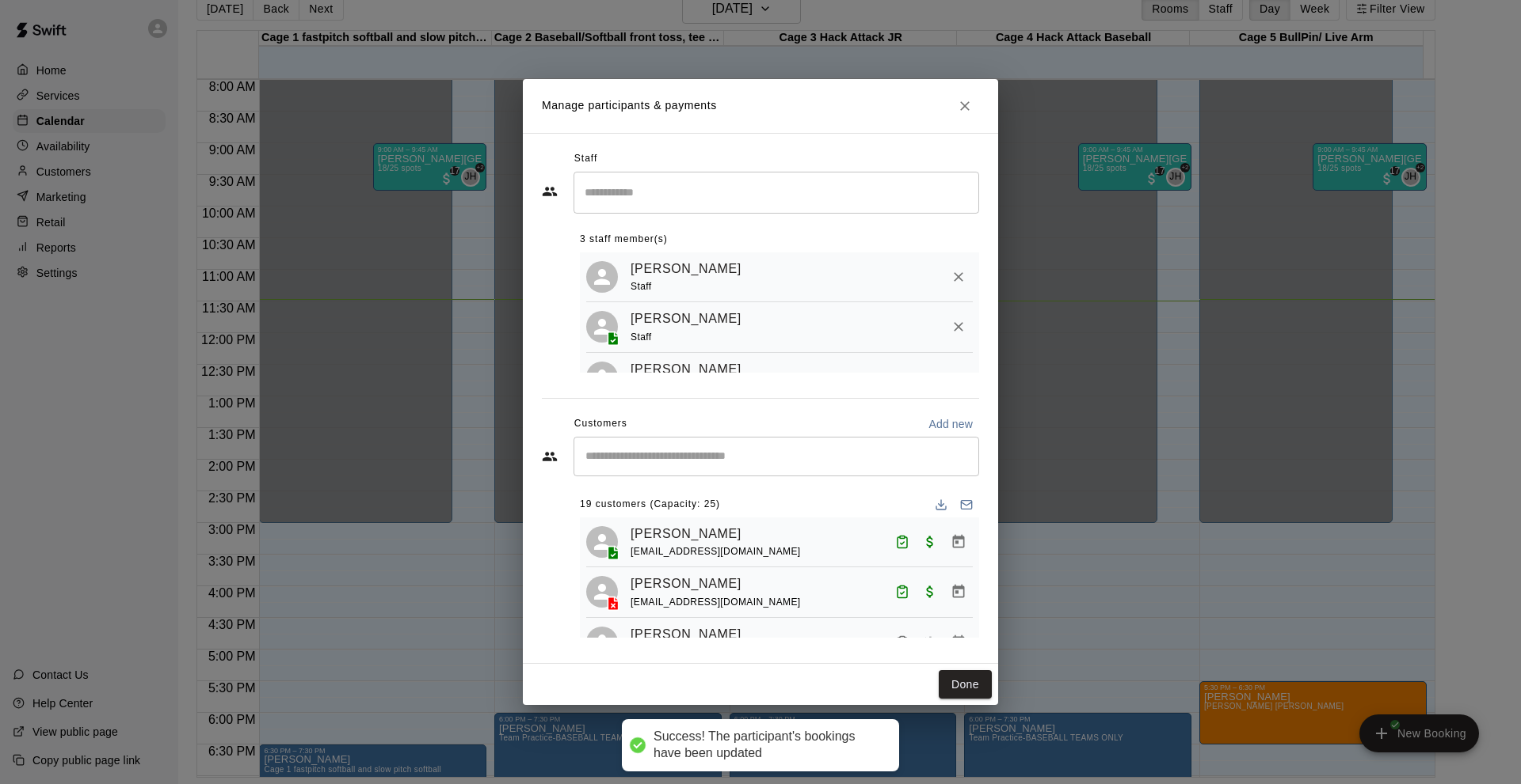
click at [545, 579] on div "​ 19 customers (Capacity: 25) [PERSON_NAME] [PERSON_NAME][EMAIL_ADDRESS][DOMAIN…" at bounding box center [760, 538] width 437 height 201
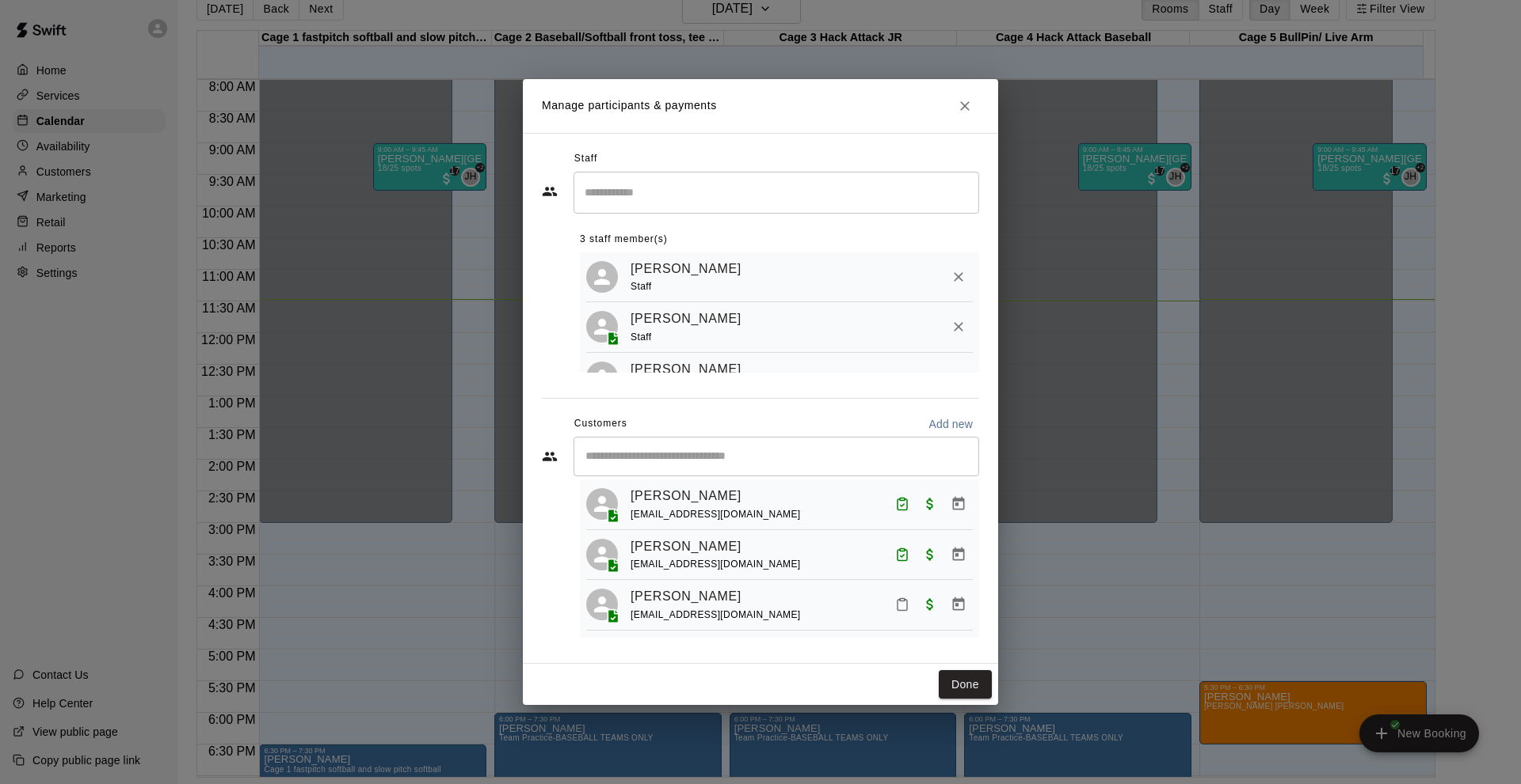
scroll to position [870, 0]
click at [895, 555] on icon "Mark attendance" at bounding box center [902, 555] width 14 height 14
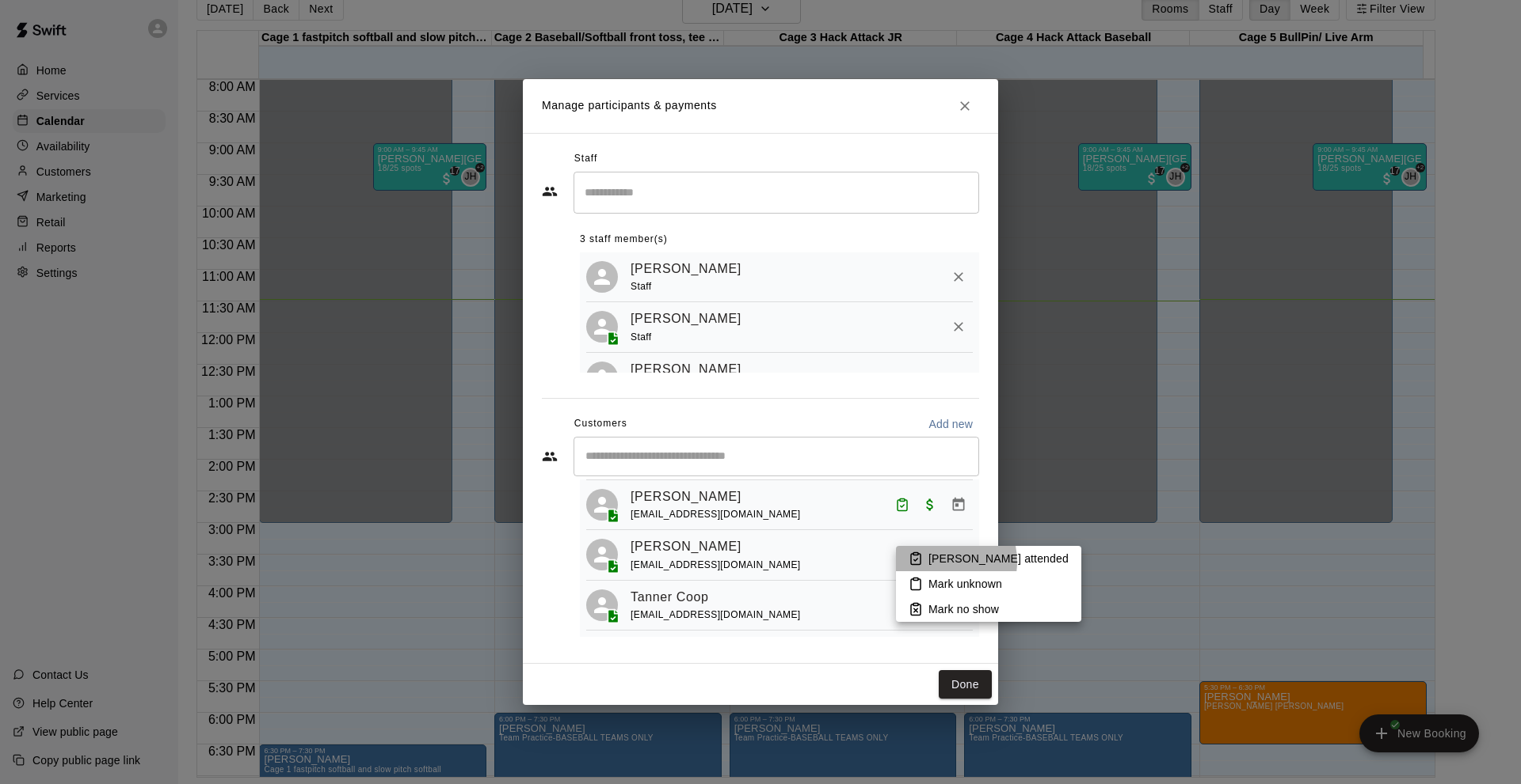
click at [937, 562] on p "[PERSON_NAME] attended" at bounding box center [998, 558] width 140 height 16
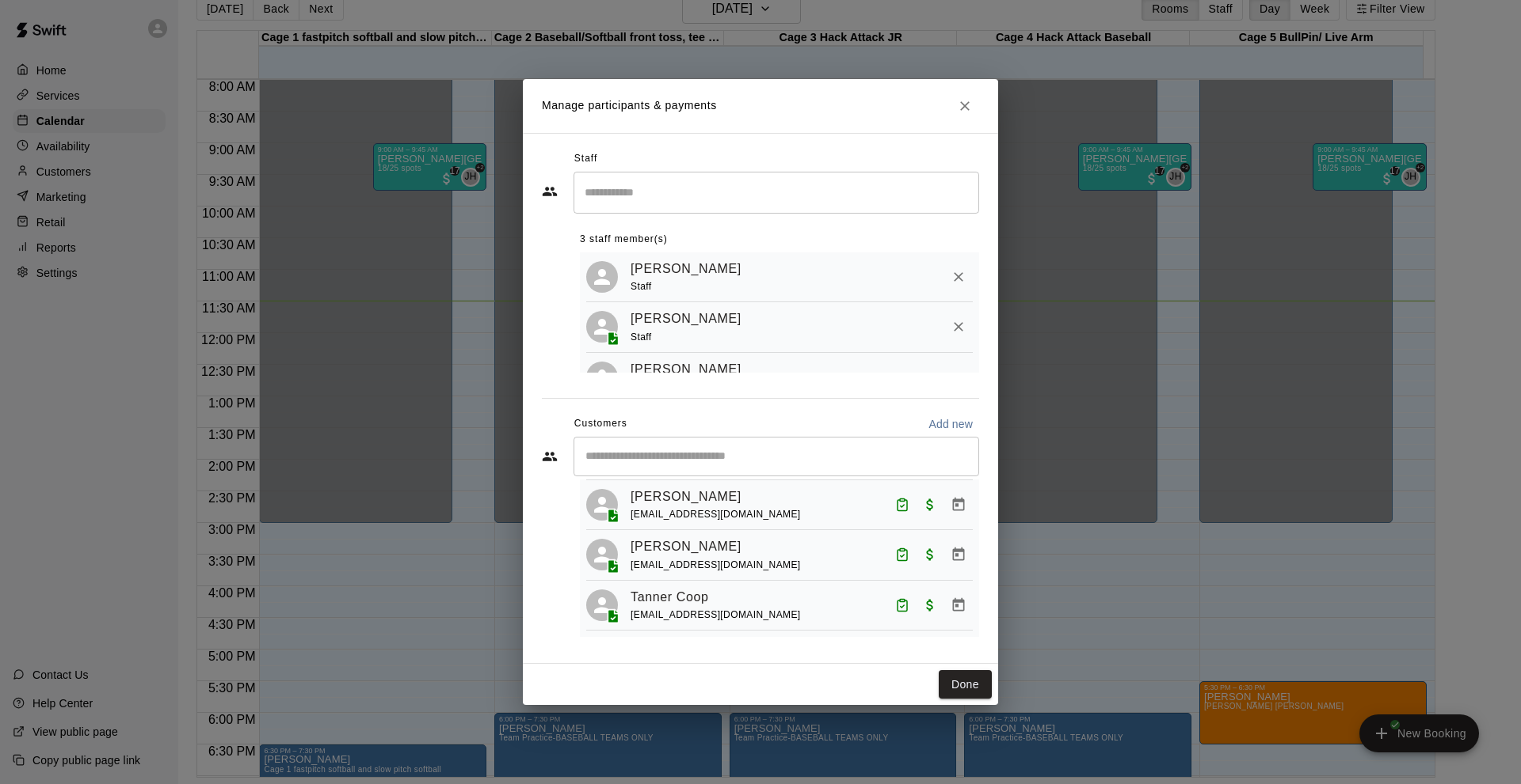
drag, startPoint x: 652, startPoint y: 468, endPoint x: 669, endPoint y: 468, distance: 17.0
click at [659, 468] on div "​" at bounding box center [776, 457] width 405 height 39
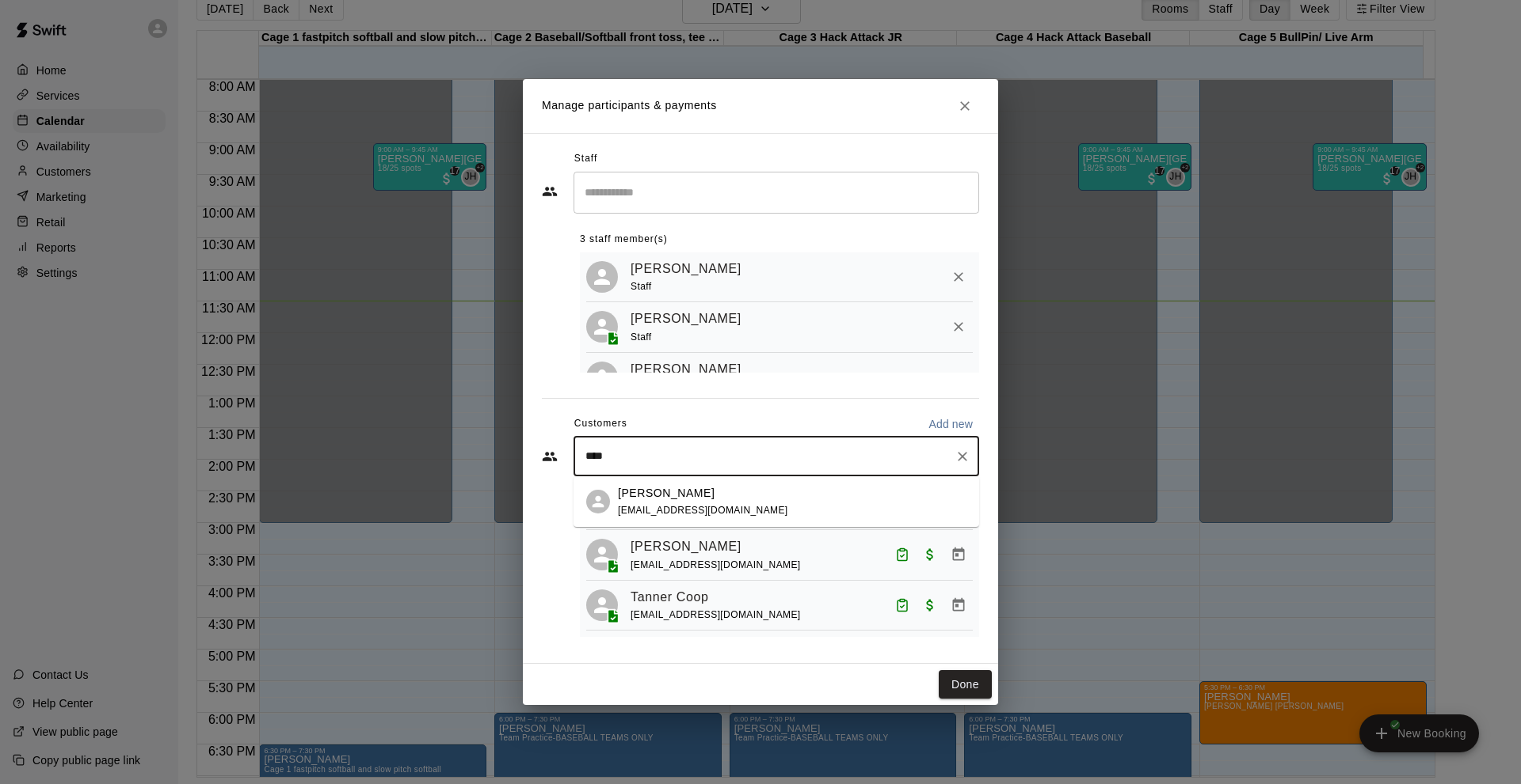
type input "*****"
click at [730, 501] on div "[PERSON_NAME] [PERSON_NAME][EMAIL_ADDRESS][DOMAIN_NAME]" at bounding box center [792, 502] width 349 height 34
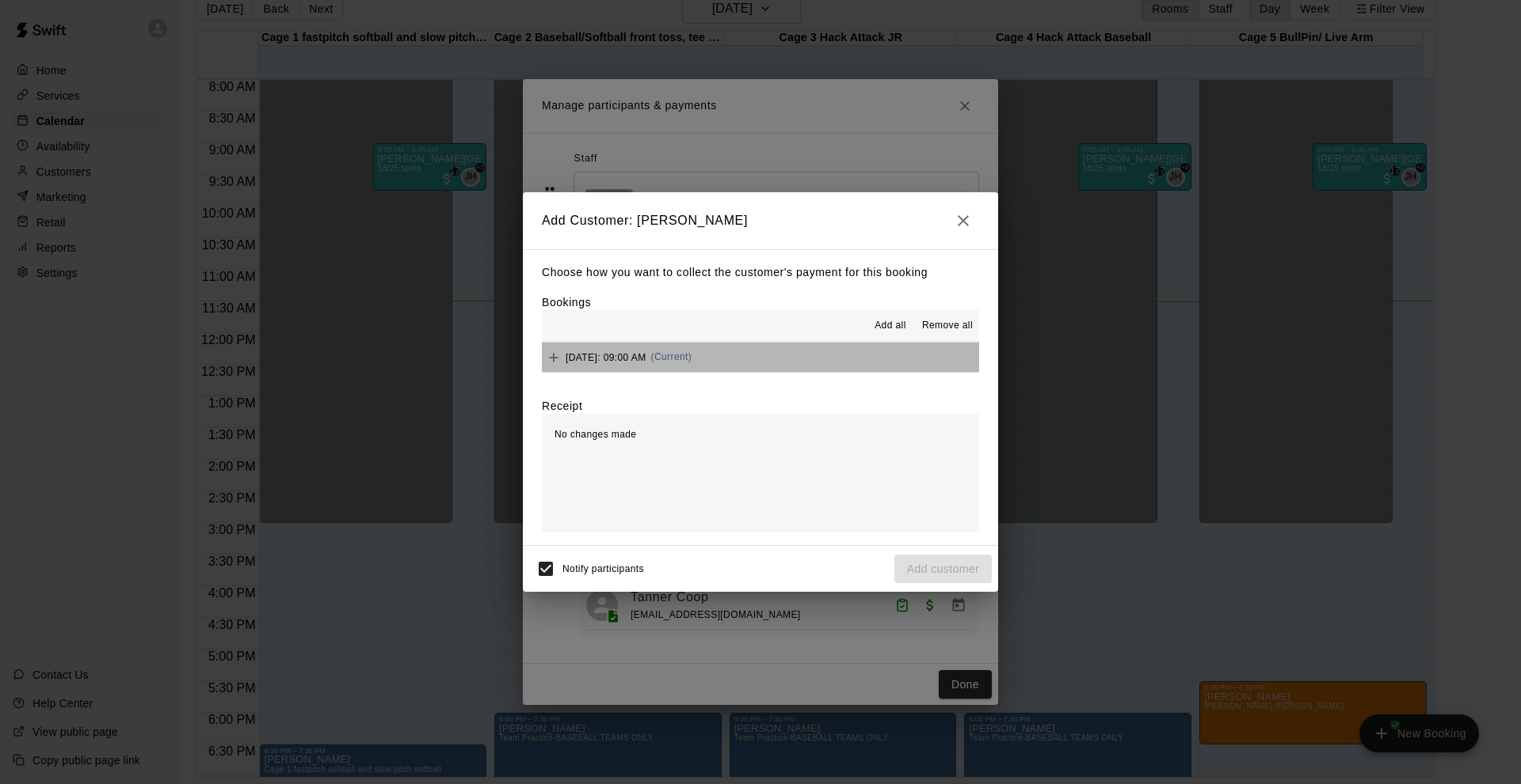
click at [841, 356] on button "[DATE]: 09:00 AM (Current)" at bounding box center [760, 357] width 437 height 29
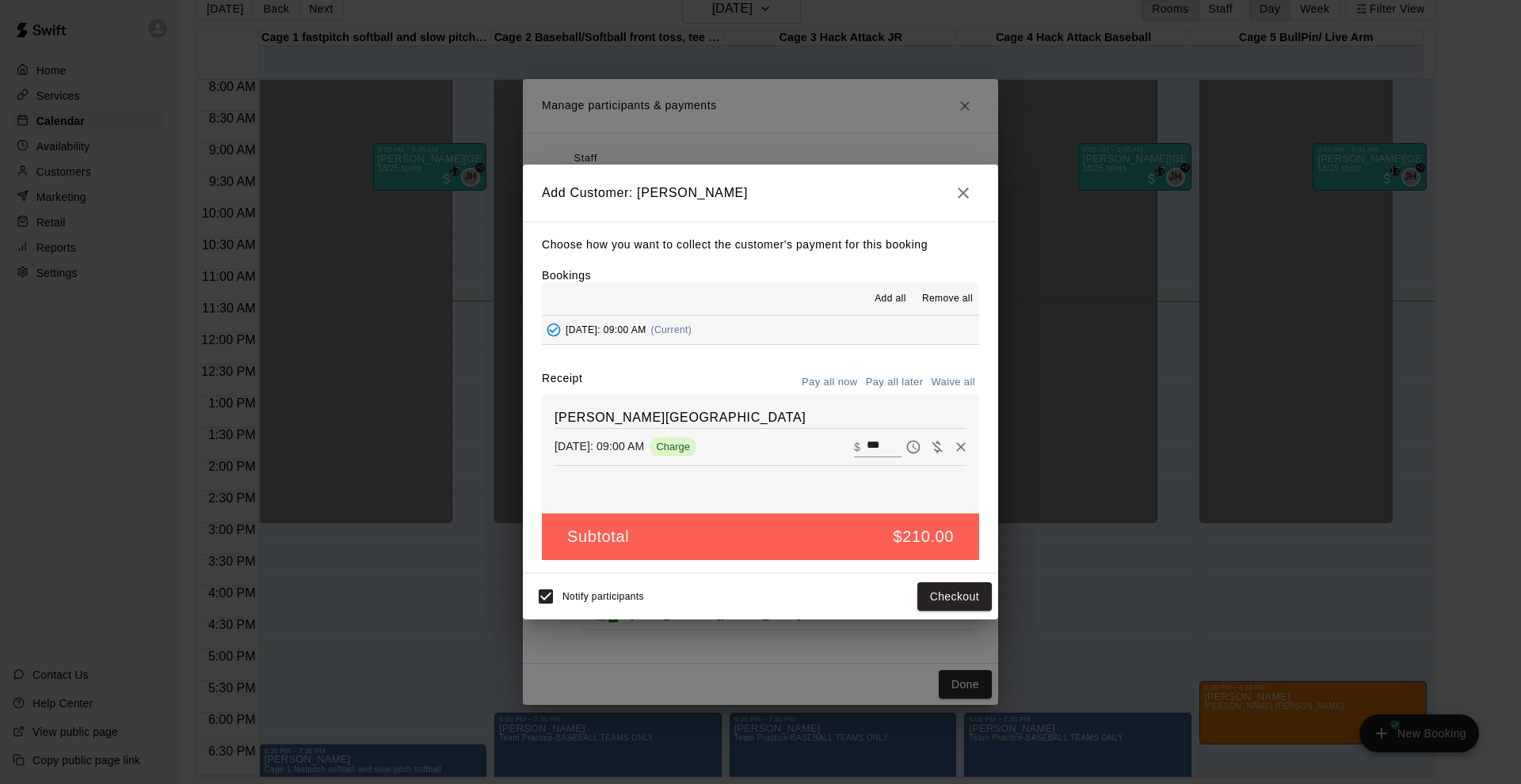
click at [961, 381] on button "Waive all" at bounding box center [953, 383] width 53 height 24
type input "*"
click at [940, 583] on button "Add customer" at bounding box center [943, 597] width 98 height 29
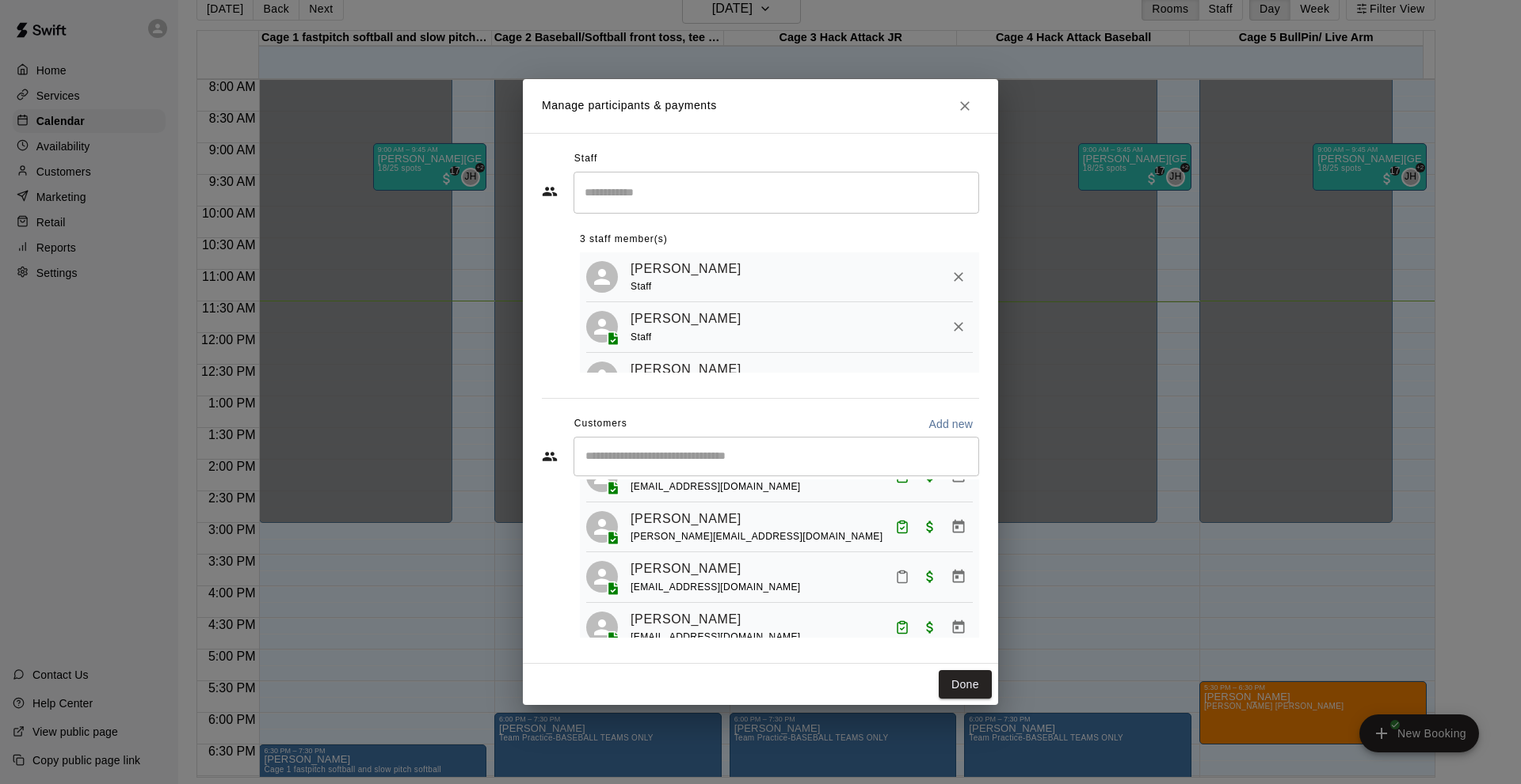
scroll to position [158, 0]
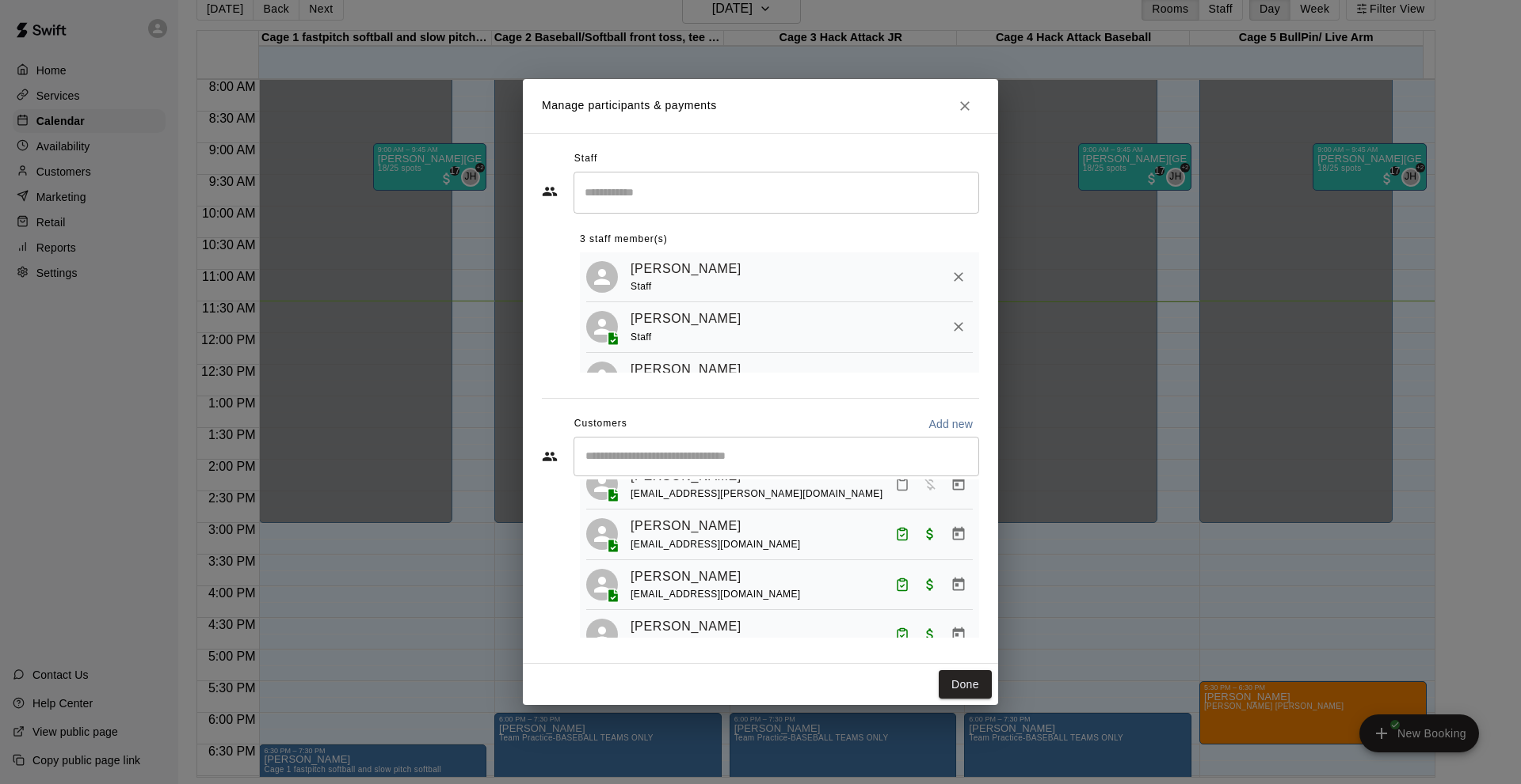
click at [794, 448] on input "Start typing to search customers..." at bounding box center [776, 456] width 391 height 16
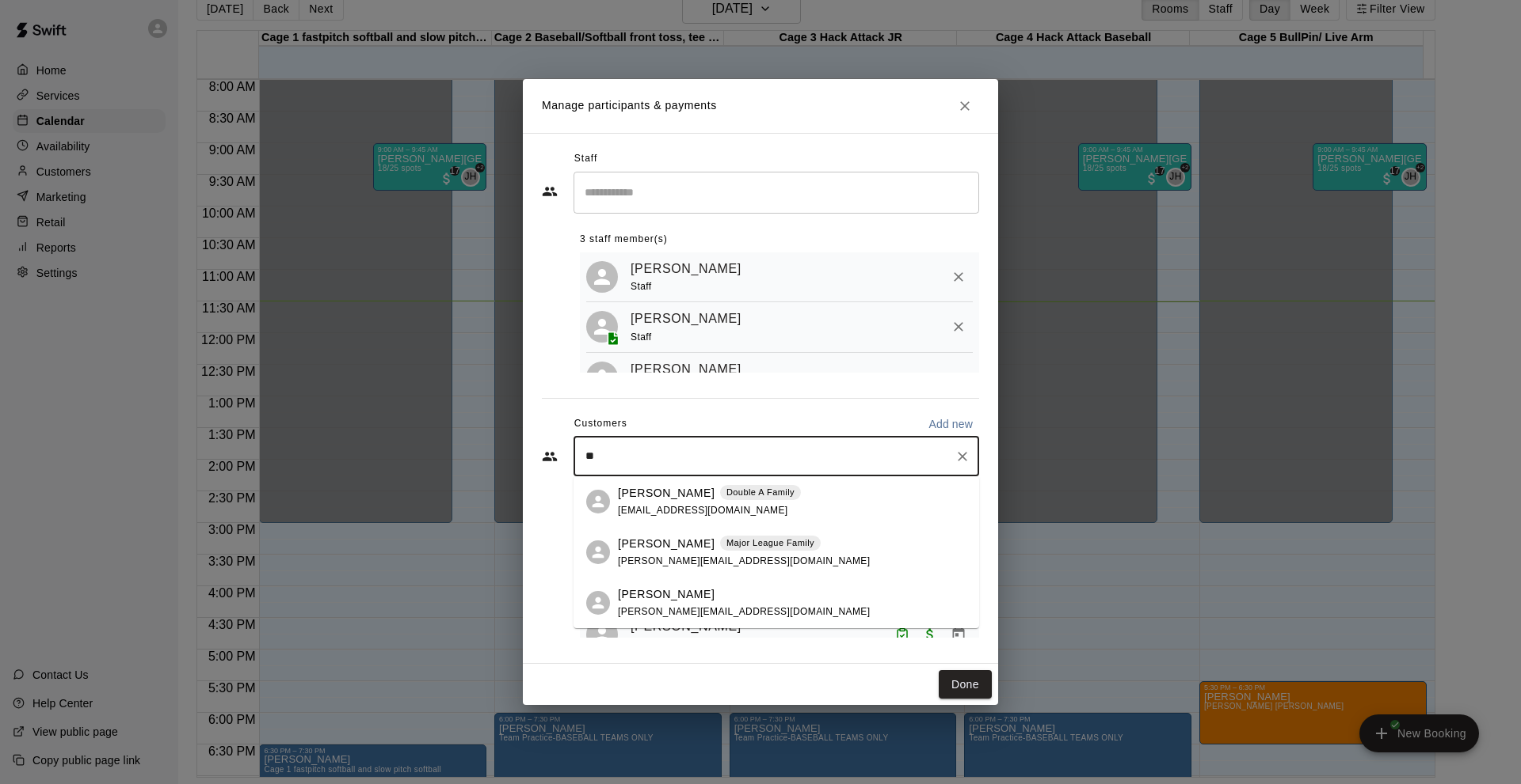
type input "*"
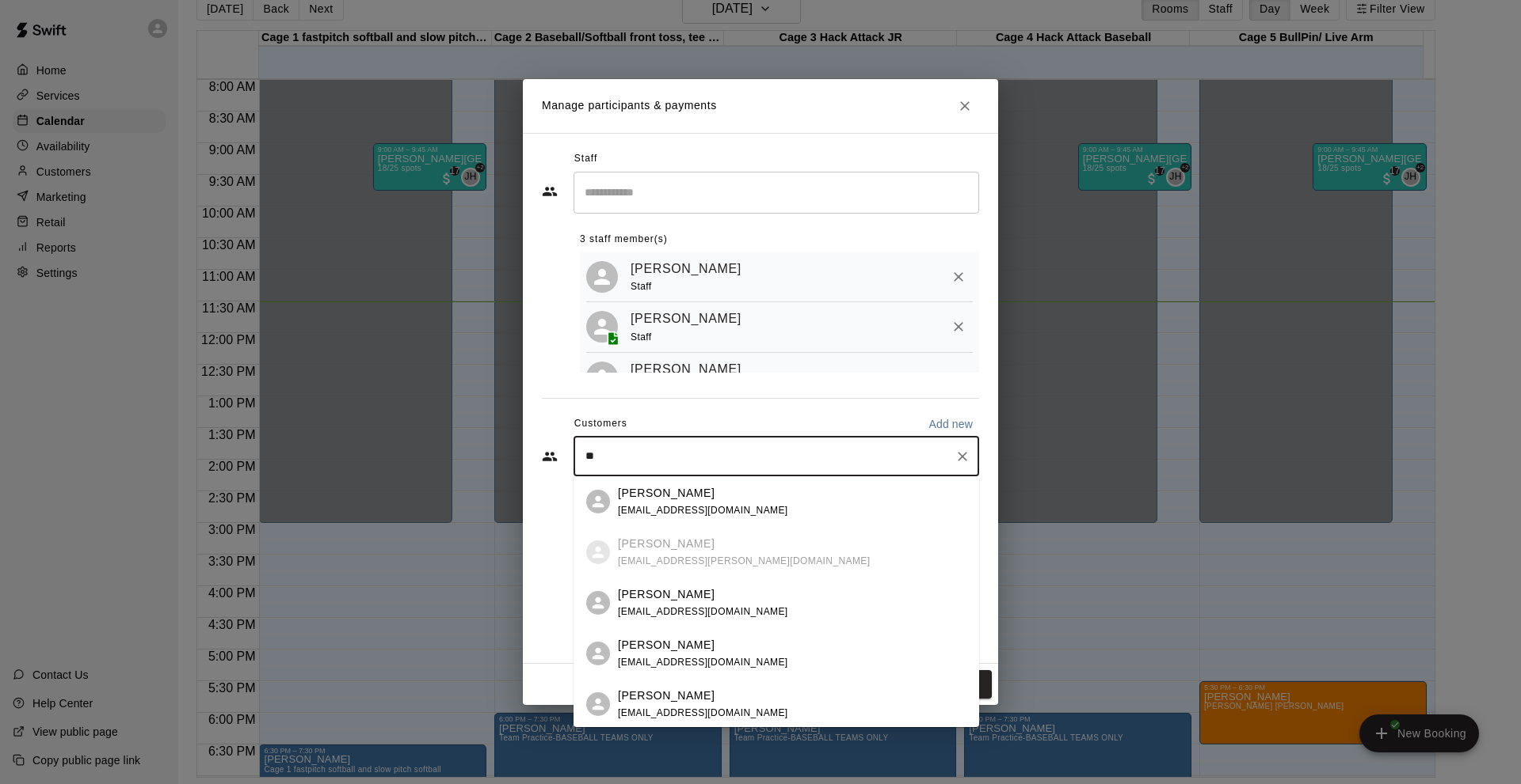
type input "***"
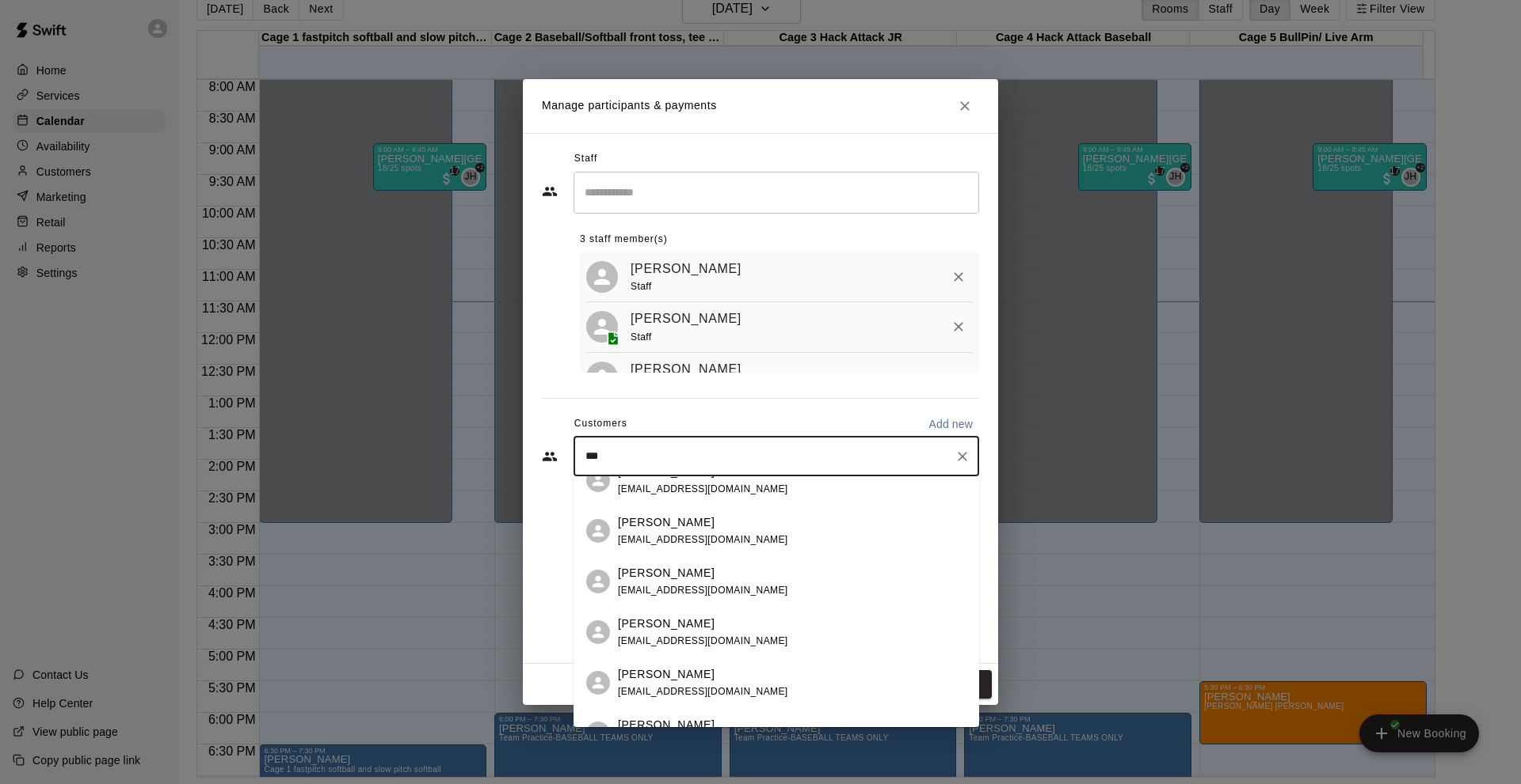
scroll to position [0, 0]
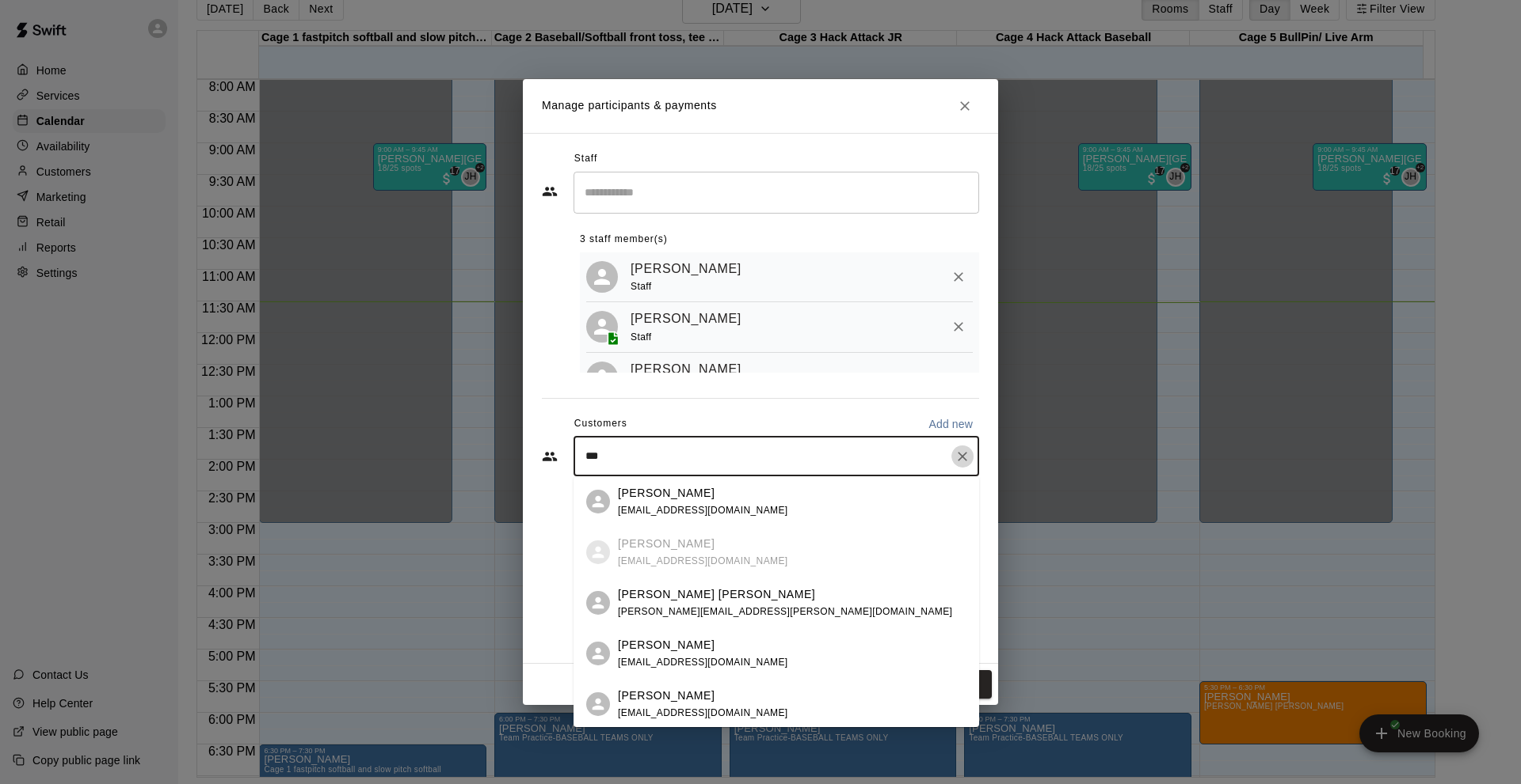
click at [961, 459] on icon "Clear" at bounding box center [962, 456] width 16 height 16
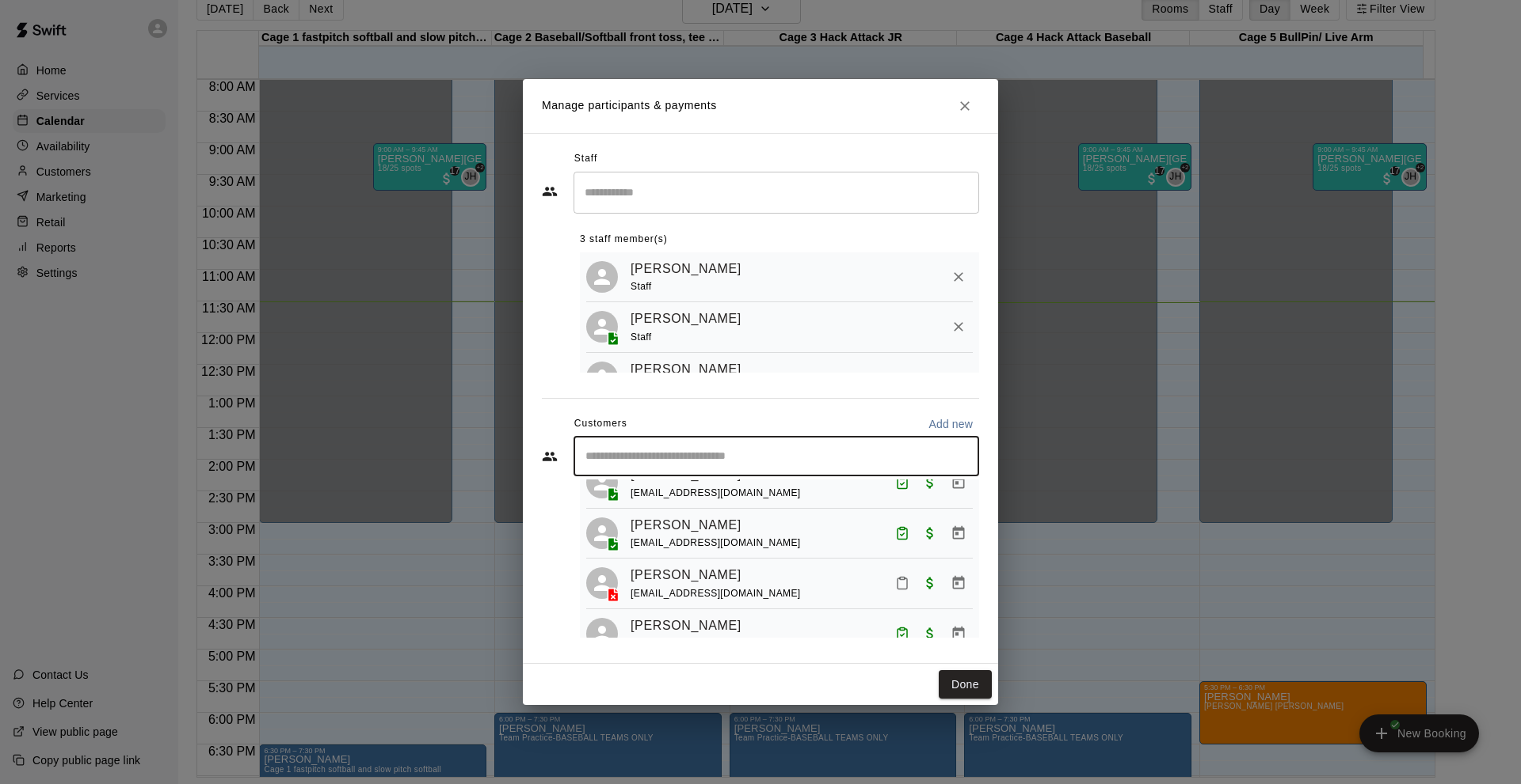
scroll to position [792, 0]
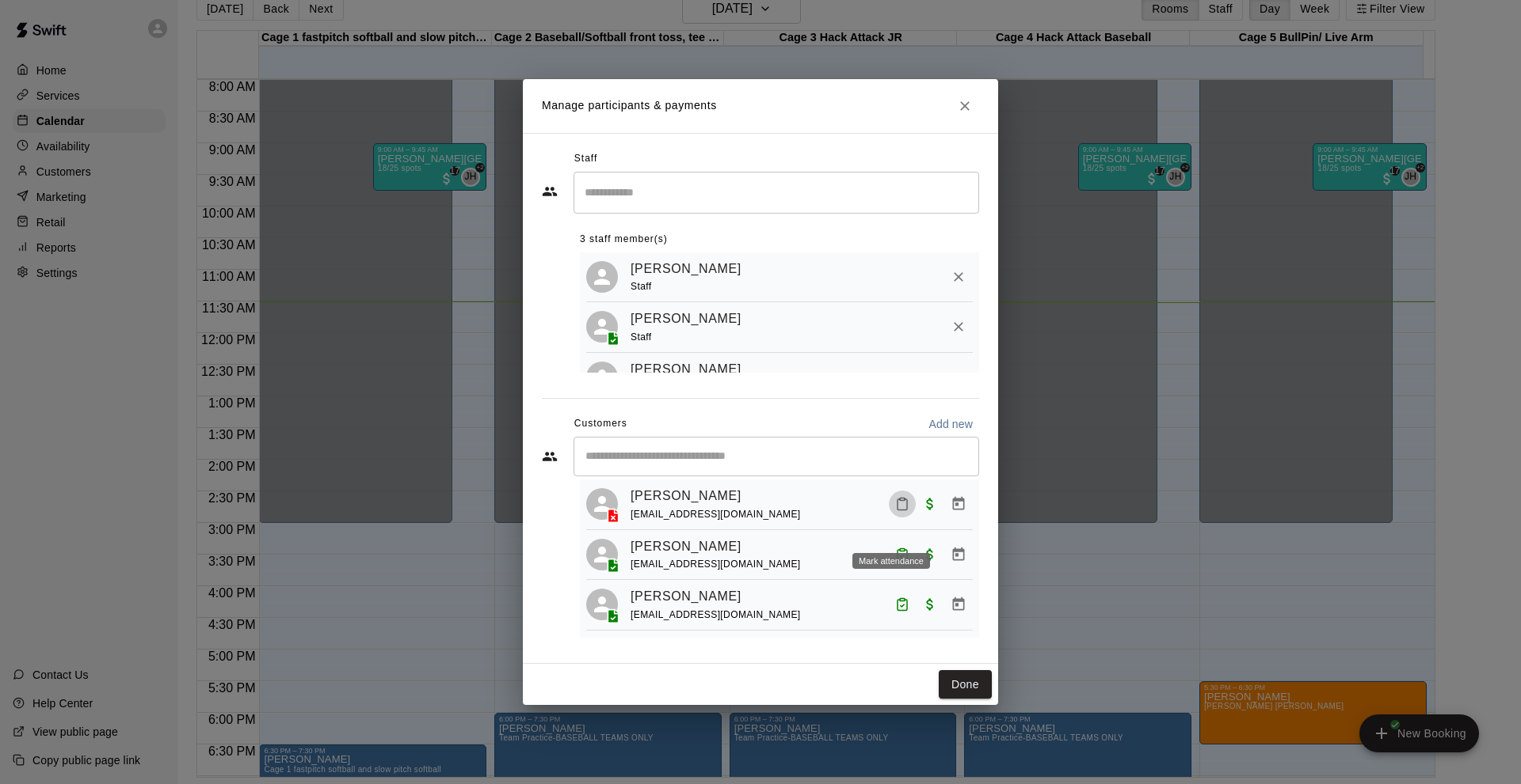
click at [895, 511] on icon "Mark attendance" at bounding box center [902, 504] width 14 height 14
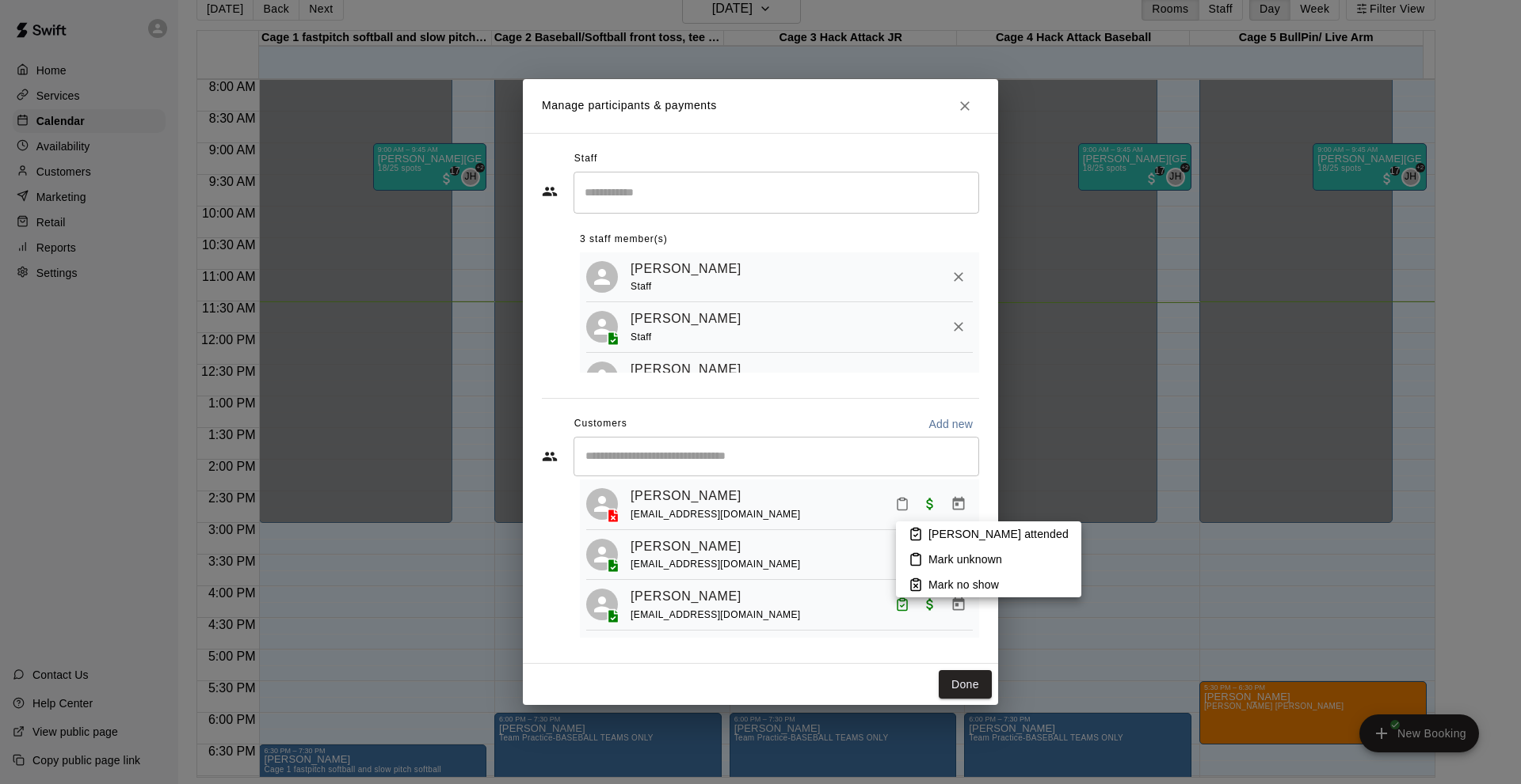
click at [934, 533] on p "[PERSON_NAME] attended" at bounding box center [998, 534] width 140 height 16
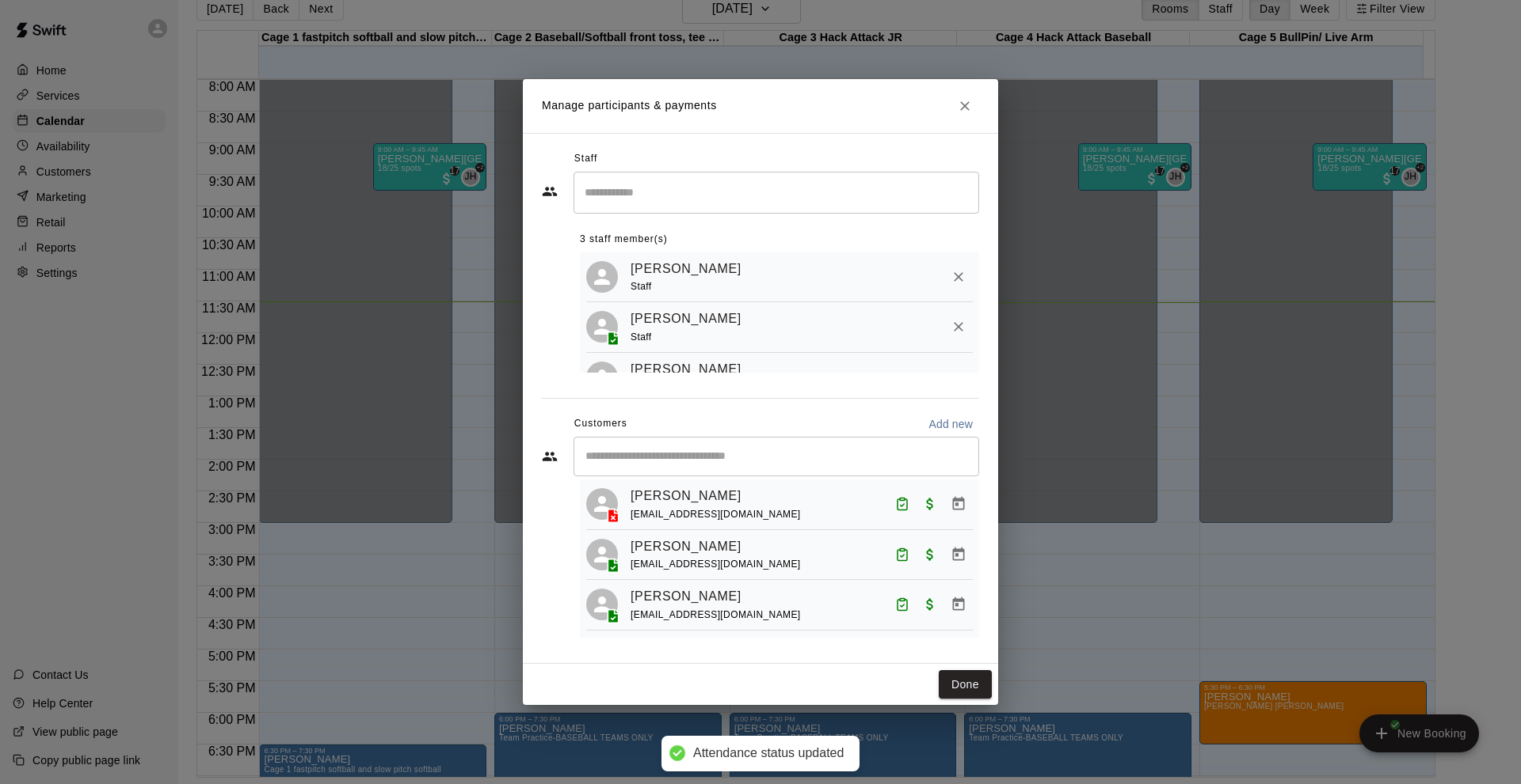
click at [982, 531] on div "Staff ​ 3 staff member(s) [PERSON_NAME] Staff [PERSON_NAME] Staff [PERSON_NAME]…" at bounding box center [760, 398] width 475 height 531
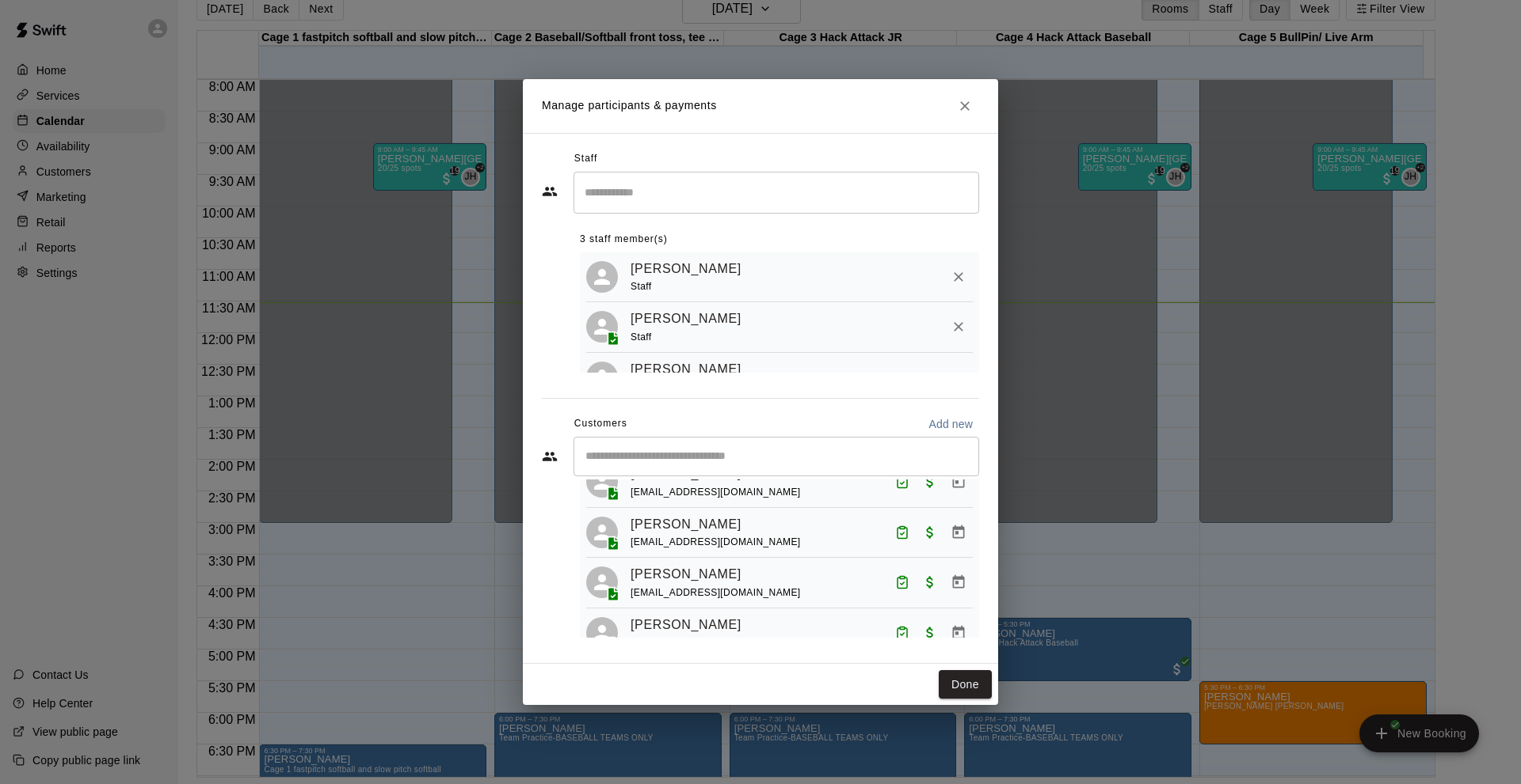
scroll to position [0, 0]
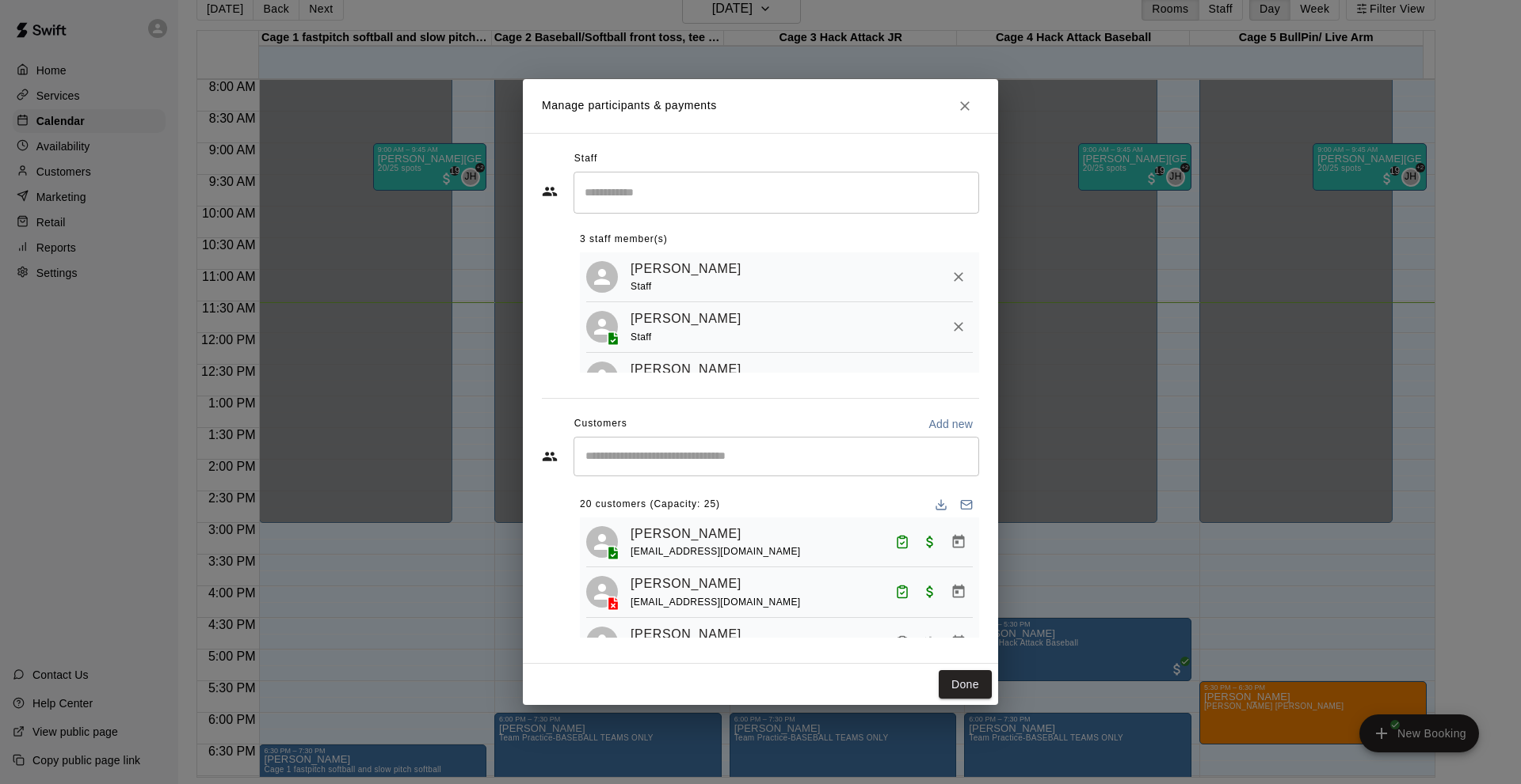
click at [968, 699] on div "Done" at bounding box center [760, 684] width 475 height 42
click at [727, 488] on div "20 customers (Capacity: 25) [PERSON_NAME] [EMAIL_ADDRESS][DOMAIN_NAME] [PERSON_…" at bounding box center [779, 558] width 399 height 158
click at [971, 698] on button "Done" at bounding box center [965, 684] width 53 height 29
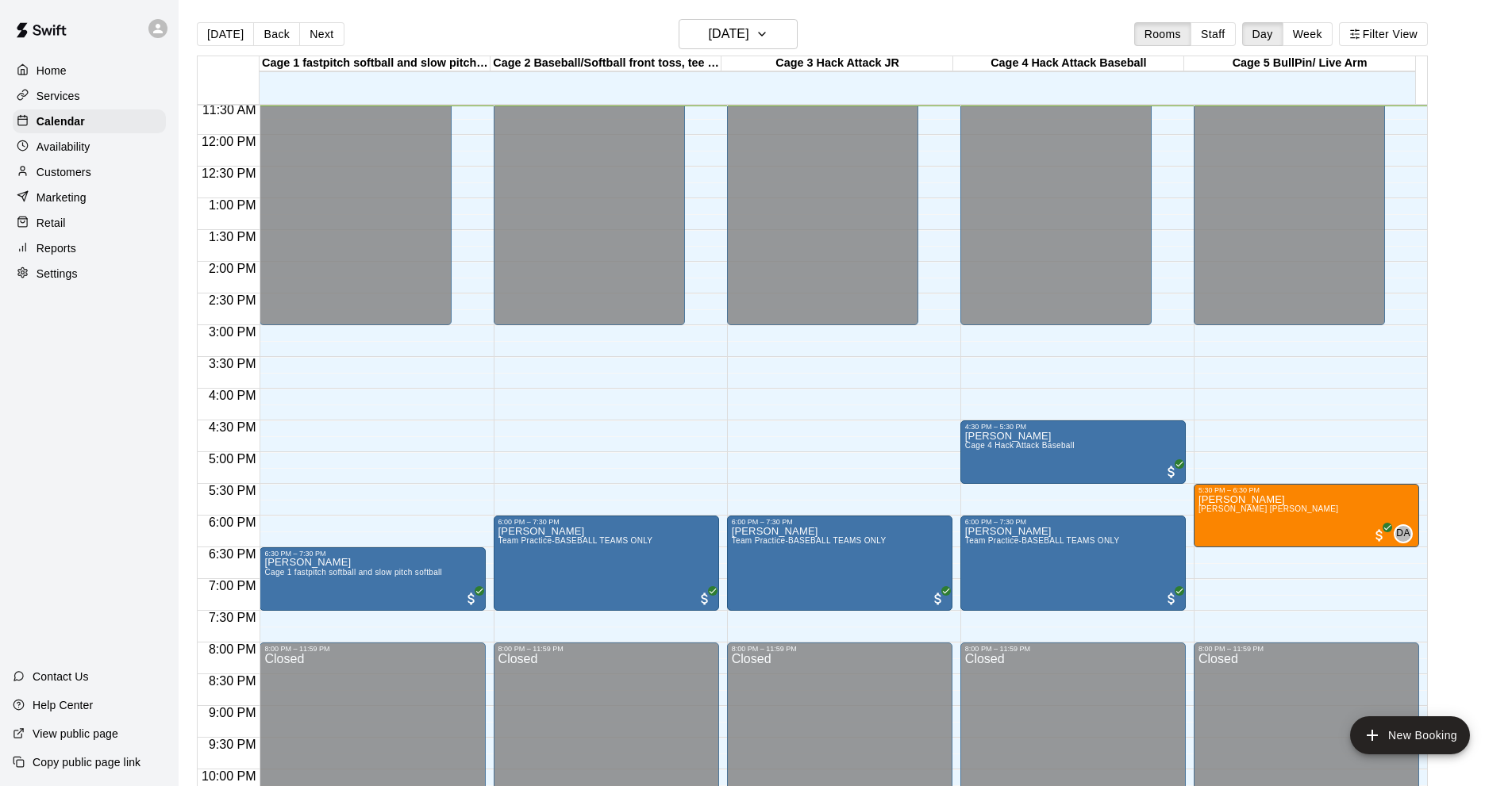
scroll to position [811, 0]
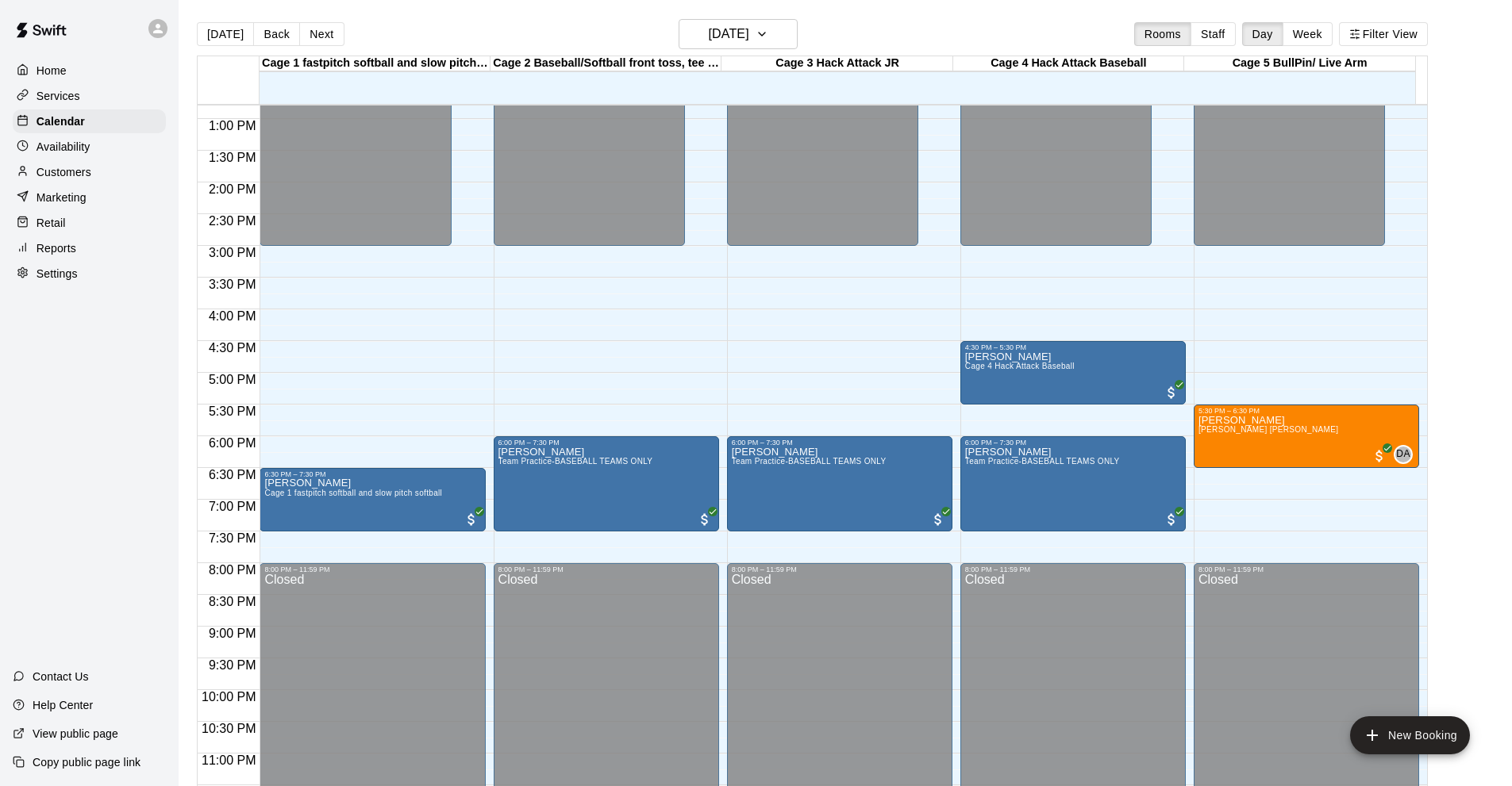
click at [105, 386] on div "Home Services Calendar Availability Customers Marketing Retail Reports Settings…" at bounding box center [89, 393] width 178 height 786
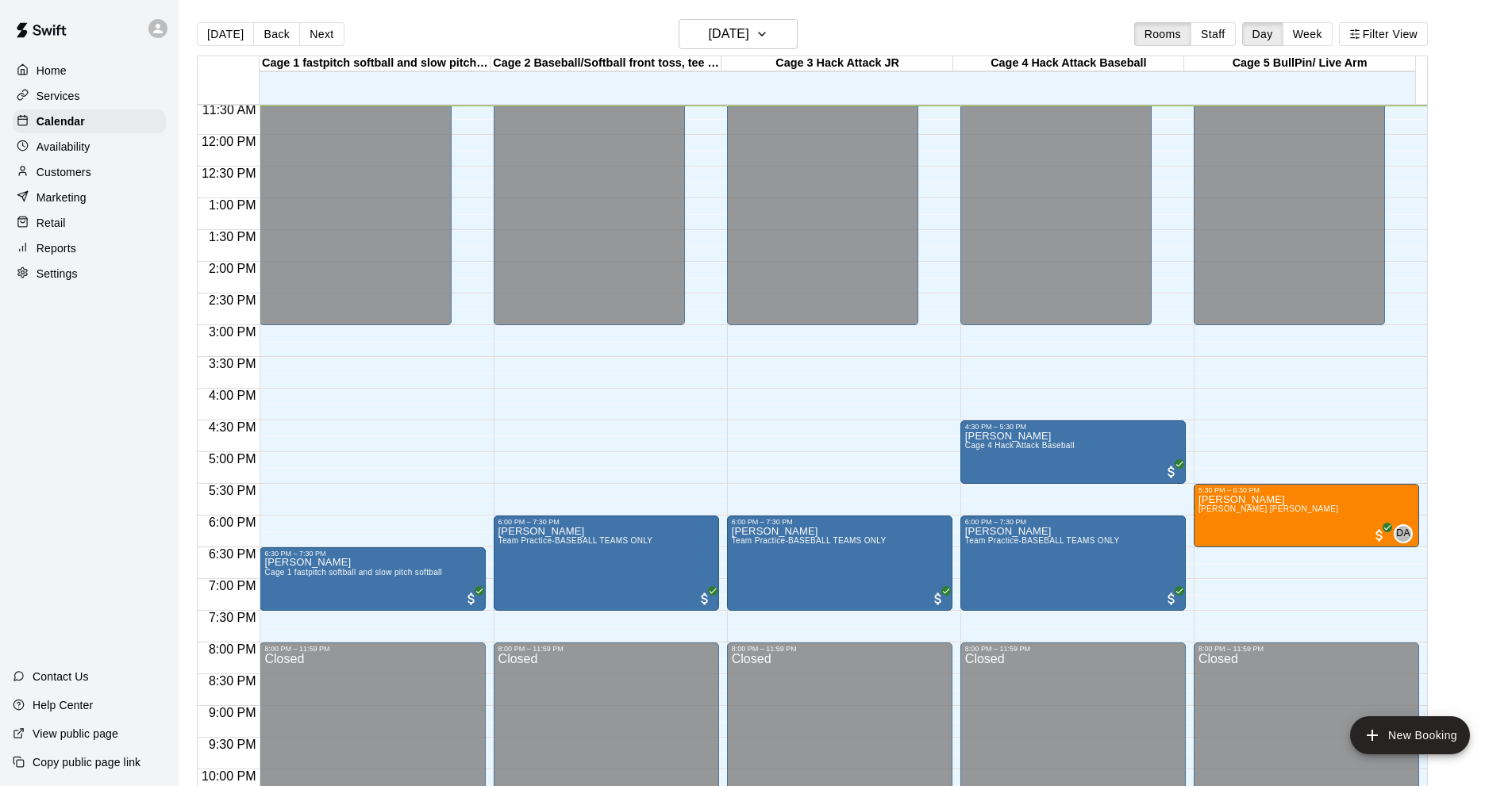
click at [65, 500] on div "Home Services Calendar Availability Customers Marketing Retail Reports Settings…" at bounding box center [89, 393] width 178 height 786
click at [16, 391] on div "Home Services Calendar Availability Customers Marketing Retail Reports Settings…" at bounding box center [89, 393] width 178 height 786
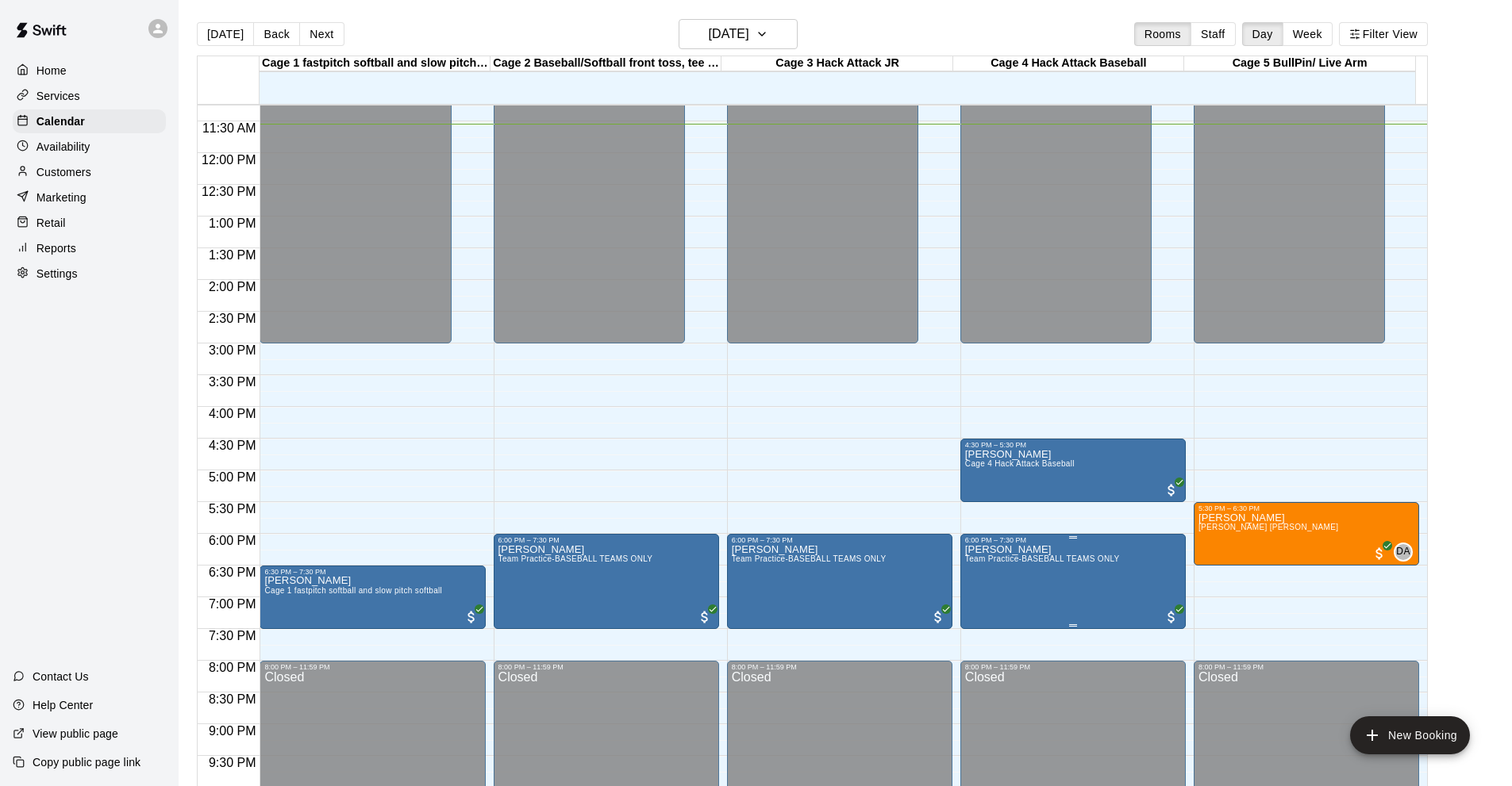
scroll to position [826, 0]
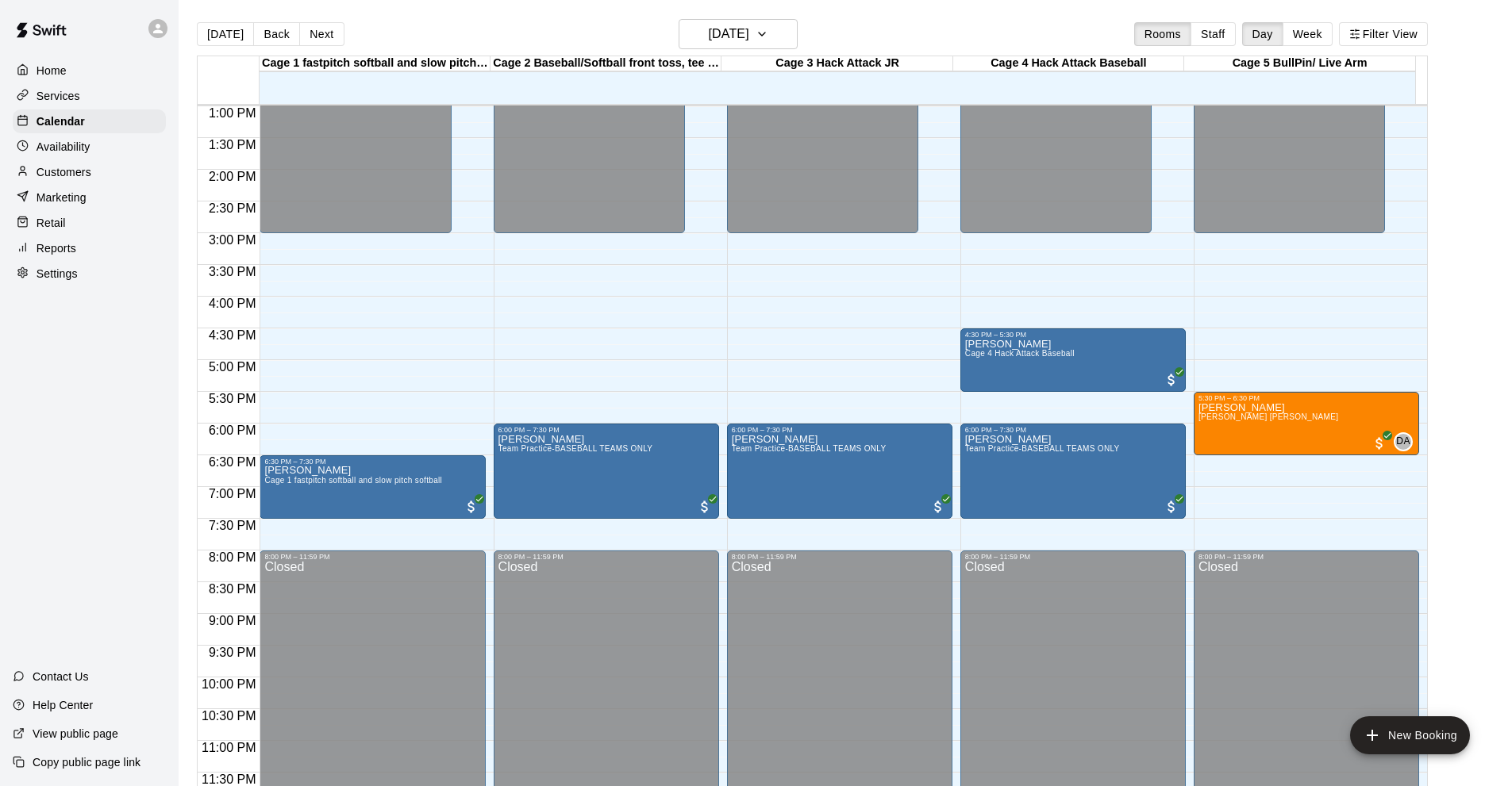
click at [48, 380] on div "Home Services Calendar Availability Customers Marketing Retail Reports Settings…" at bounding box center [89, 393] width 178 height 786
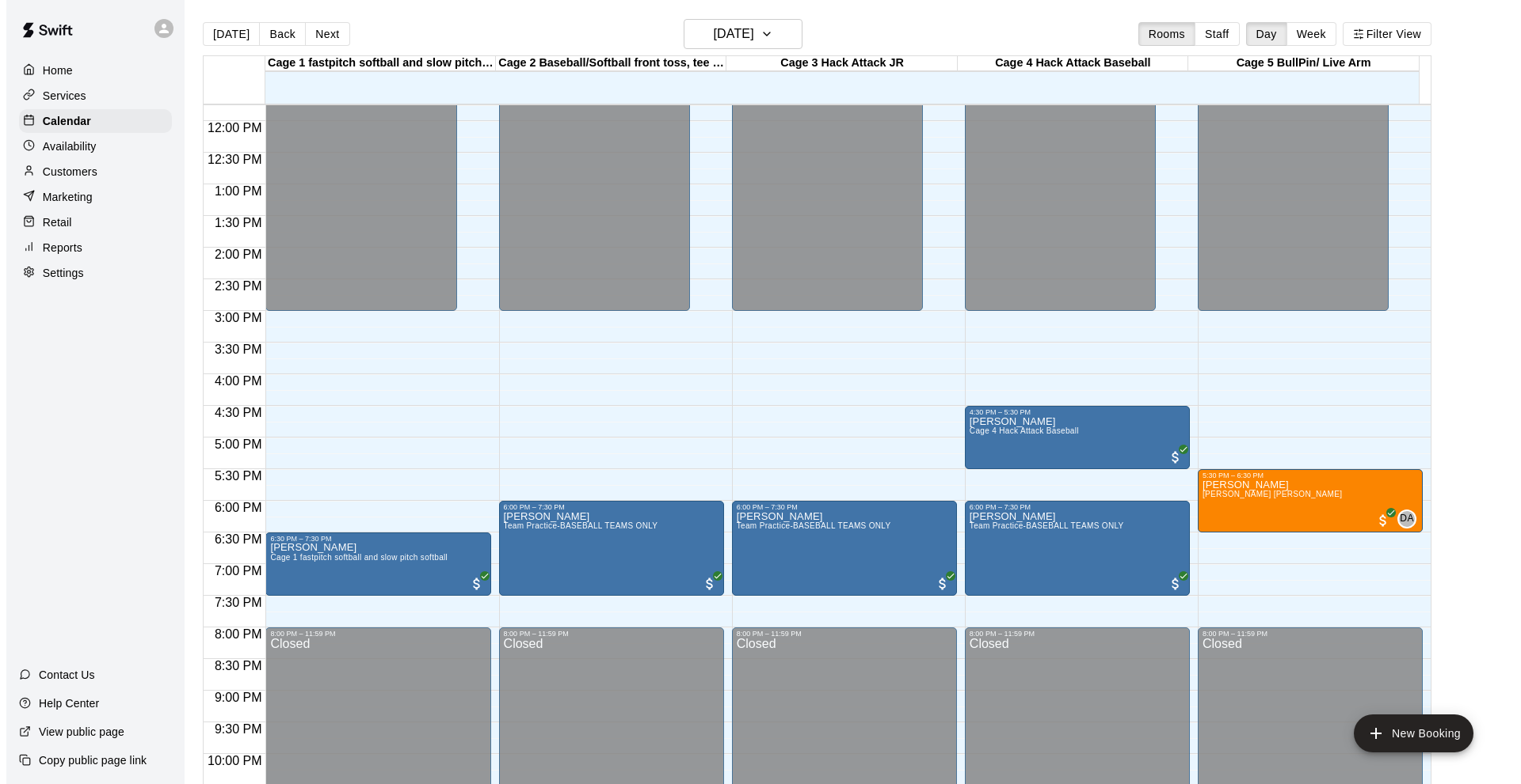
scroll to position [428, 0]
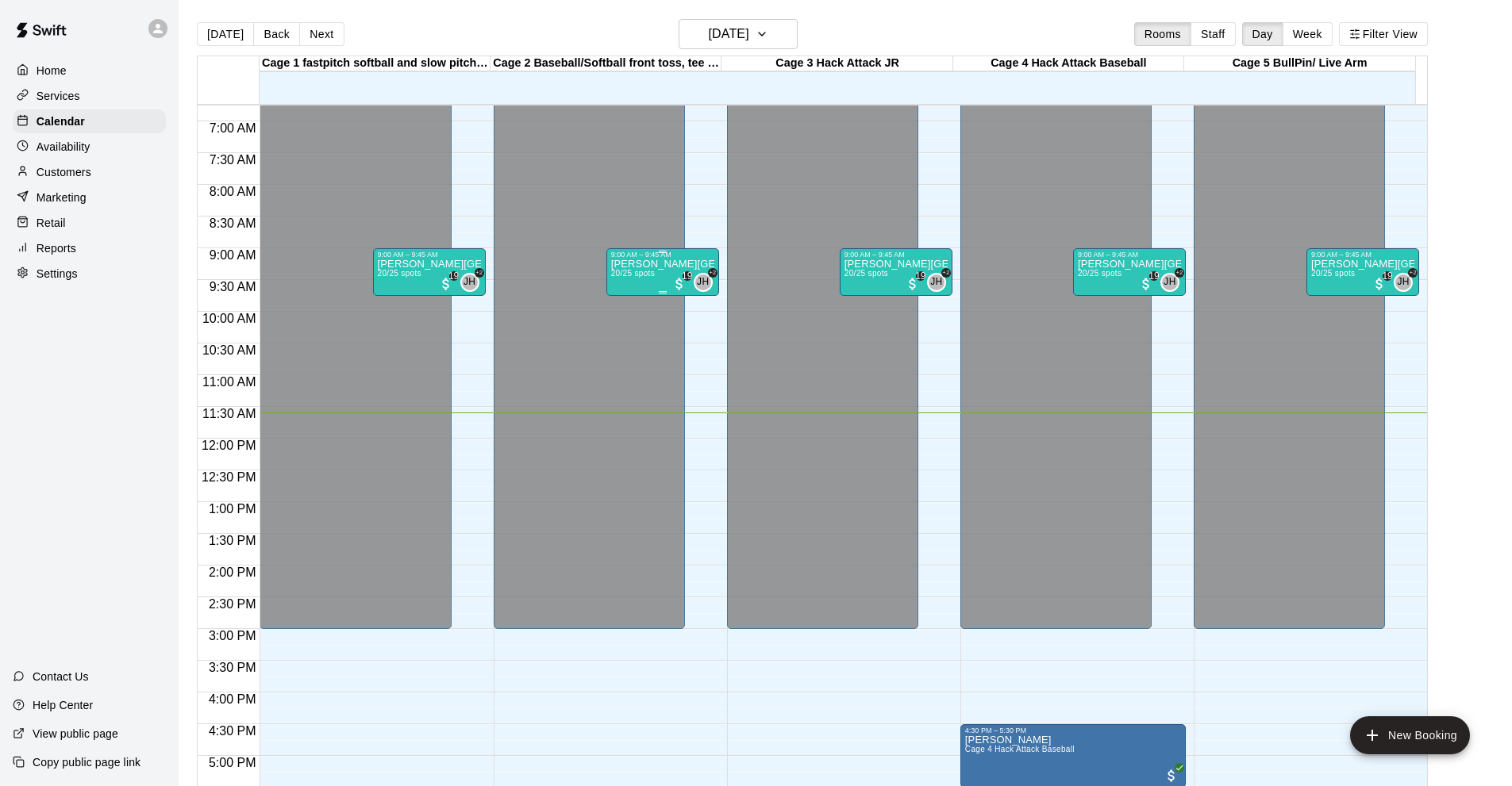
click at [671, 258] on div "9:00 AM – 9:45 AM" at bounding box center [662, 254] width 103 height 8
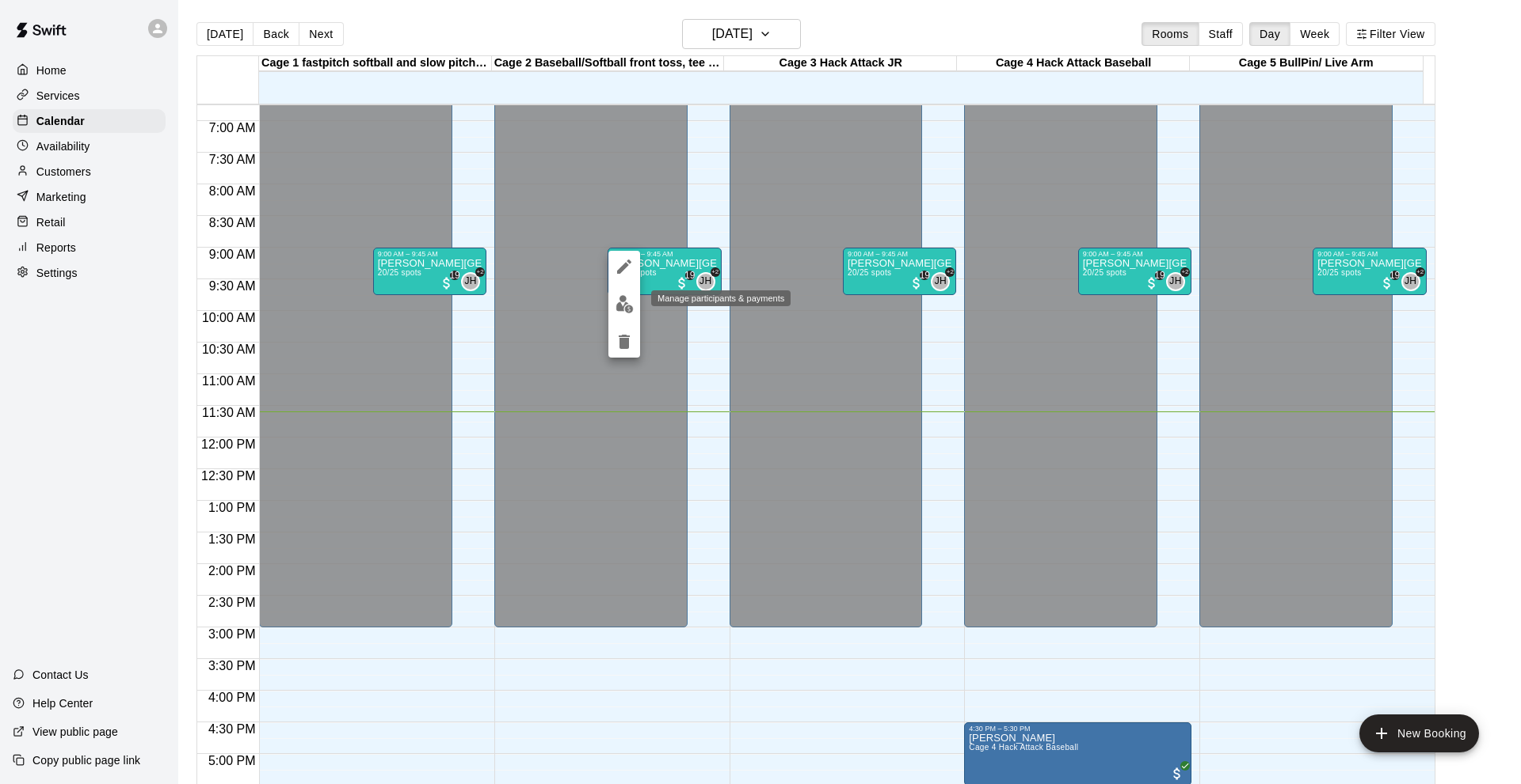
click at [624, 306] on img "edit" at bounding box center [624, 304] width 18 height 18
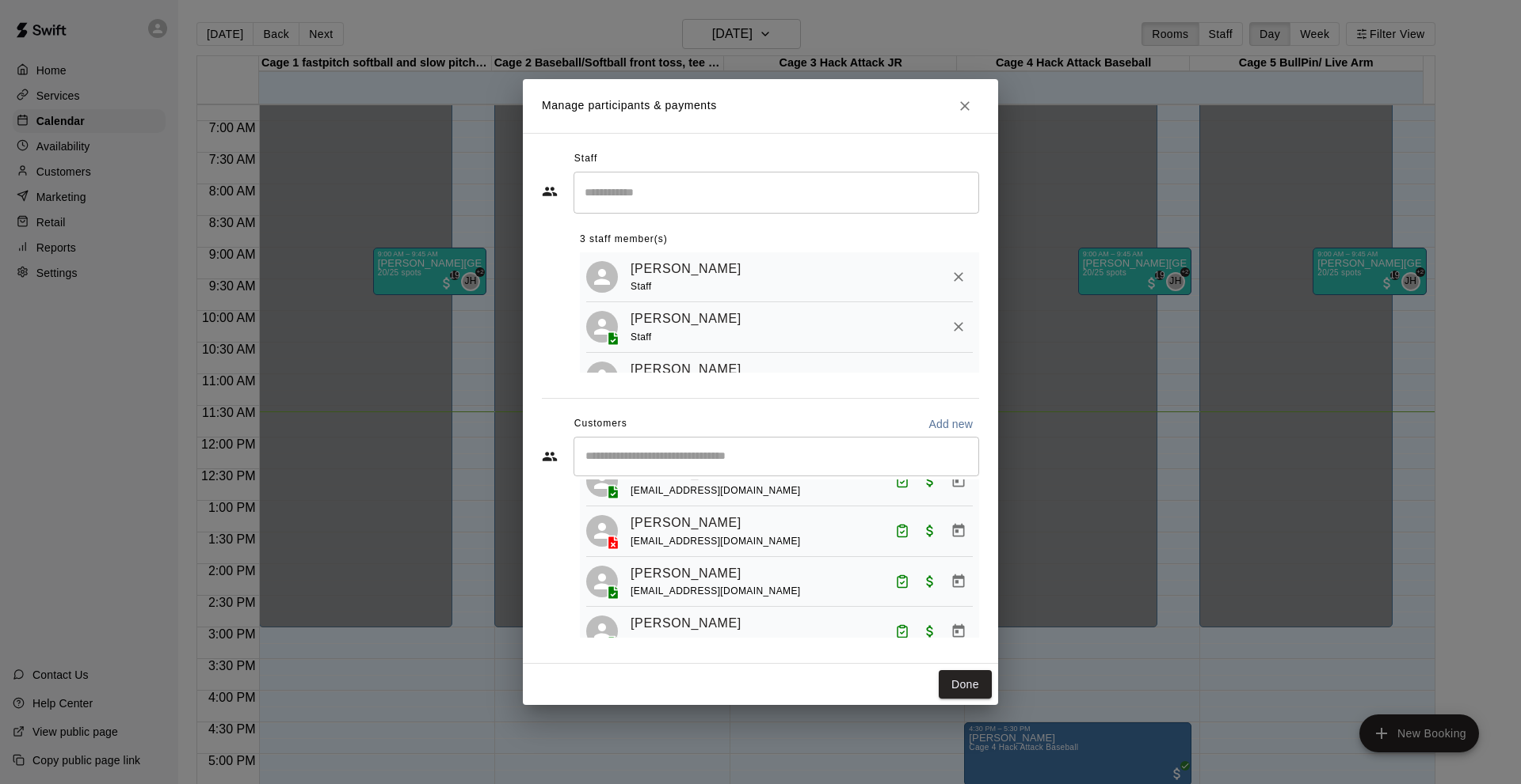
scroll to position [923, 0]
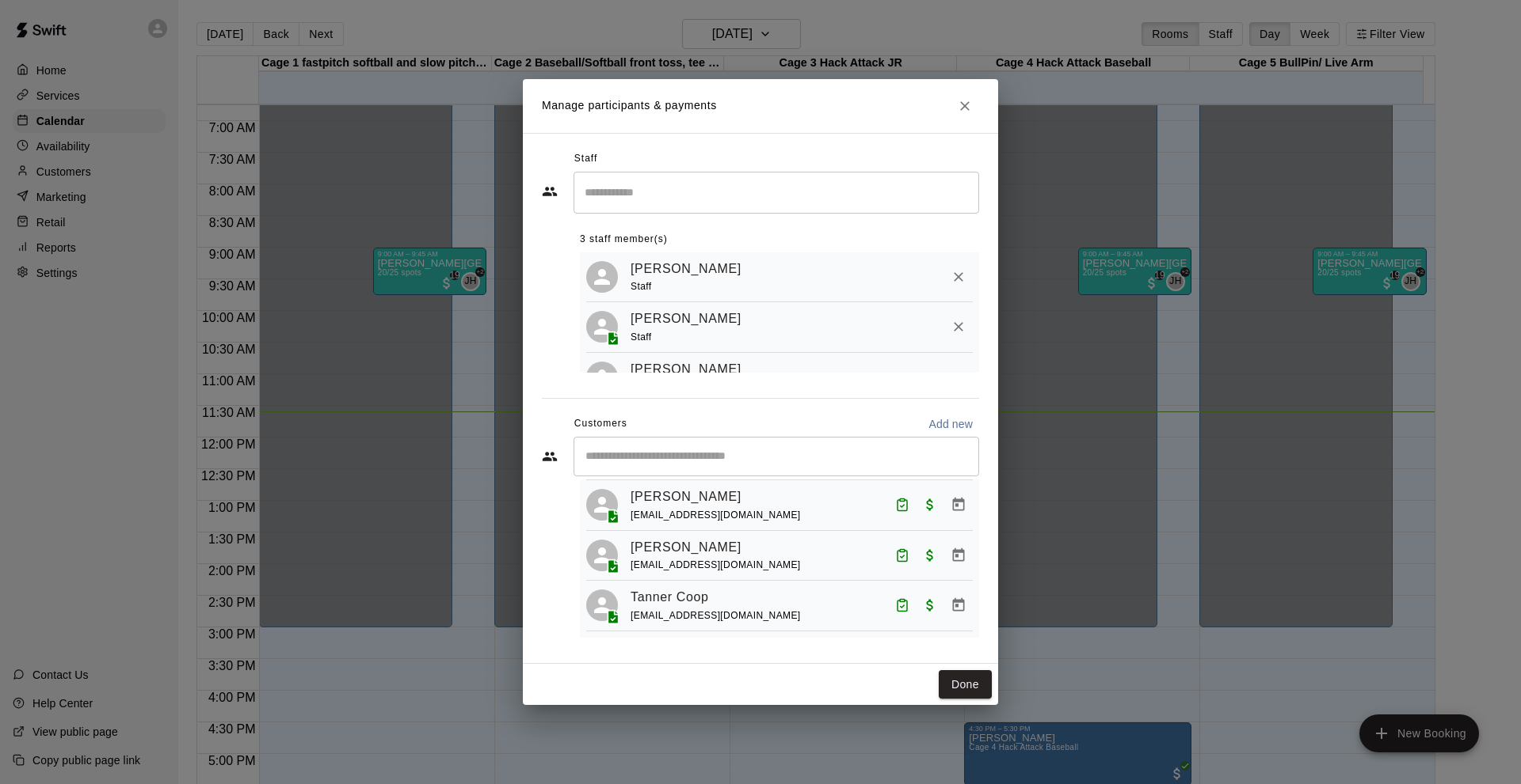
click at [673, 444] on div "​" at bounding box center [776, 457] width 405 height 39
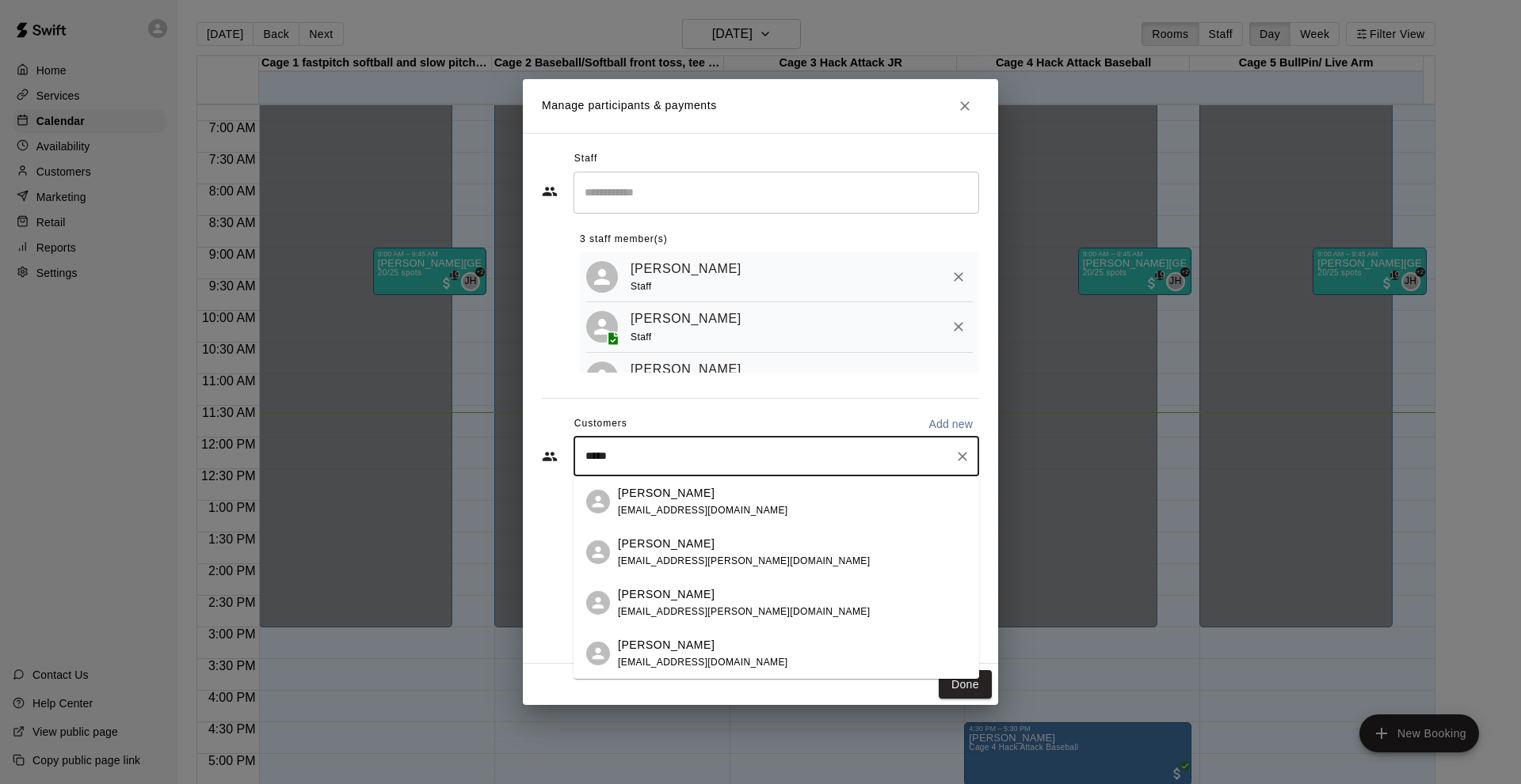
type input "*****"
click at [992, 632] on div "Staff ​ 3 staff member(s) Jared Harris Staff Kristy Harris Staff Chandler Harri…" at bounding box center [760, 398] width 475 height 531
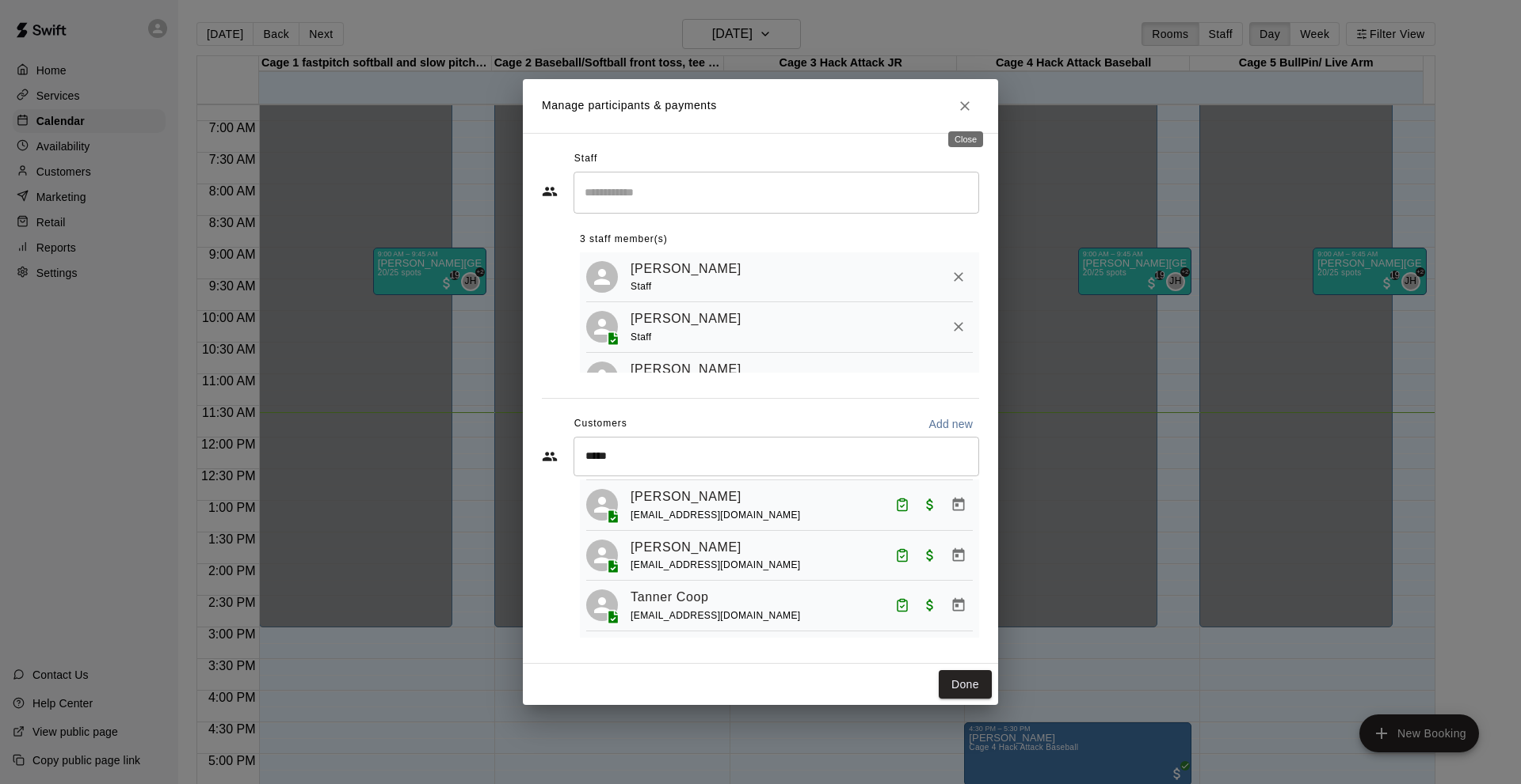
click at [965, 113] on icon "Close" at bounding box center [964, 105] width 16 height 16
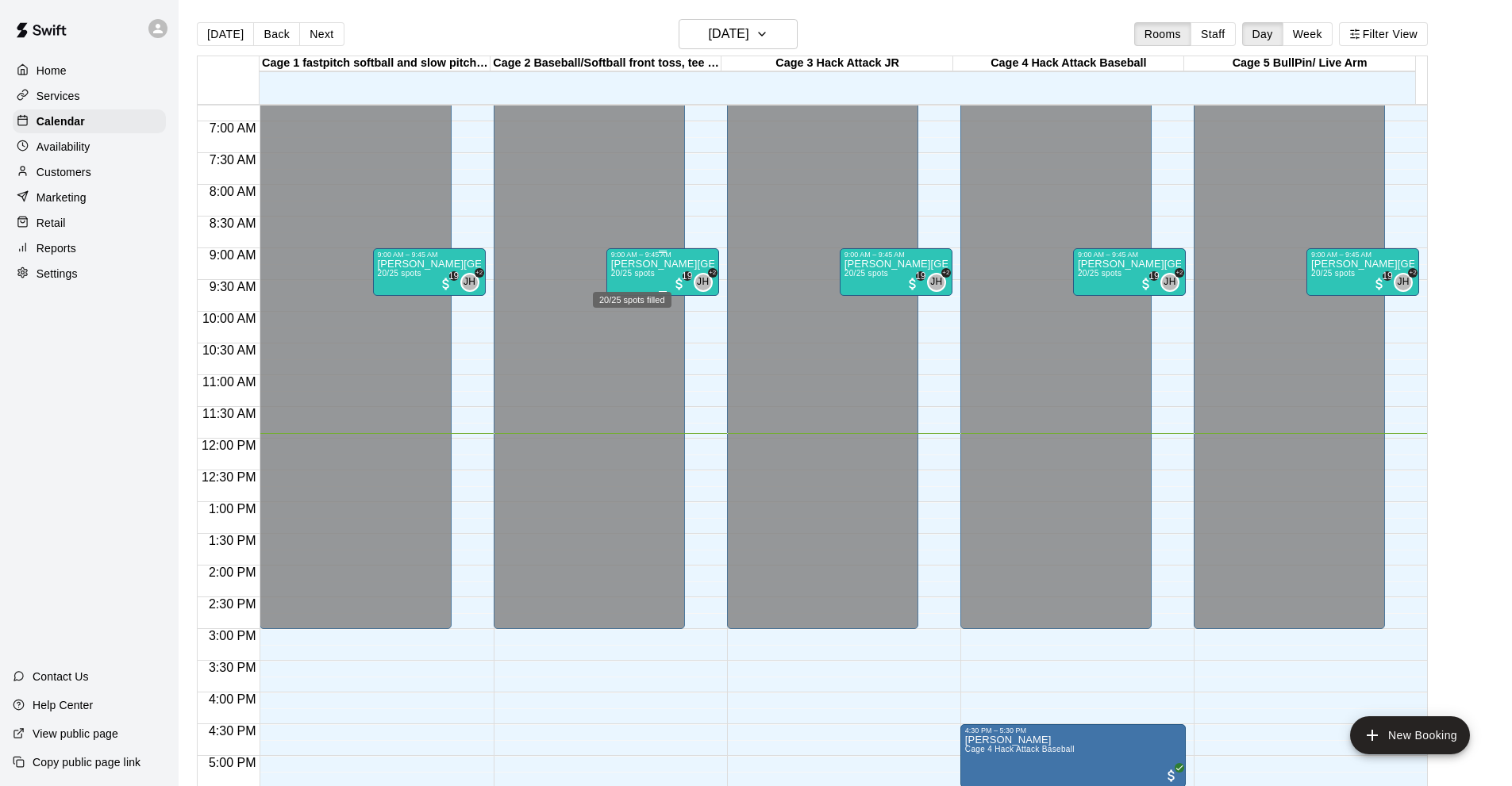
click at [641, 278] on span "20/25 spots" at bounding box center [633, 272] width 43 height 8
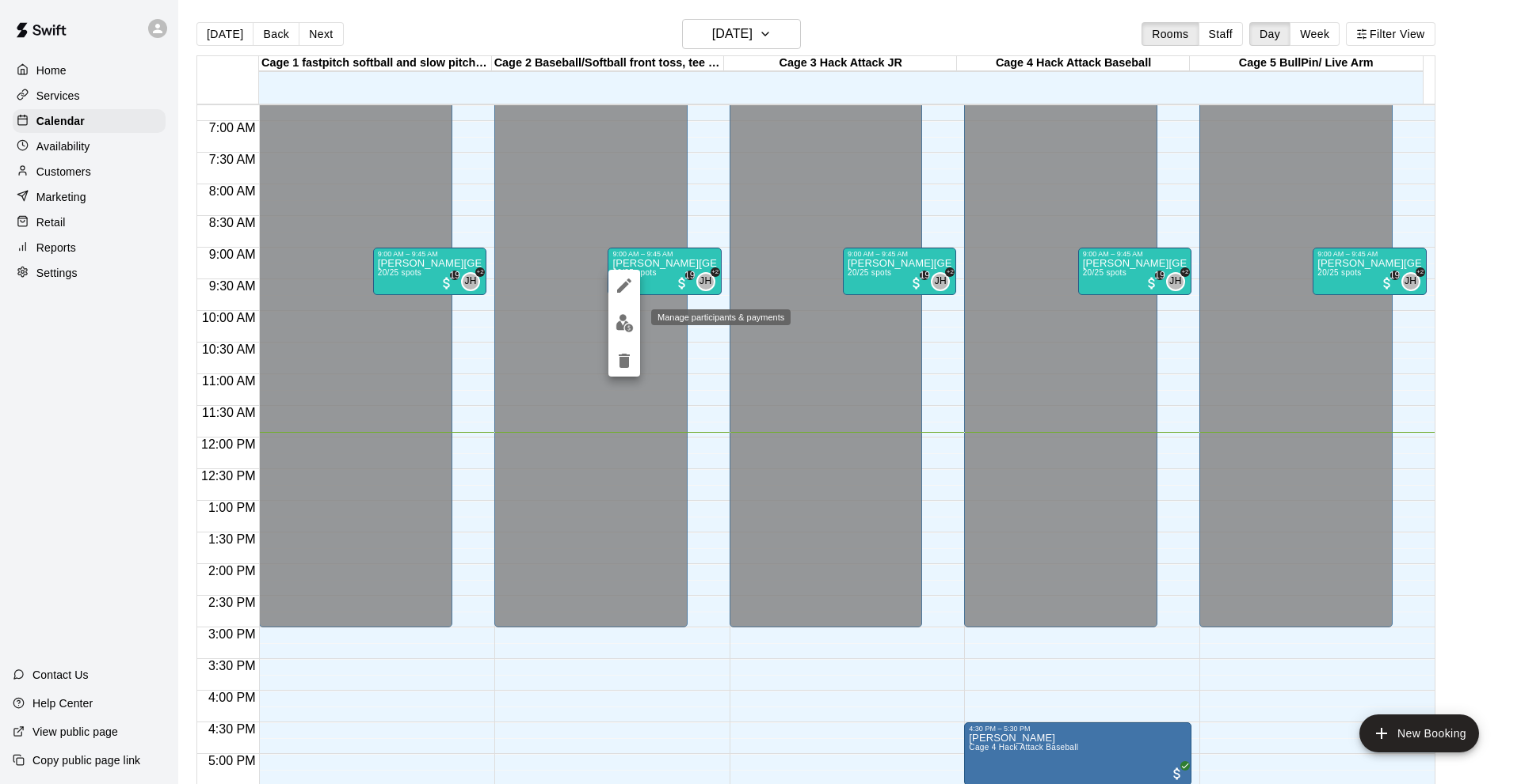
click at [622, 323] on img "edit" at bounding box center [624, 322] width 18 height 18
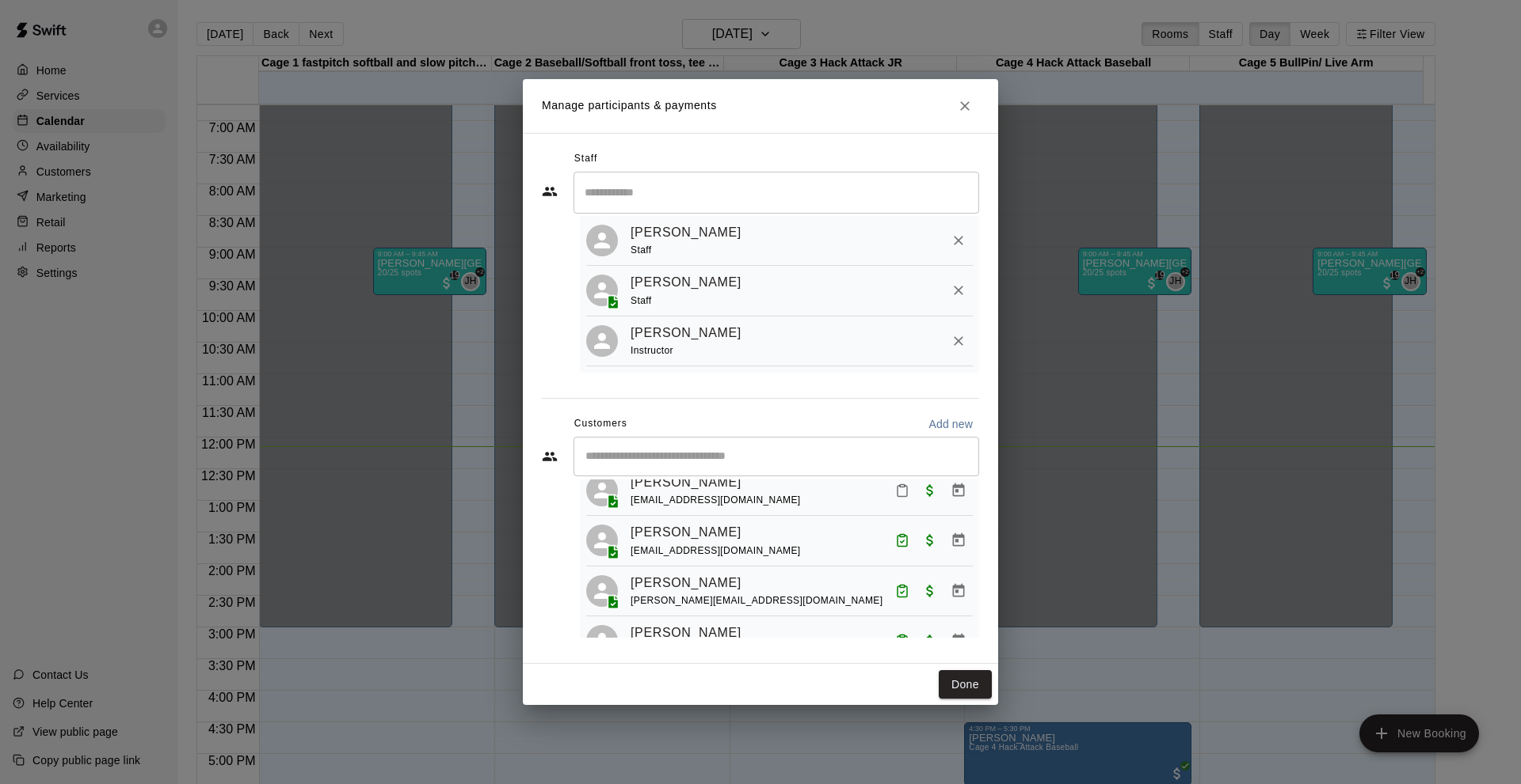
scroll to position [792, 0]
